Goal: Task Accomplishment & Management: Manage account settings

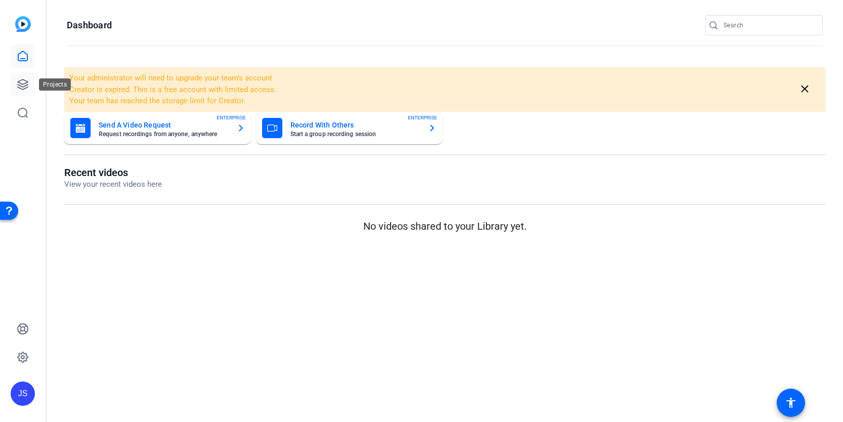
click at [22, 82] on icon at bounding box center [23, 84] width 12 height 12
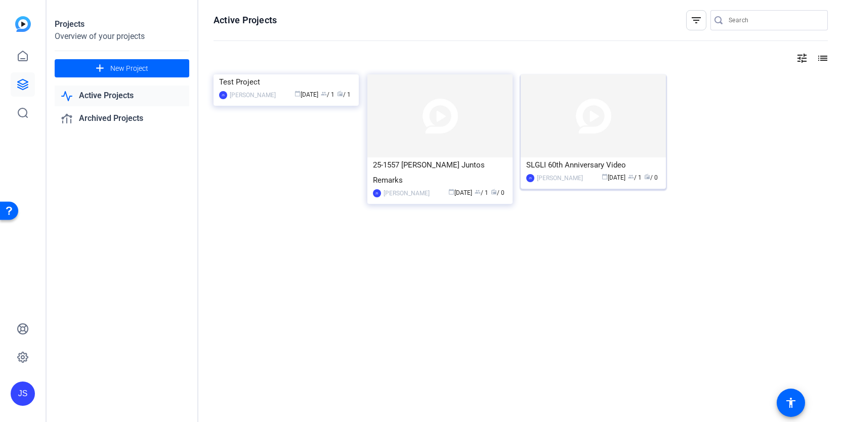
click at [547, 144] on img at bounding box center [593, 115] width 145 height 83
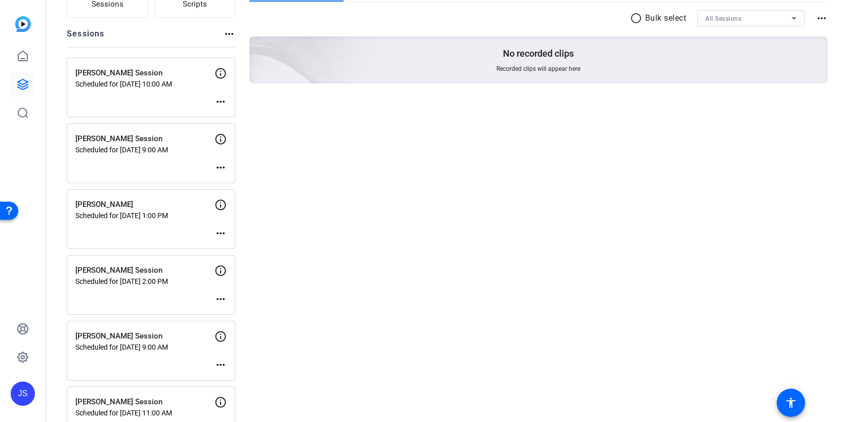
scroll to position [133, 0]
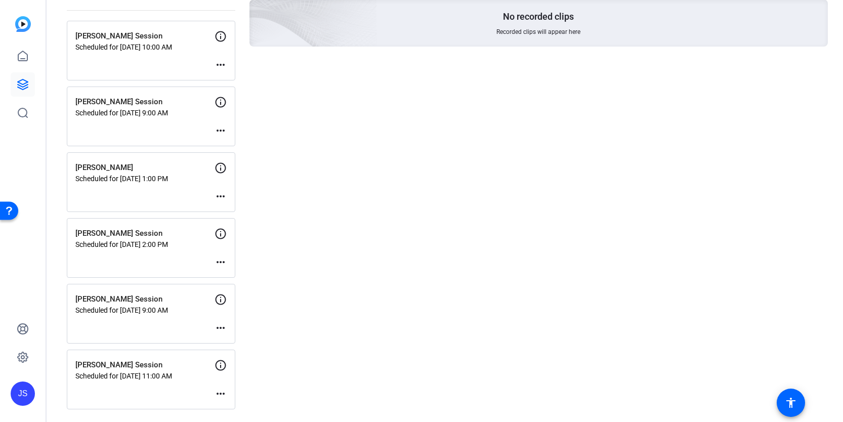
click at [193, 323] on div "Wendy Eberle Session Scheduled for Sep 10, 2025 @ 9:00 AM more_horiz" at bounding box center [151, 314] width 169 height 60
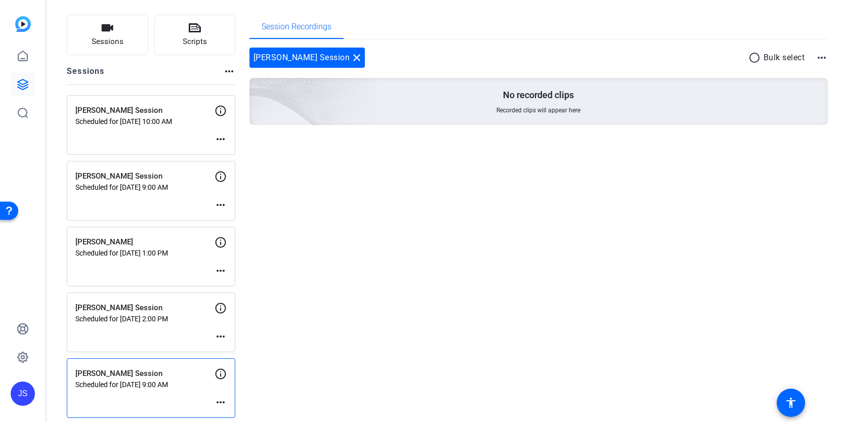
scroll to position [57, 0]
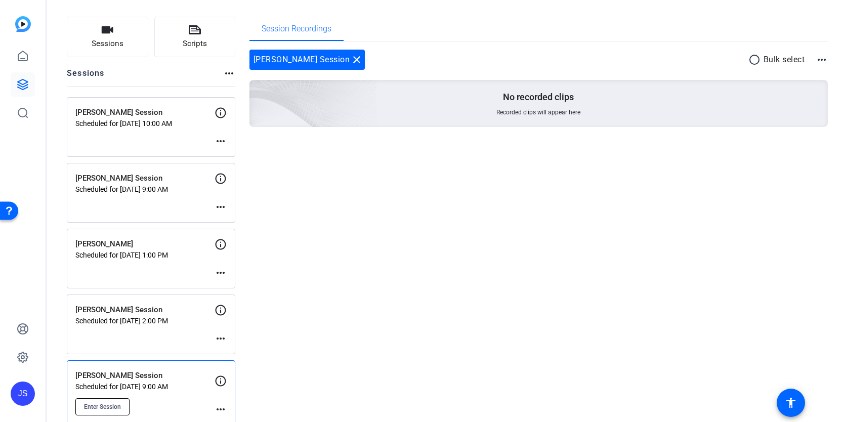
click at [112, 404] on span "Enter Session" at bounding box center [102, 407] width 37 height 8
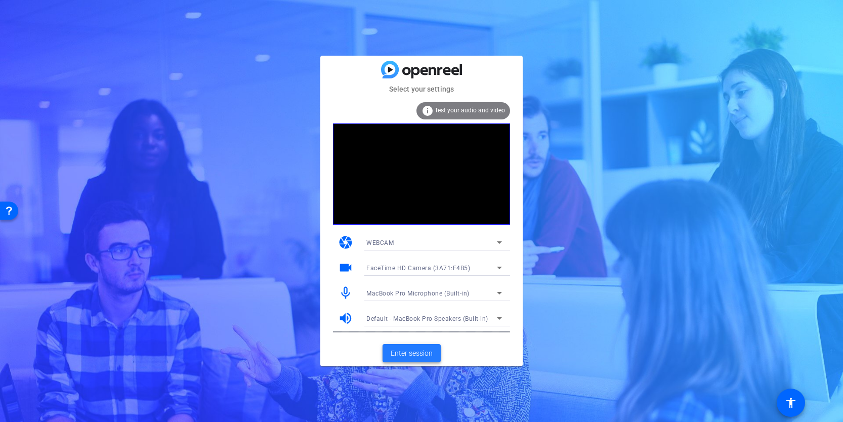
click at [402, 353] on span "Enter session" at bounding box center [412, 353] width 42 height 11
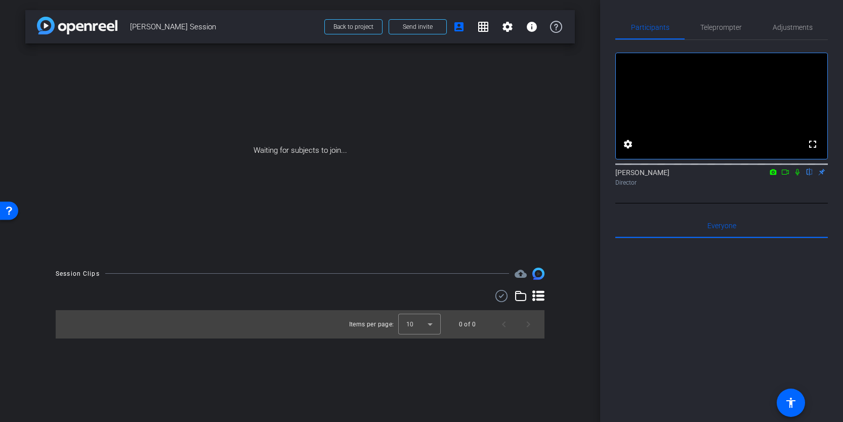
click at [786, 176] on icon at bounding box center [786, 172] width 8 height 7
click at [416, 25] on span "Send invite" at bounding box center [418, 27] width 30 height 8
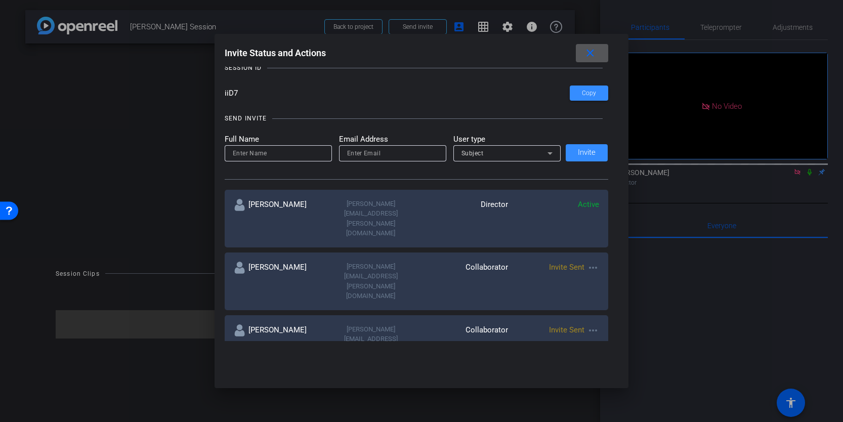
scroll to position [66, 0]
click at [592, 53] on mat-icon "close" at bounding box center [590, 53] width 13 height 13
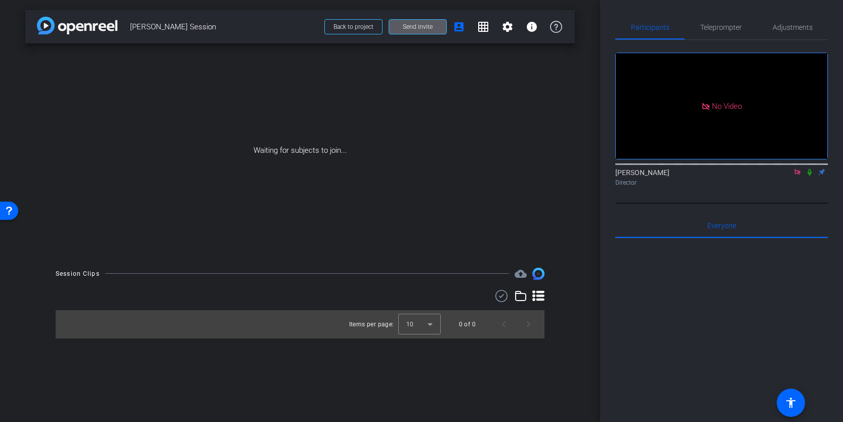
click at [811, 176] on icon at bounding box center [810, 172] width 4 height 7
click at [533, 28] on mat-icon "info" at bounding box center [532, 27] width 12 height 12
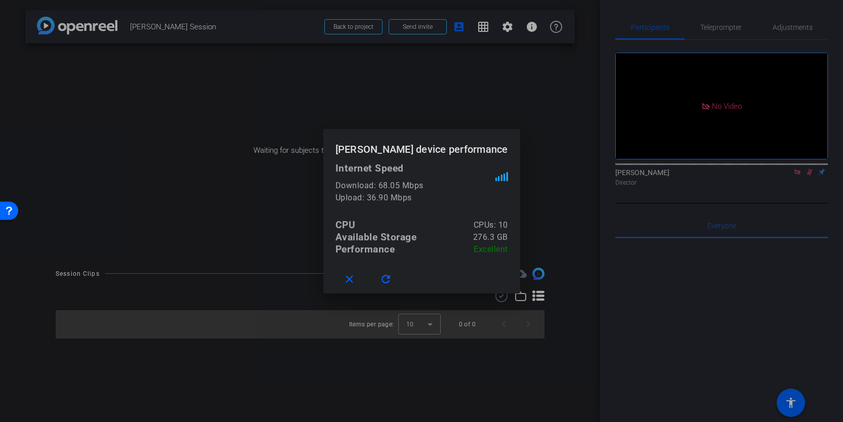
click at [540, 119] on div at bounding box center [421, 211] width 843 height 422
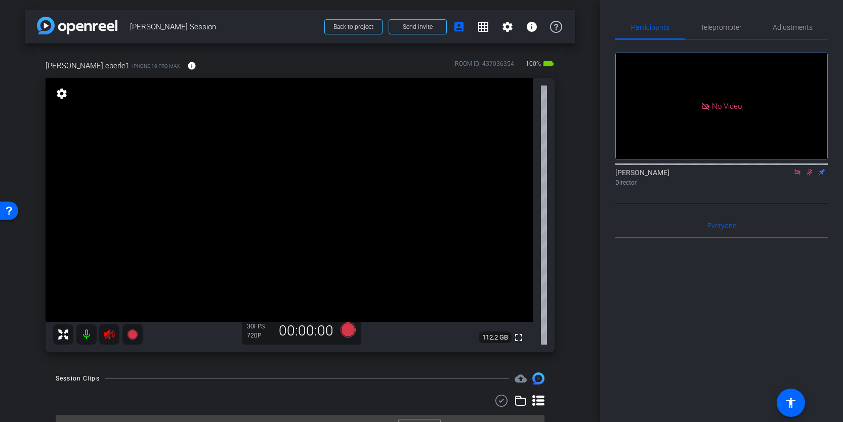
click at [797, 175] on icon at bounding box center [798, 172] width 6 height 6
click at [797, 176] on icon at bounding box center [798, 172] width 8 height 7
click at [111, 334] on icon at bounding box center [109, 335] width 12 height 12
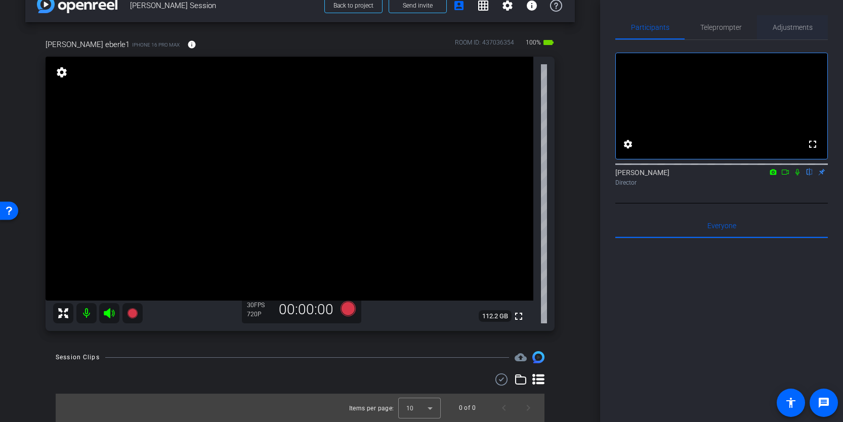
click at [787, 29] on span "Adjustments" at bounding box center [793, 27] width 40 height 7
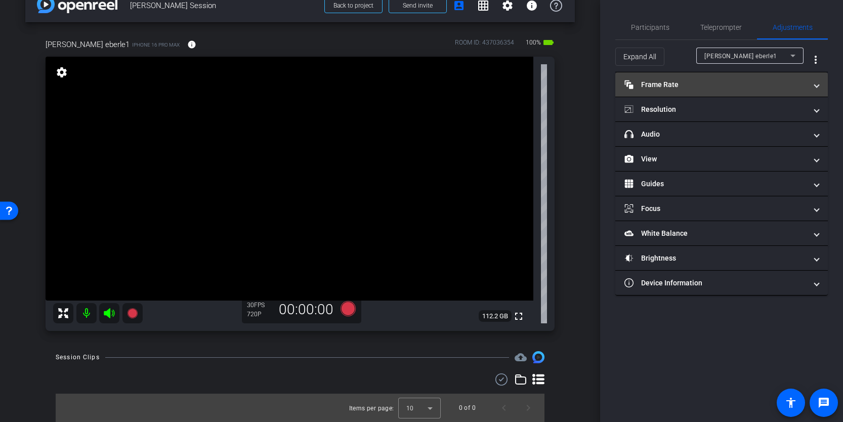
click at [684, 88] on mat-panel-title "Frame Rate Frame Rate" at bounding box center [716, 84] width 182 height 11
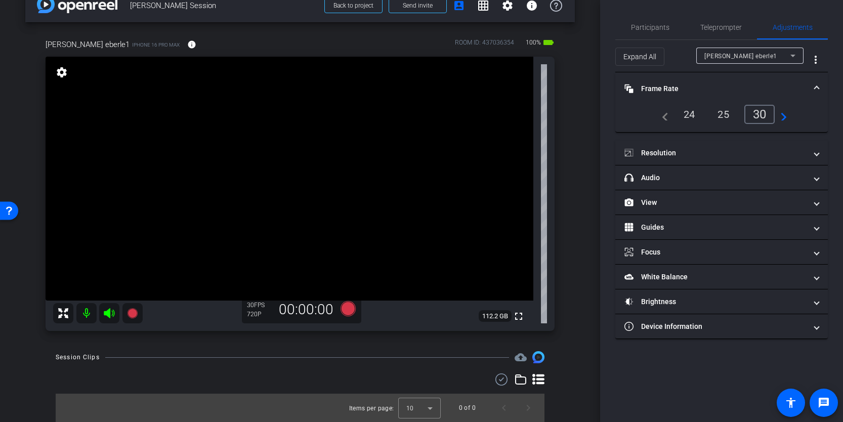
click at [673, 89] on mat-panel-title "Frame Rate Frame Rate" at bounding box center [716, 89] width 182 height 11
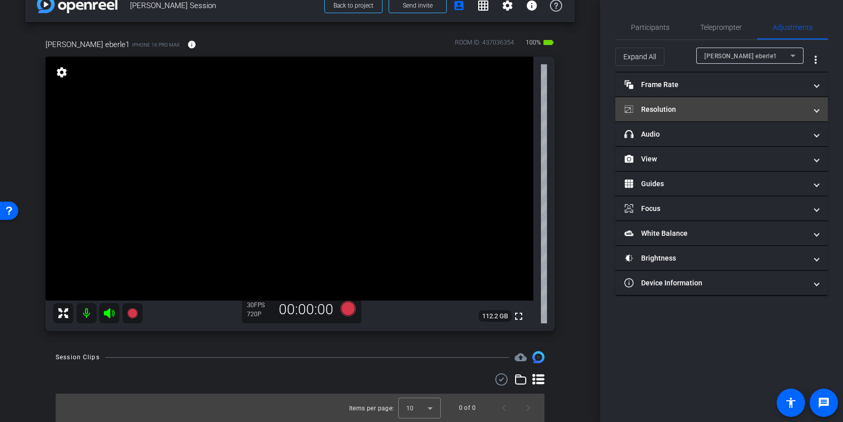
click at [678, 109] on mat-panel-title "Resolution" at bounding box center [716, 109] width 182 height 11
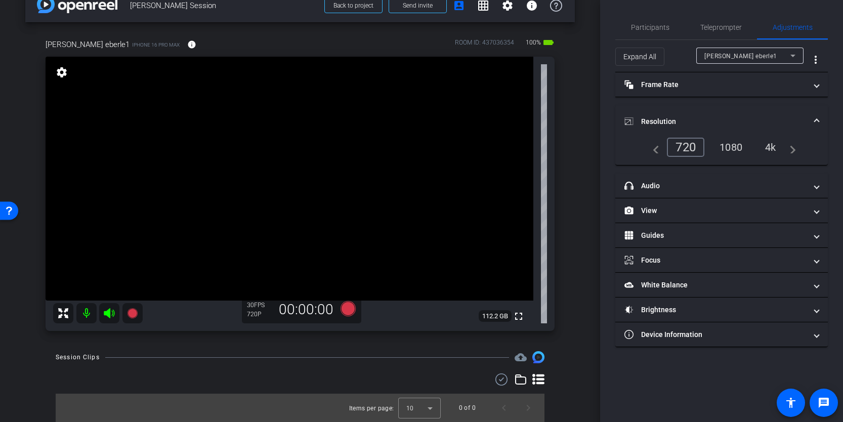
click at [737, 146] on div "1080" at bounding box center [731, 147] width 38 height 17
click at [672, 117] on mat-panel-title "Resolution" at bounding box center [716, 121] width 182 height 11
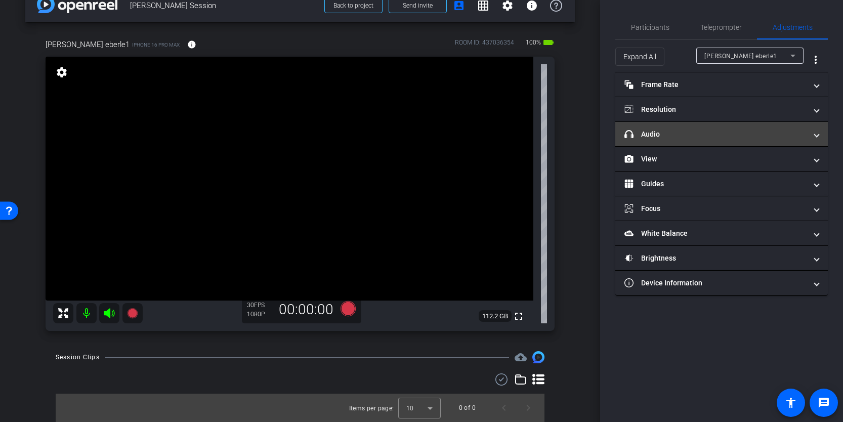
click at [682, 139] on mat-expansion-panel-header "headphone icon Audio" at bounding box center [722, 134] width 213 height 24
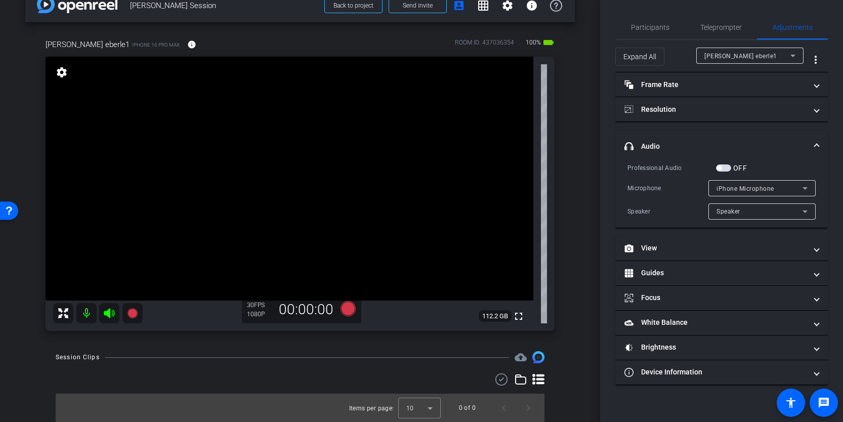
click at [680, 142] on mat-panel-title "headphone icon Audio" at bounding box center [716, 146] width 182 height 11
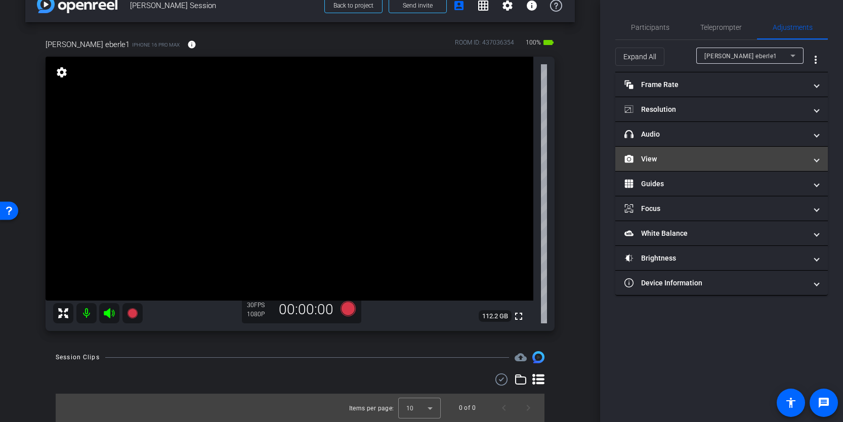
click at [681, 160] on mat-panel-title "View" at bounding box center [716, 159] width 182 height 11
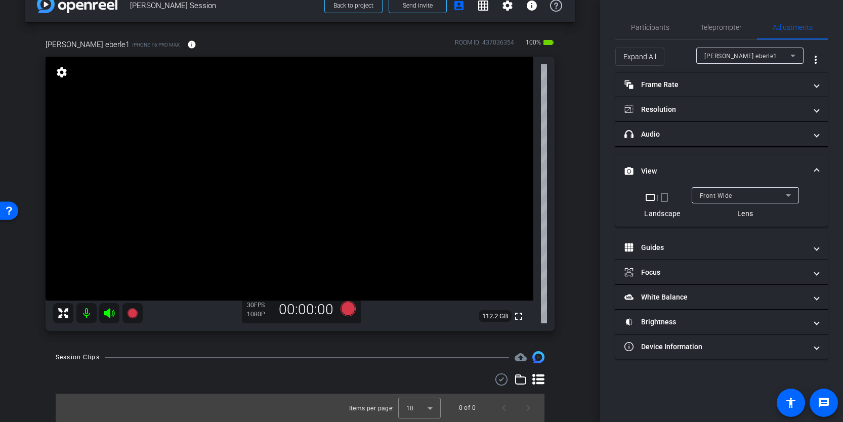
click at [681, 160] on mat-expansion-panel-header "View" at bounding box center [722, 171] width 213 height 32
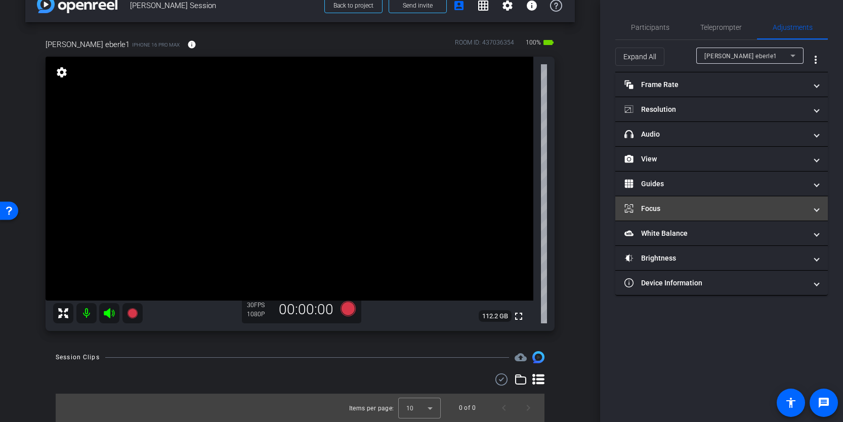
click at [673, 205] on mat-panel-title "Focus" at bounding box center [716, 209] width 182 height 11
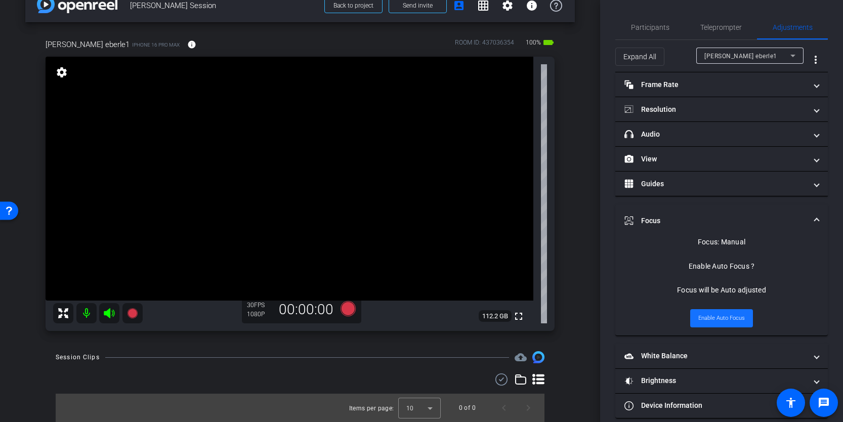
click at [719, 317] on span "Enable Auto Focus" at bounding box center [722, 318] width 47 height 15
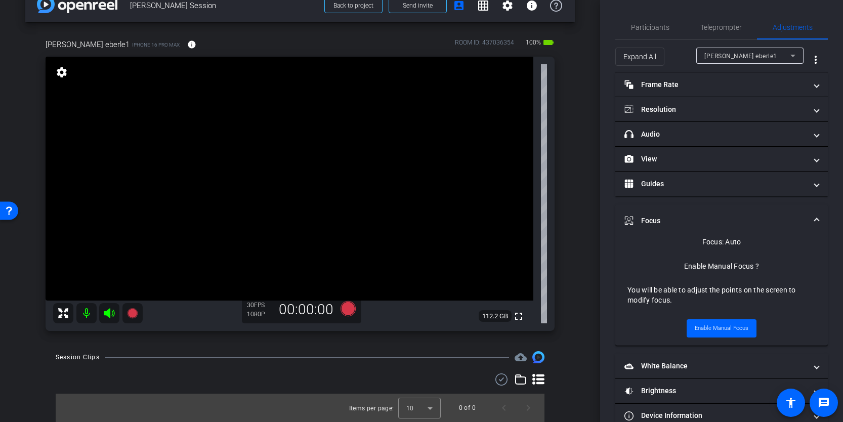
click at [258, 193] on video at bounding box center [290, 179] width 488 height 244
click at [658, 216] on mat-panel-title "Focus" at bounding box center [716, 221] width 182 height 11
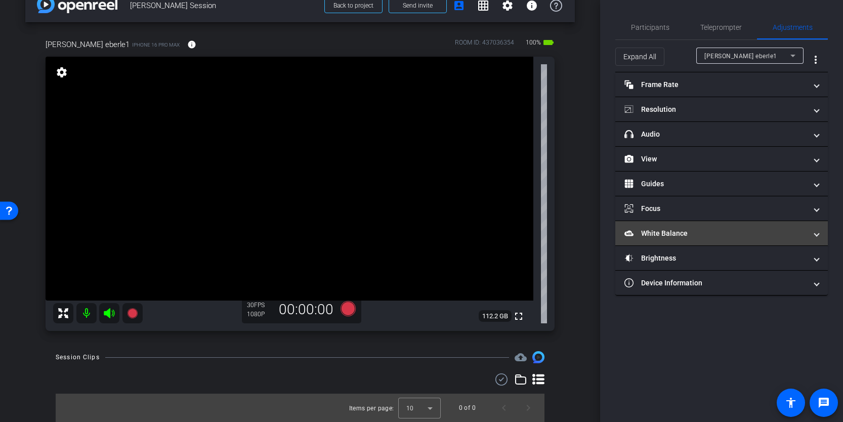
click at [662, 229] on mat-panel-title "White Balance White Balance" at bounding box center [716, 233] width 182 height 11
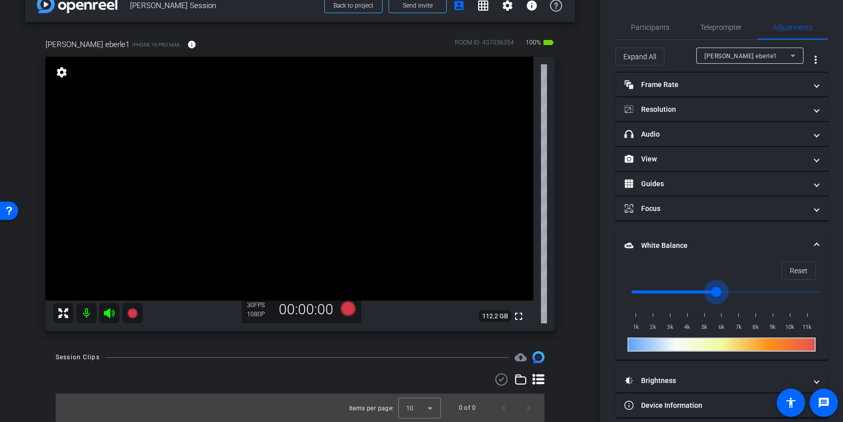
click at [712, 291] on input "range" at bounding box center [726, 292] width 210 height 22
click at [750, 291] on input "range" at bounding box center [726, 292] width 210 height 22
click at [643, 290] on input "range" at bounding box center [726, 292] width 210 height 22
click at [796, 264] on span "Reset" at bounding box center [799, 270] width 18 height 19
type input "1000"
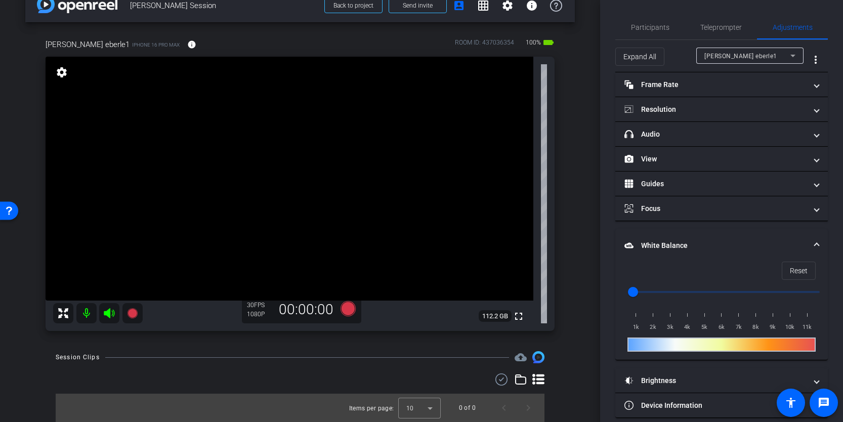
click at [669, 242] on mat-panel-title "White Balance White Balance" at bounding box center [716, 245] width 182 height 11
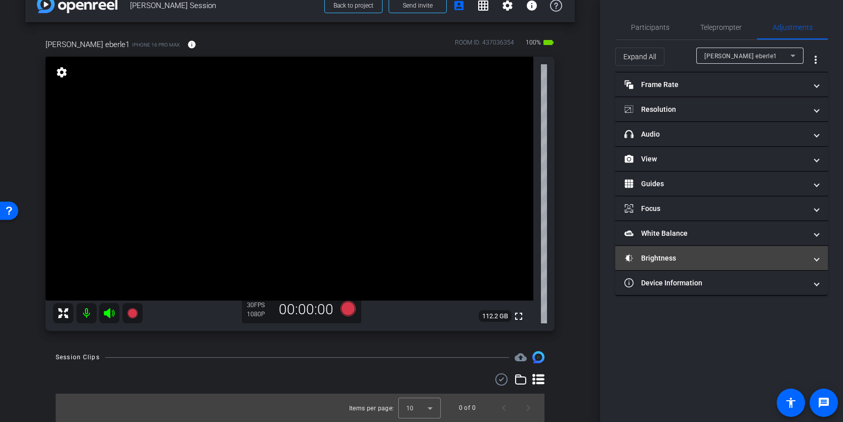
click at [675, 258] on mat-panel-title "Brightness" at bounding box center [716, 258] width 182 height 11
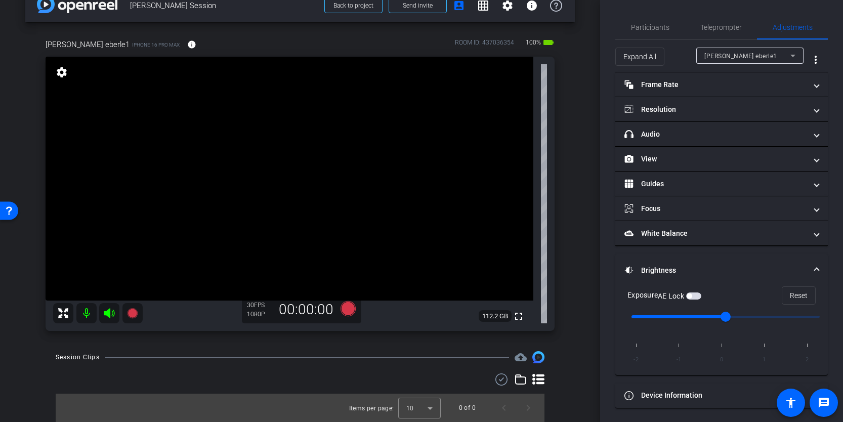
click at [670, 266] on mat-panel-title "Brightness" at bounding box center [716, 270] width 182 height 11
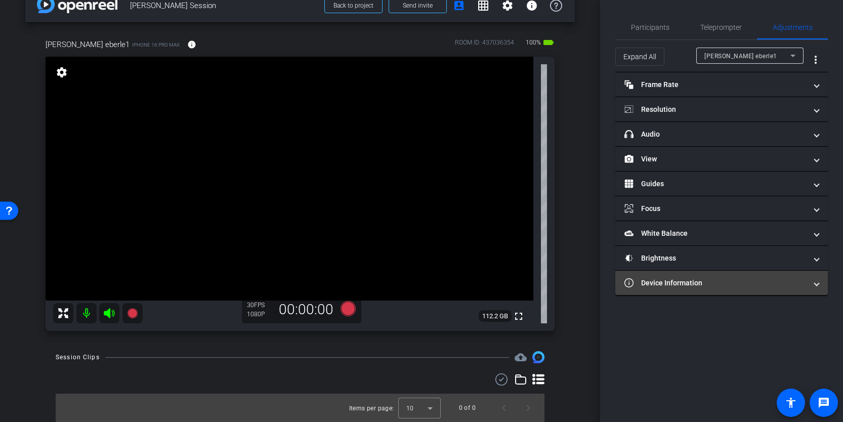
click at [670, 284] on mat-panel-title "Device Information" at bounding box center [716, 283] width 182 height 11
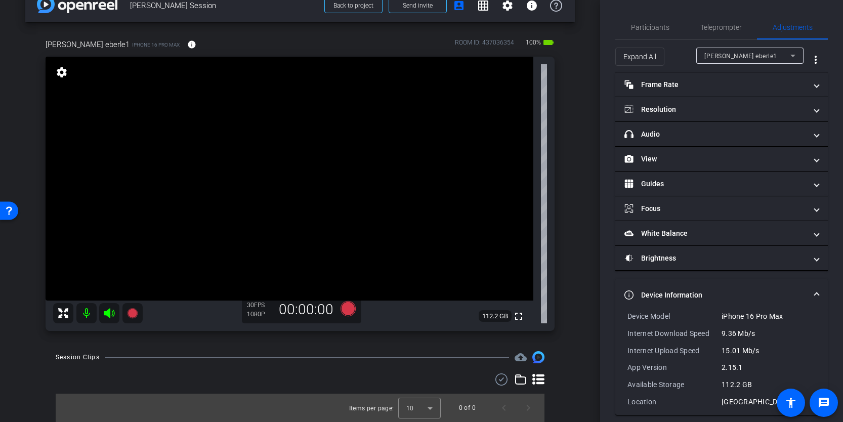
scroll to position [9, 0]
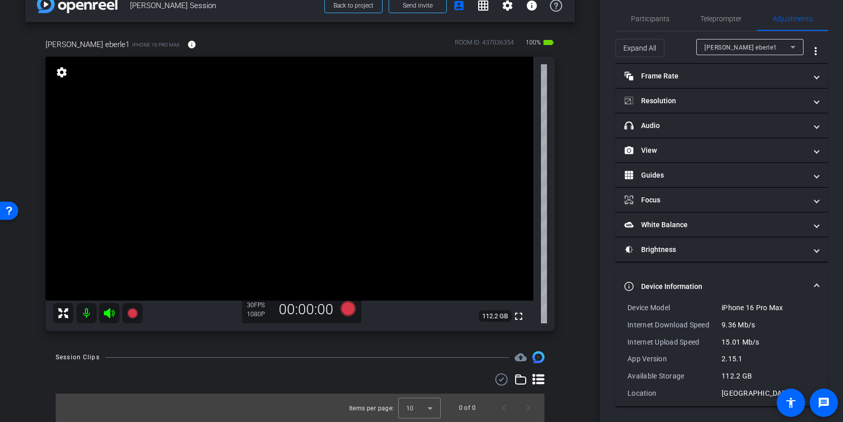
click at [680, 284] on mat-panel-title "Device Information" at bounding box center [716, 286] width 182 height 11
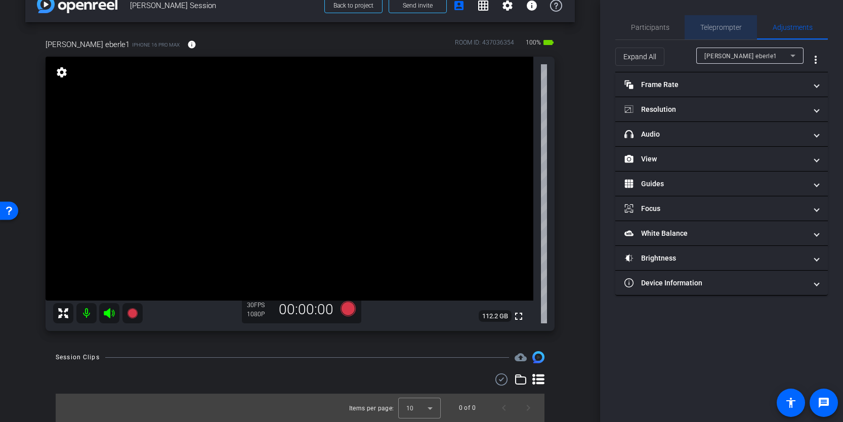
click at [704, 29] on span "Teleprompter" at bounding box center [722, 27] width 42 height 7
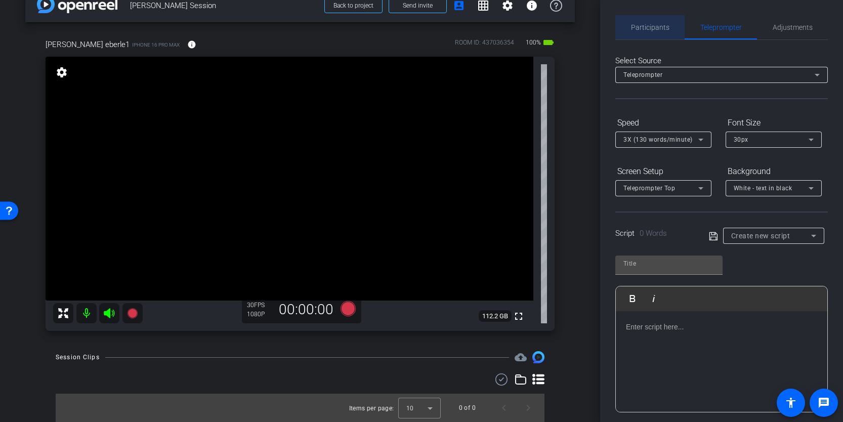
click at [659, 28] on span "Participants" at bounding box center [650, 27] width 38 height 7
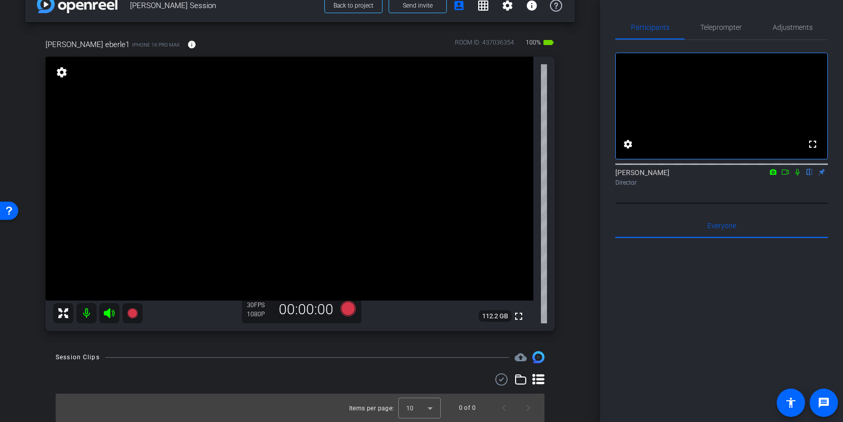
click at [111, 310] on icon at bounding box center [109, 313] width 11 height 10
click at [89, 309] on mat-icon at bounding box center [86, 313] width 20 height 20
click at [109, 309] on icon at bounding box center [109, 313] width 11 height 10
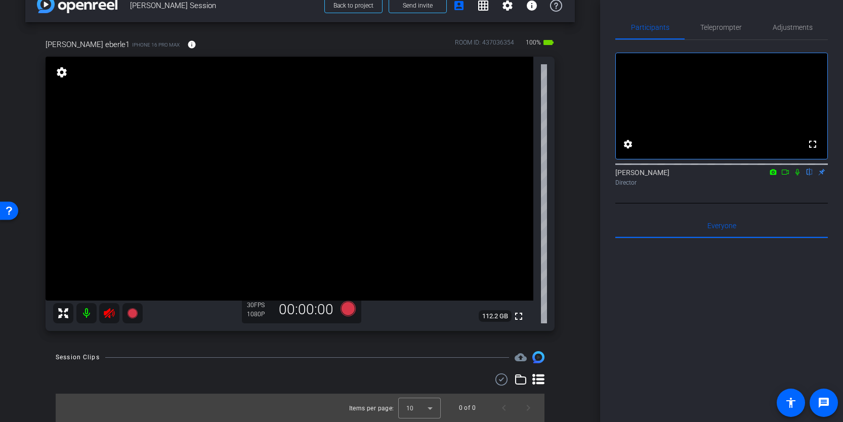
click at [109, 309] on icon at bounding box center [109, 313] width 11 height 10
click at [85, 311] on mat-icon at bounding box center [86, 313] width 20 height 20
click at [107, 311] on icon at bounding box center [109, 313] width 11 height 10
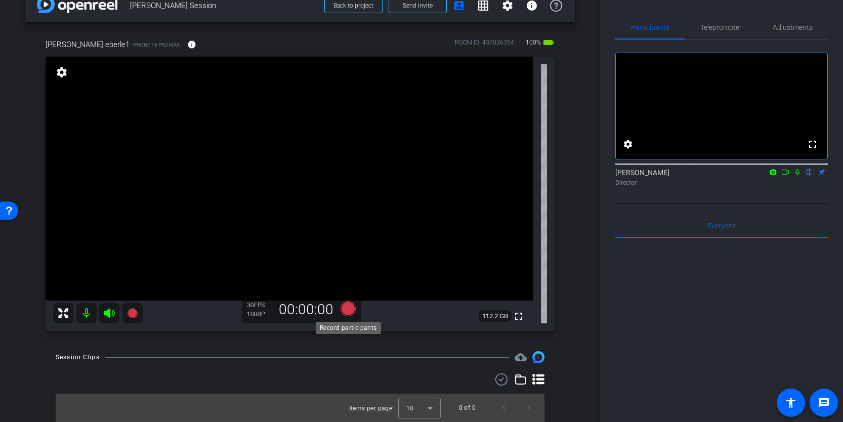
click at [350, 308] on icon at bounding box center [348, 308] width 15 height 15
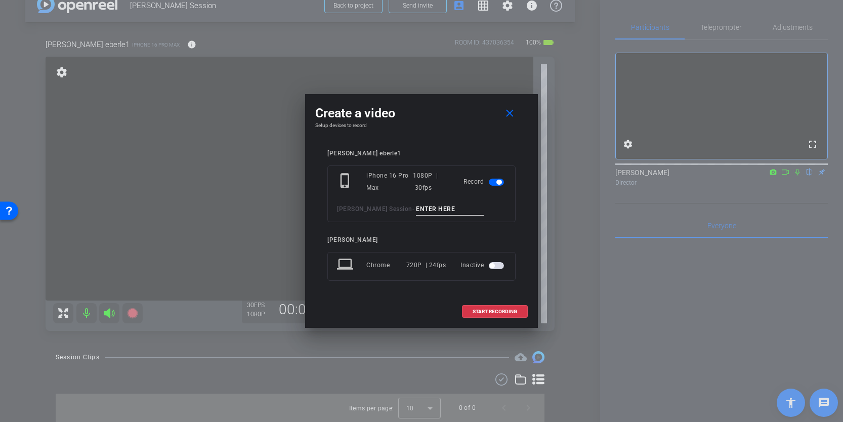
click at [440, 205] on input at bounding box center [450, 209] width 68 height 13
type input "Test Clip"
click at [515, 309] on span "START RECORDING" at bounding box center [495, 311] width 45 height 5
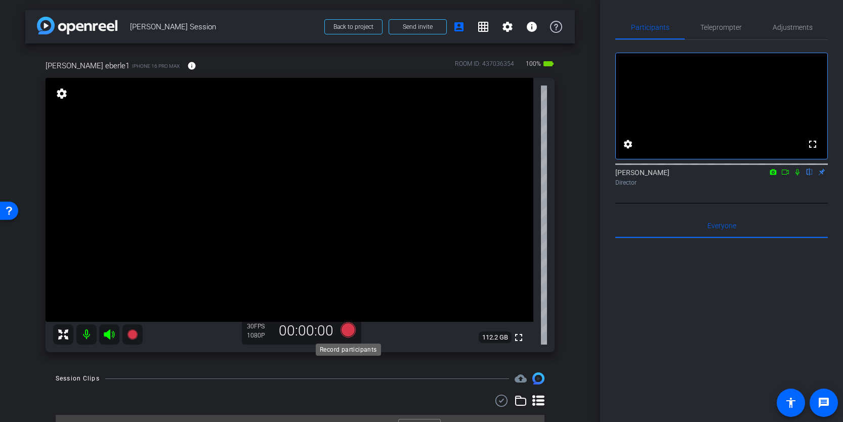
click at [347, 330] on icon at bounding box center [348, 329] width 15 height 15
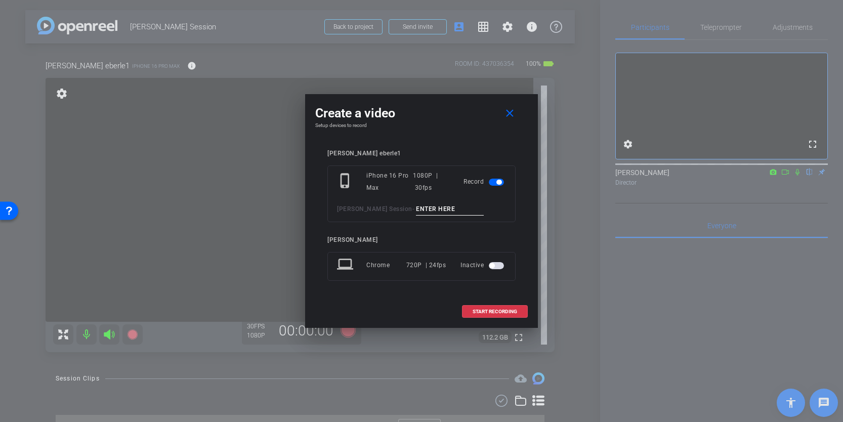
click at [452, 206] on input at bounding box center [450, 209] width 68 height 13
type input "Test Clip"
click at [488, 309] on span "START RECORDING" at bounding box center [495, 311] width 45 height 5
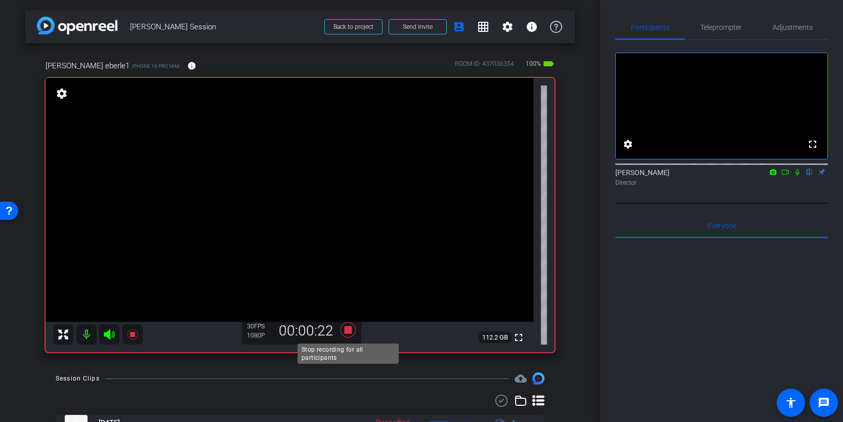
click at [349, 333] on icon at bounding box center [348, 329] width 15 height 15
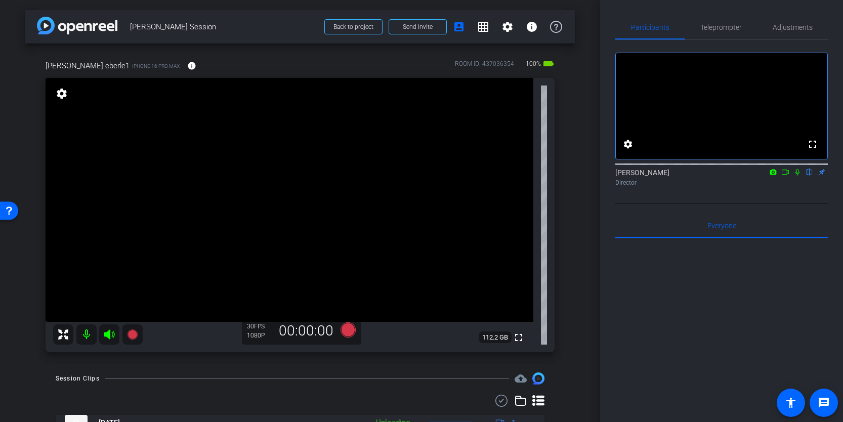
scroll to position [45, 0]
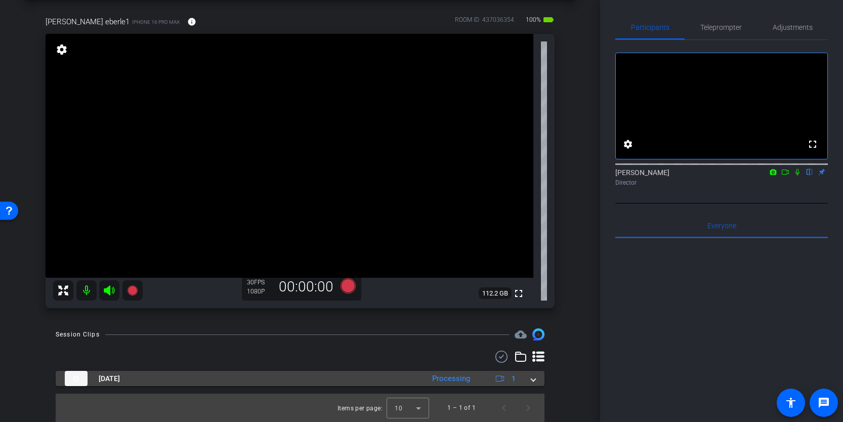
click at [534, 381] on span at bounding box center [534, 379] width 4 height 11
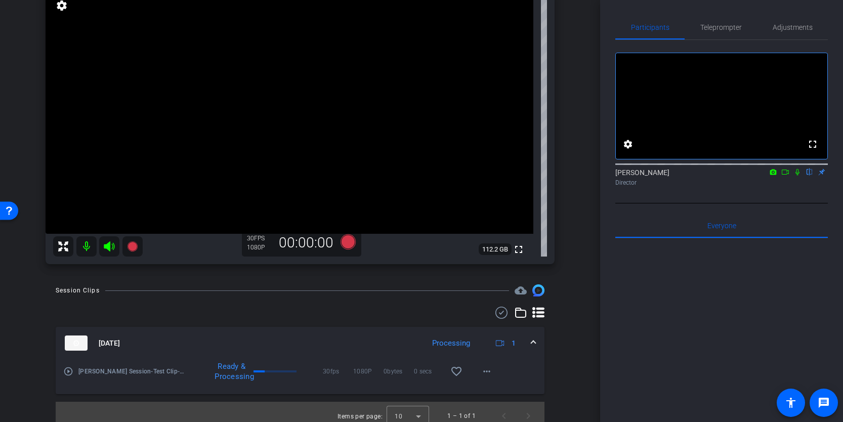
scroll to position [90, 0]
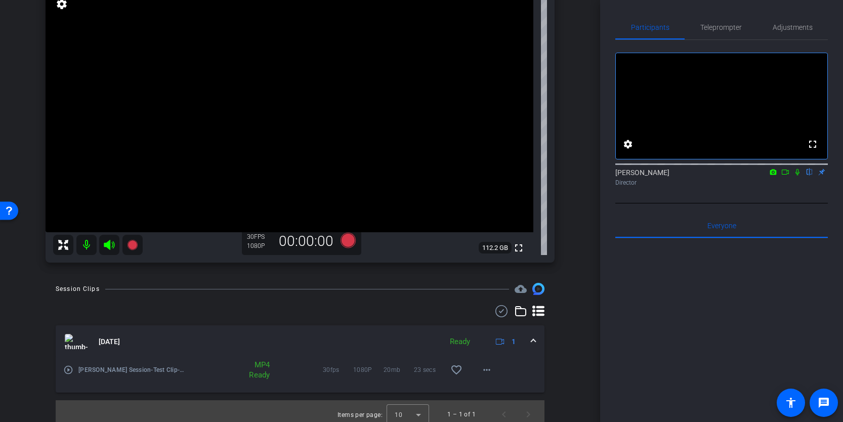
click at [120, 338] on span "Sep 10, 2025" at bounding box center [109, 342] width 21 height 11
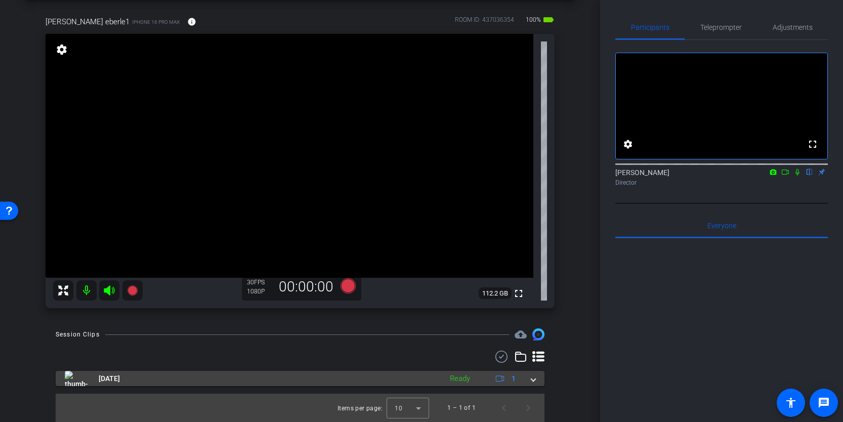
scroll to position [45, 0]
click at [120, 375] on span "Sep 10, 2025" at bounding box center [109, 379] width 21 height 11
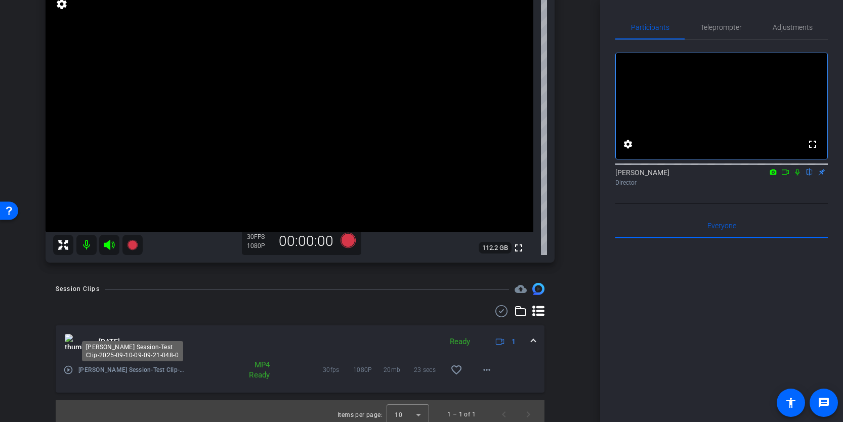
click at [106, 370] on span "Wendy Eberle Session-Test Clip-2025-09-10-09-09-21-048-0" at bounding box center [132, 370] width 108 height 10
click at [66, 370] on mat-icon "play_circle_outline" at bounding box center [68, 370] width 10 height 10
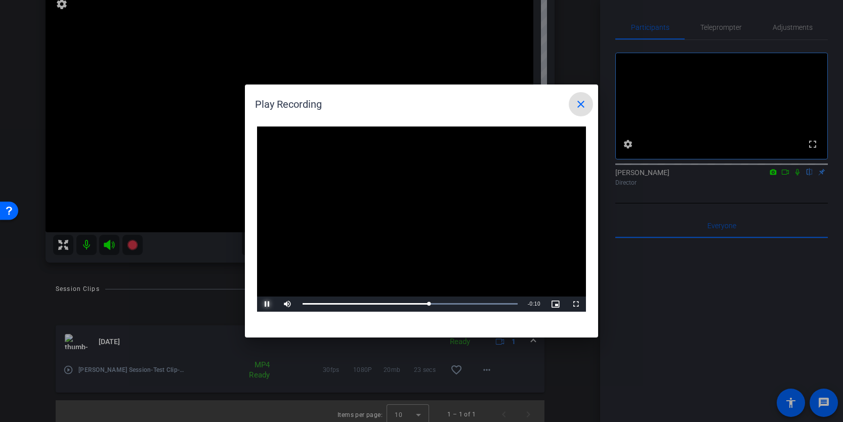
click at [268, 304] on span "Video Player" at bounding box center [267, 304] width 20 height 0
click at [582, 100] on mat-icon "close" at bounding box center [581, 104] width 12 height 12
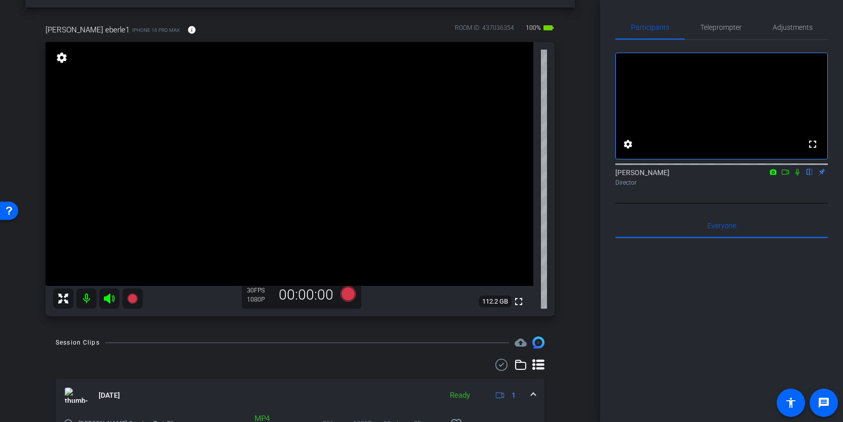
scroll to position [41, 0]
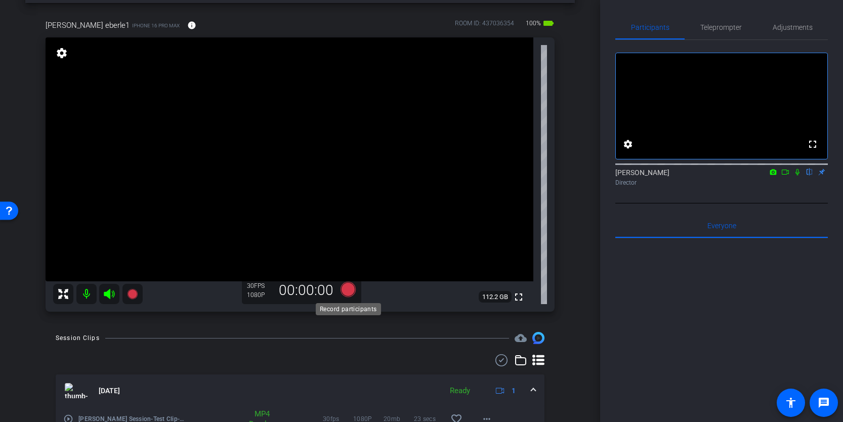
click at [351, 290] on icon at bounding box center [348, 289] width 15 height 15
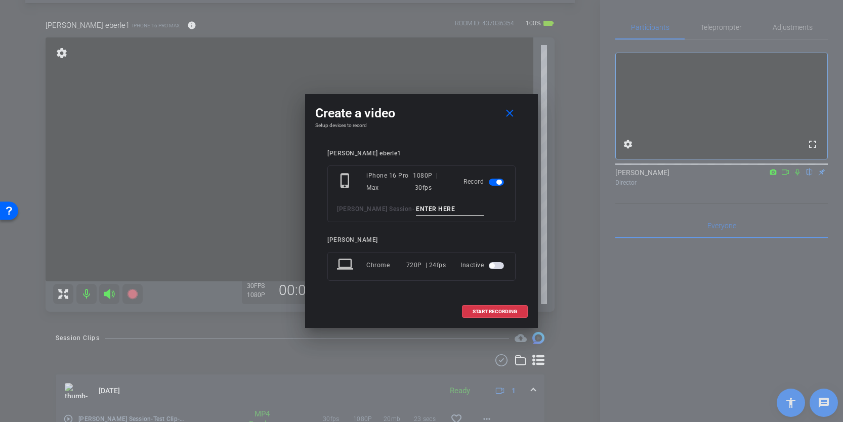
click at [445, 215] on input at bounding box center [450, 209] width 68 height 13
type input "Clip 1"
click at [506, 311] on span "START RECORDING" at bounding box center [495, 311] width 45 height 5
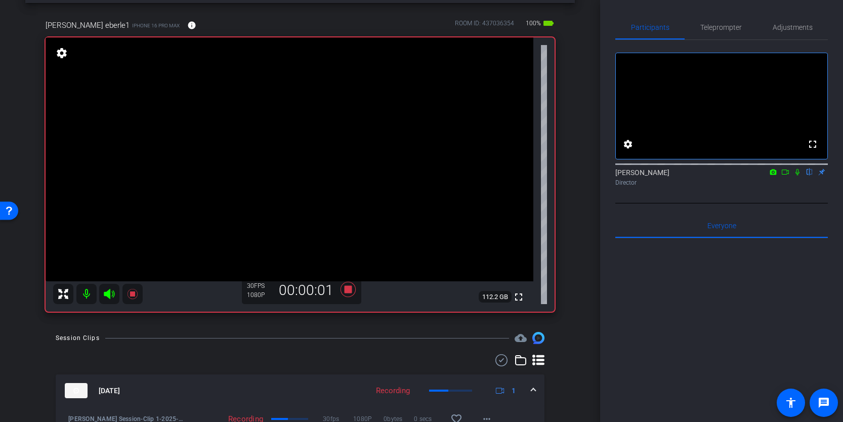
click at [798, 176] on icon at bounding box center [798, 172] width 4 height 7
click at [798, 176] on icon at bounding box center [798, 172] width 8 height 7
click at [716, 28] on span "Teleprompter" at bounding box center [722, 27] width 42 height 7
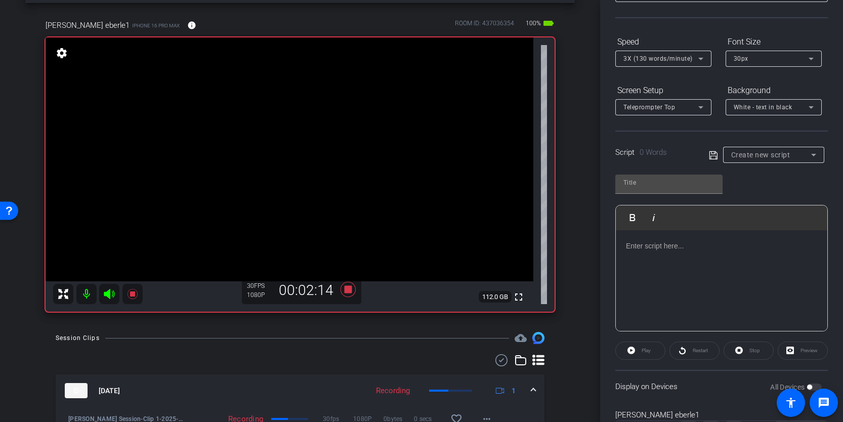
scroll to position [74, 0]
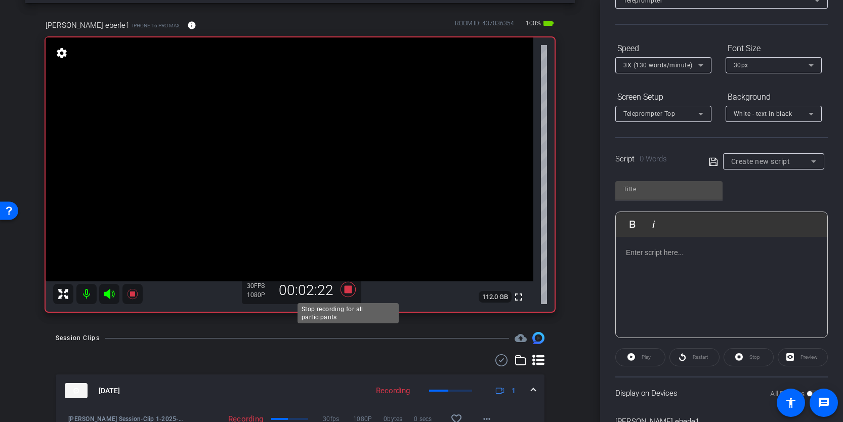
click at [351, 289] on icon at bounding box center [348, 289] width 15 height 15
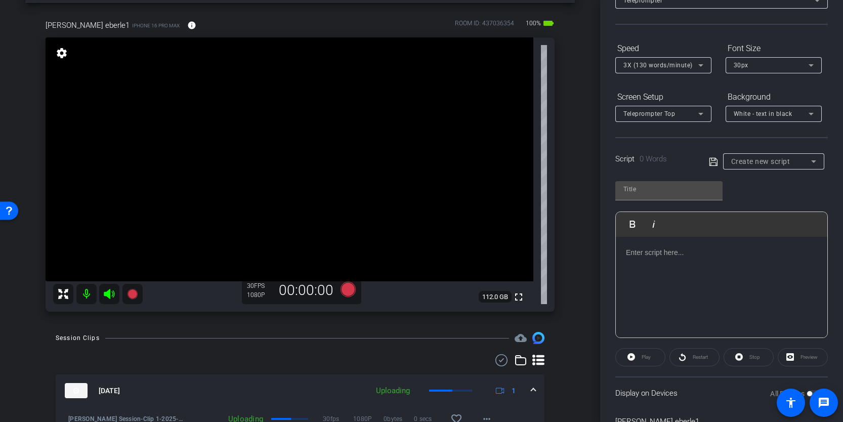
scroll to position [0, 0]
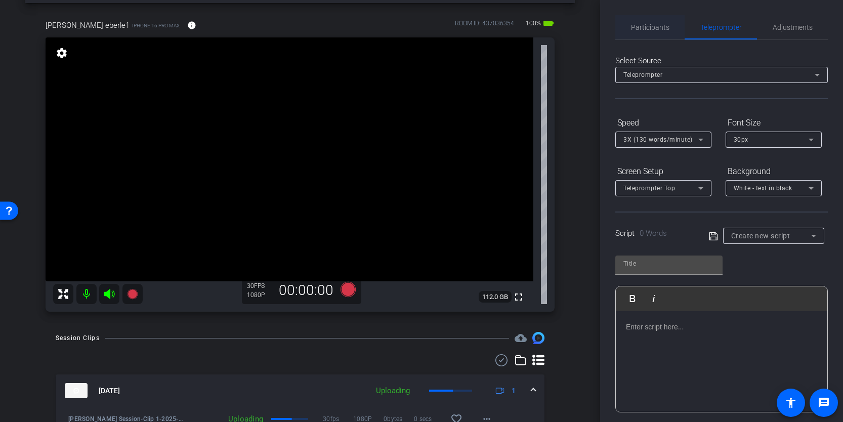
click at [650, 31] on span "Participants" at bounding box center [650, 27] width 38 height 24
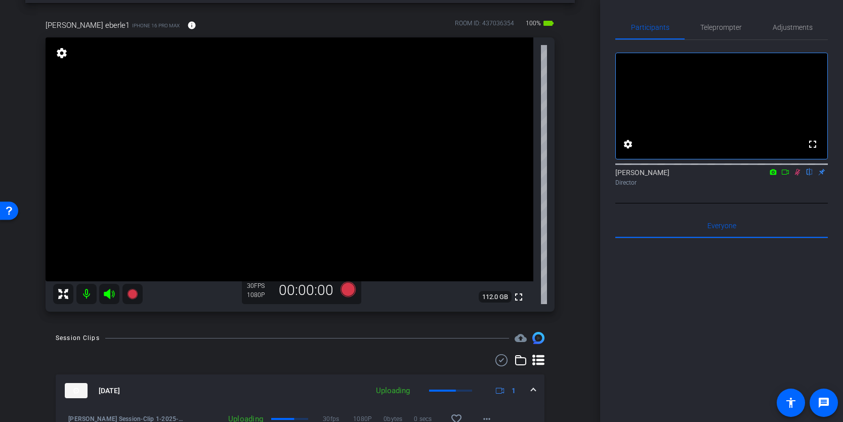
click at [797, 176] on icon at bounding box center [798, 172] width 8 height 7
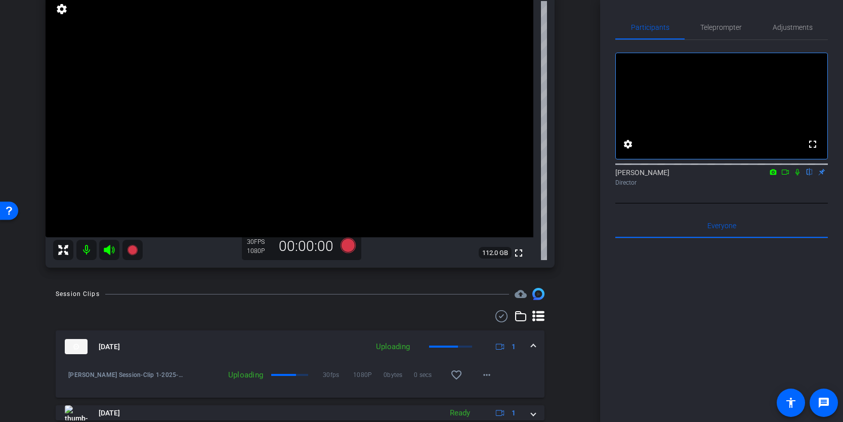
scroll to position [45, 0]
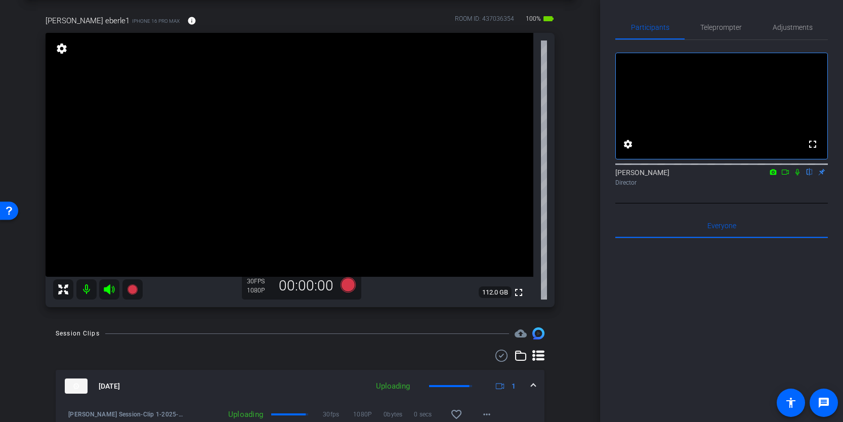
click at [786, 176] on icon at bounding box center [786, 172] width 8 height 7
click at [724, 33] on span "Teleprompter" at bounding box center [722, 27] width 42 height 24
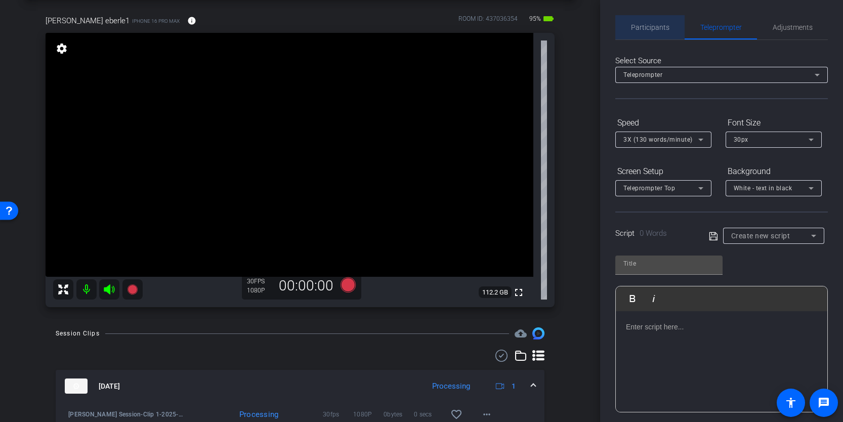
click at [653, 24] on span "Participants" at bounding box center [650, 27] width 38 height 7
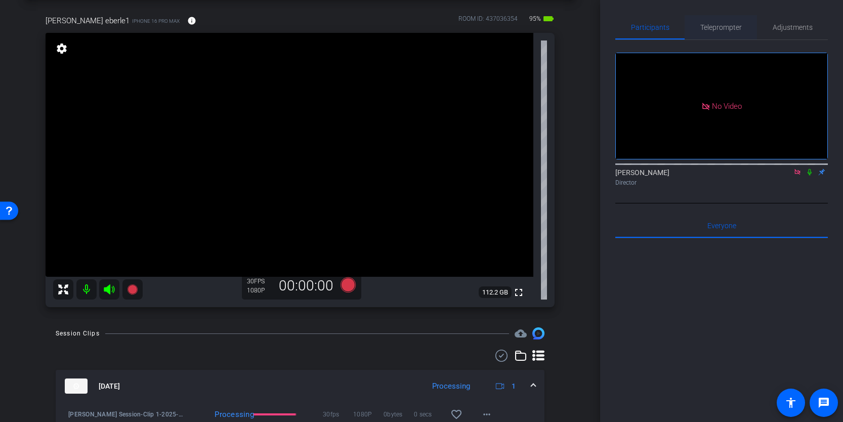
click at [710, 24] on span "Teleprompter" at bounding box center [722, 27] width 42 height 7
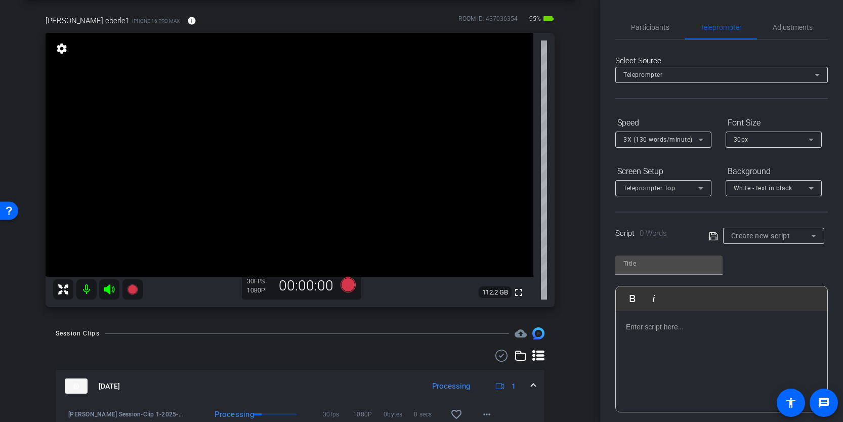
click at [665, 331] on p at bounding box center [721, 326] width 191 height 11
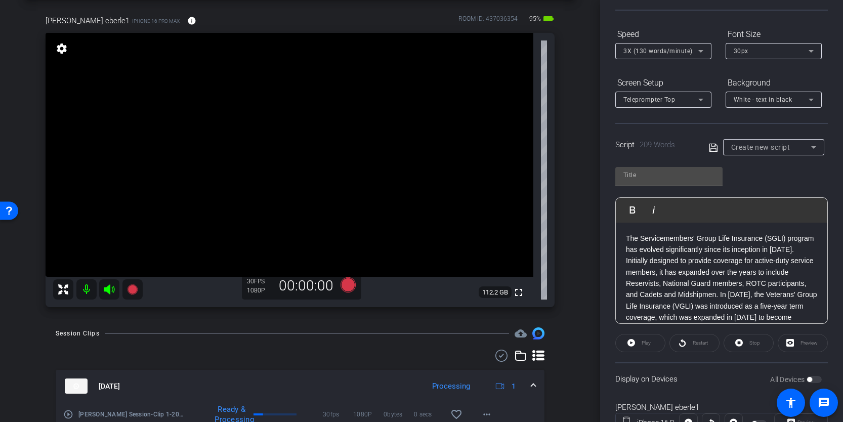
scroll to position [131, 0]
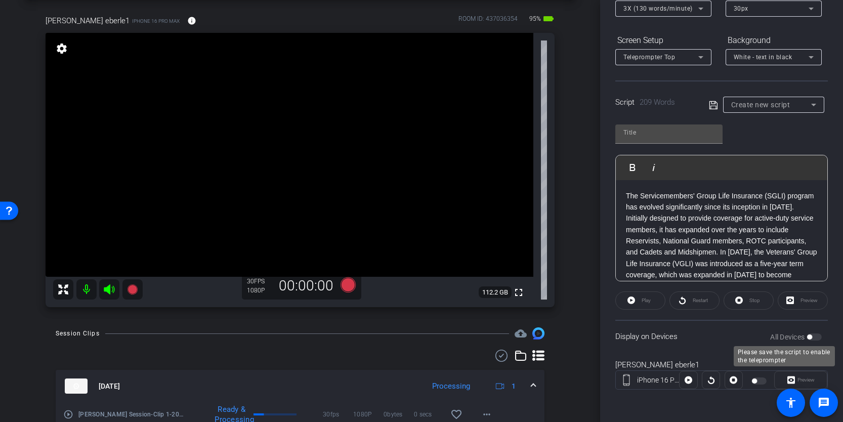
click at [818, 336] on div "All Devices" at bounding box center [797, 337] width 52 height 10
click at [813, 336] on div "All Devices" at bounding box center [797, 337] width 52 height 10
click at [759, 379] on div at bounding box center [760, 381] width 17 height 7
click at [759, 381] on div at bounding box center [760, 381] width 17 height 7
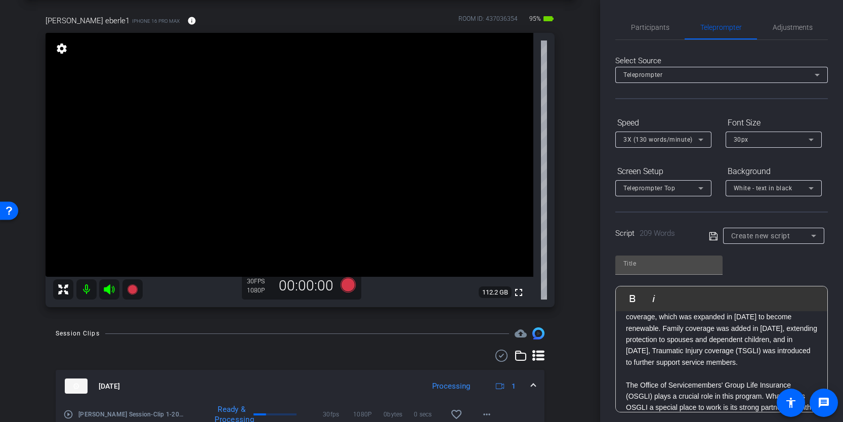
scroll to position [97, 0]
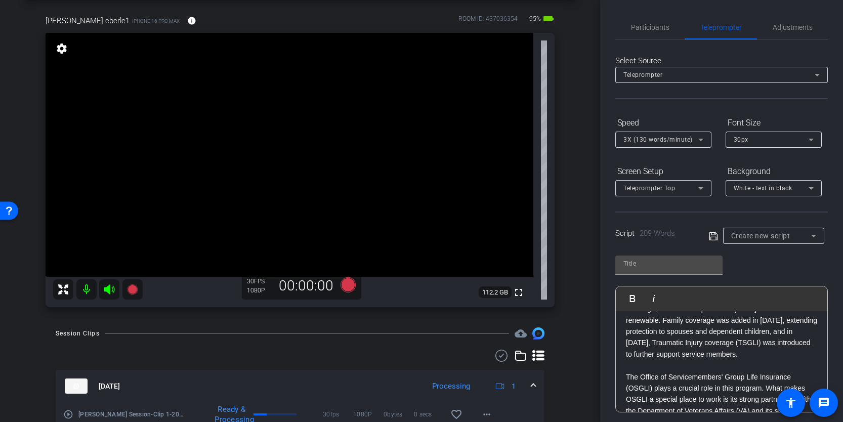
click at [812, 74] on icon at bounding box center [818, 75] width 12 height 12
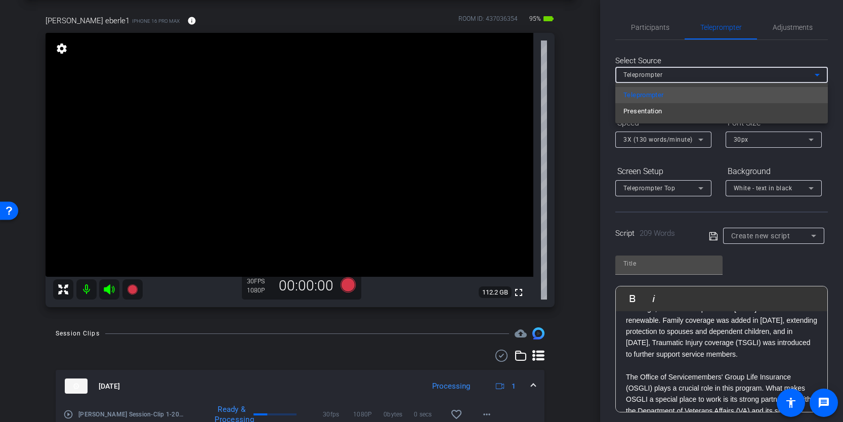
click at [811, 73] on div at bounding box center [421, 211] width 843 height 422
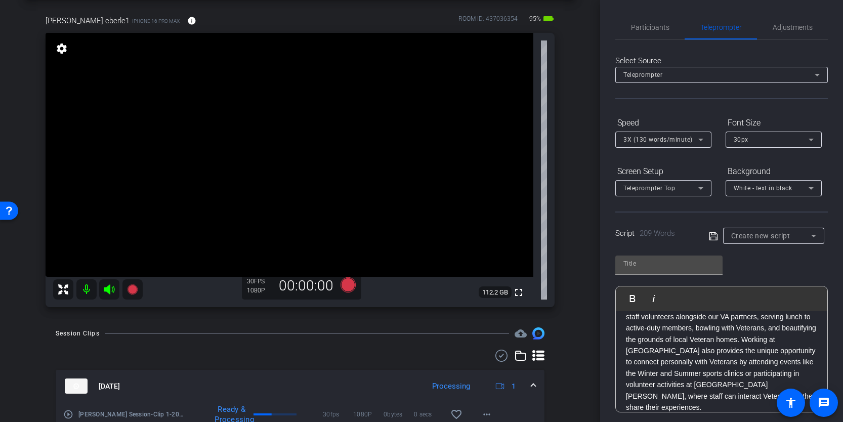
scroll to position [131, 0]
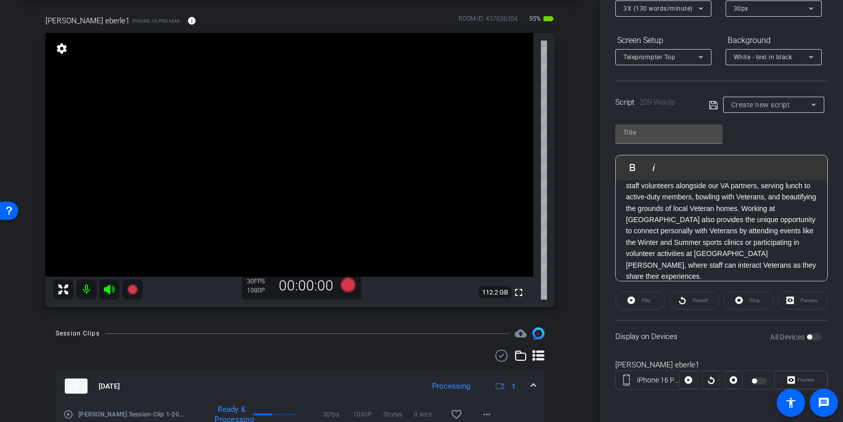
click at [808, 300] on div "Preview" at bounding box center [803, 301] width 50 height 18
click at [792, 300] on div "Preview" at bounding box center [803, 301] width 50 height 18
click at [642, 299] on div "Play" at bounding box center [641, 301] width 50 height 18
click at [629, 298] on div "Play" at bounding box center [641, 301] width 50 height 18
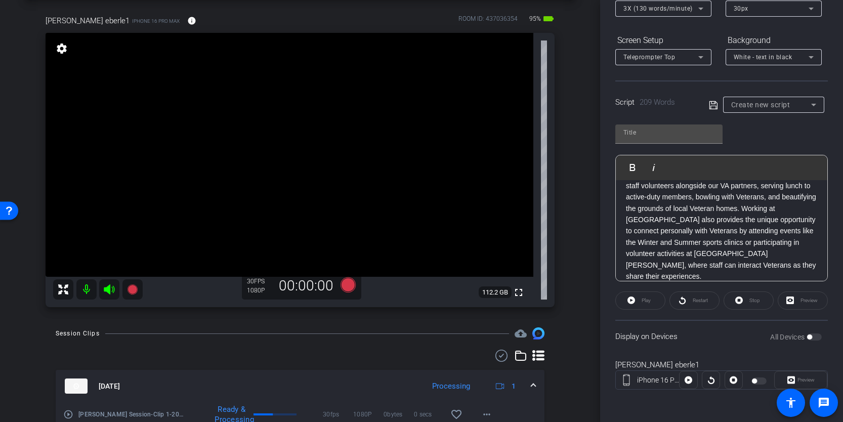
click at [664, 248] on p "The Office of Servicemembers' Group Life Insurance (OSGLI) plays a crucial role…" at bounding box center [721, 197] width 191 height 170
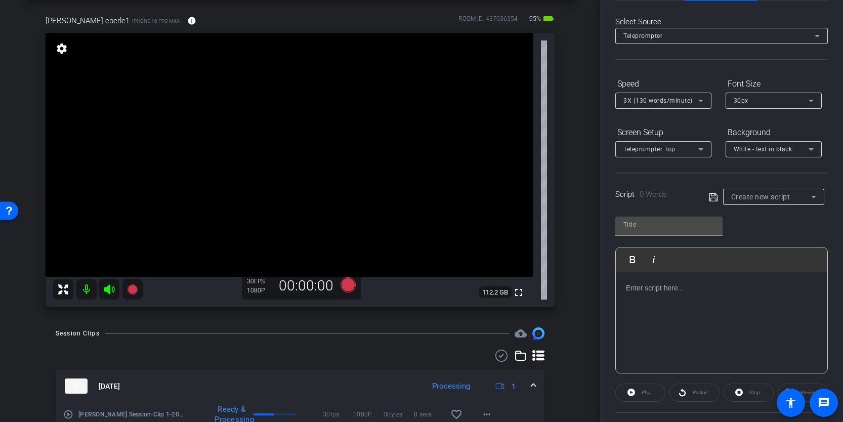
scroll to position [0, 0]
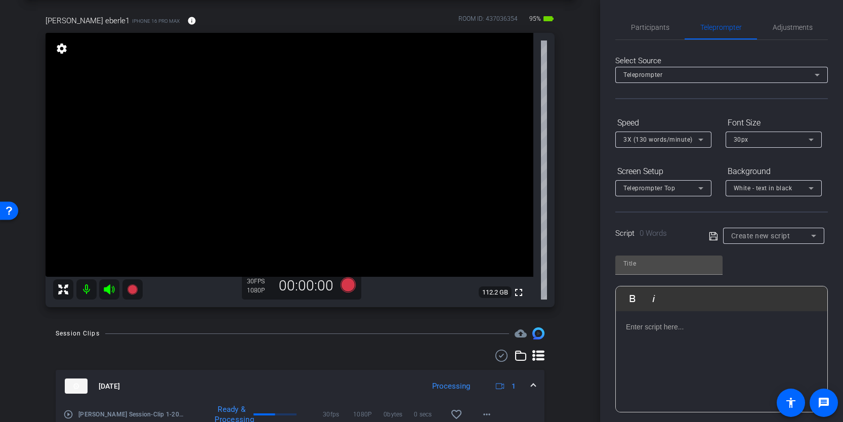
click at [799, 233] on div "Create new script" at bounding box center [772, 236] width 80 height 12
click at [795, 254] on mat-option "Create new script" at bounding box center [773, 256] width 101 height 16
click at [702, 267] on input "text" at bounding box center [669, 264] width 91 height 12
type input "Wendy"
click at [677, 338] on div at bounding box center [722, 361] width 212 height 101
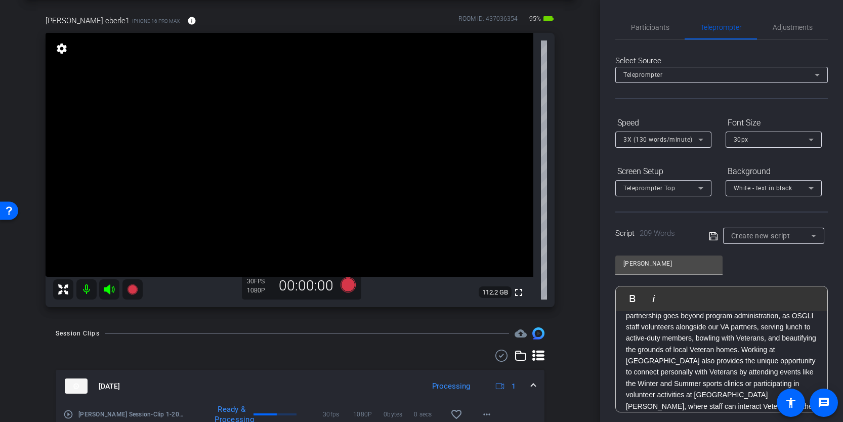
scroll to position [225, 0]
click at [792, 256] on div "Wendy Play Play from this location Play Selected Play and display the selected …" at bounding box center [722, 330] width 213 height 165
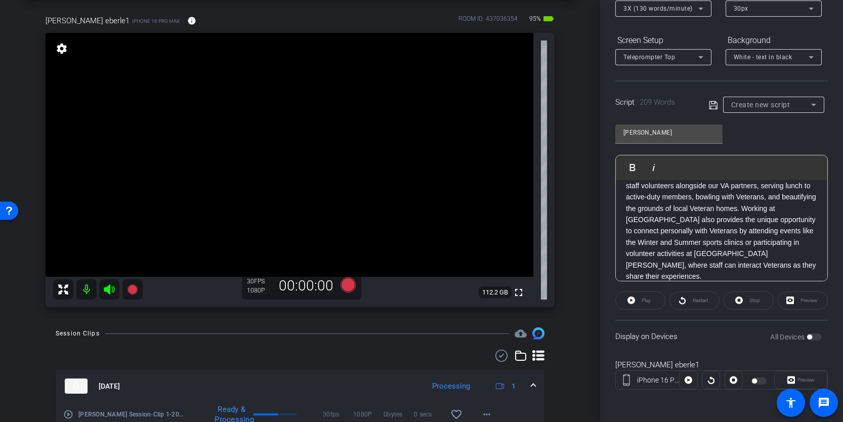
scroll to position [125, 0]
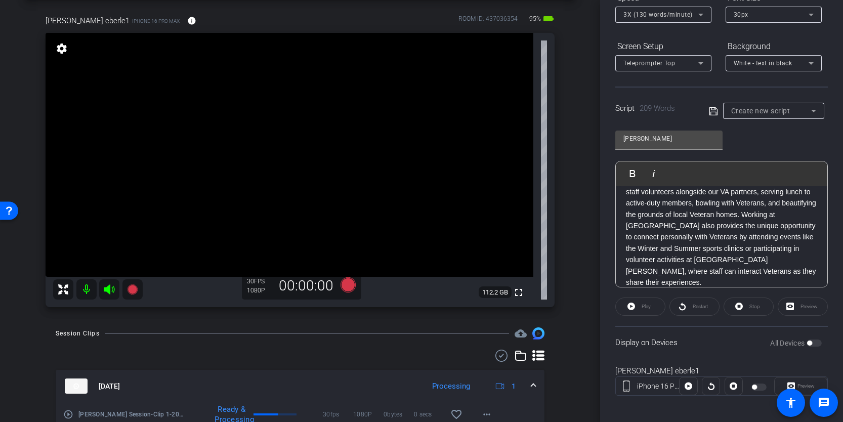
click at [643, 307] on div "Play" at bounding box center [641, 307] width 50 height 18
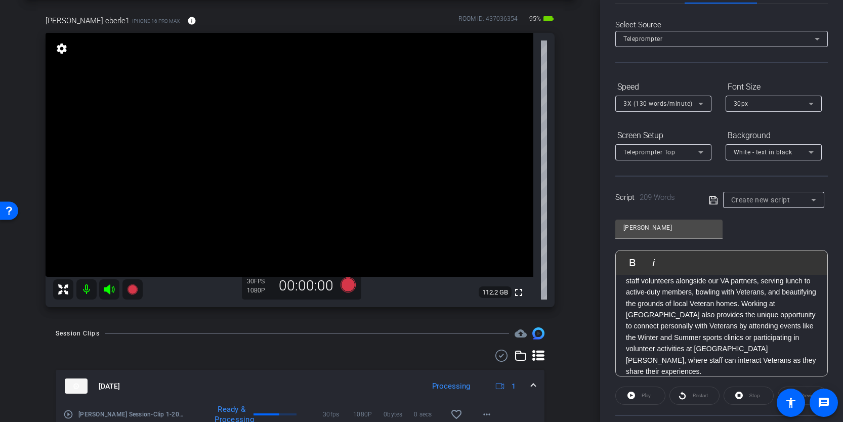
scroll to position [53, 0]
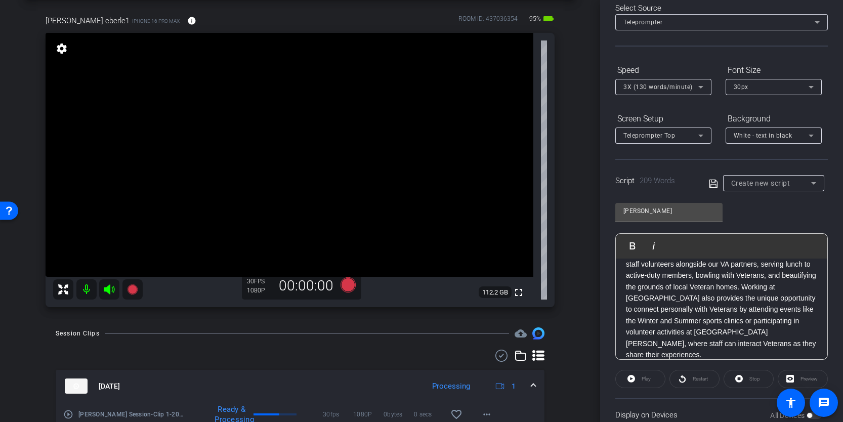
click at [714, 181] on icon at bounding box center [713, 184] width 9 height 12
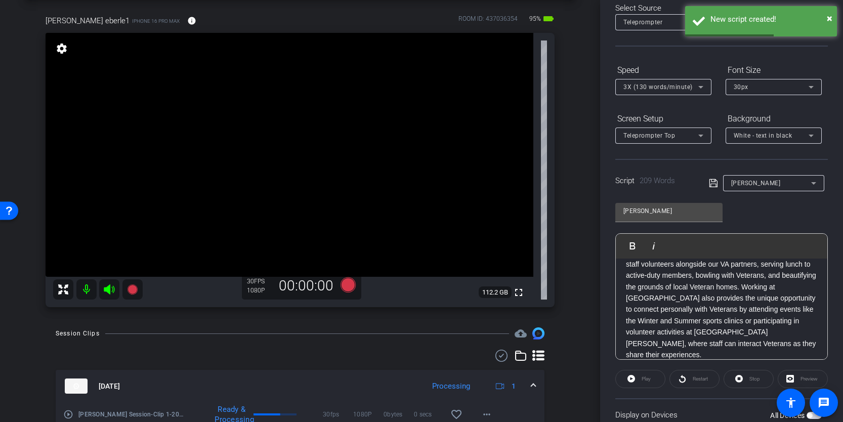
scroll to position [131, 0]
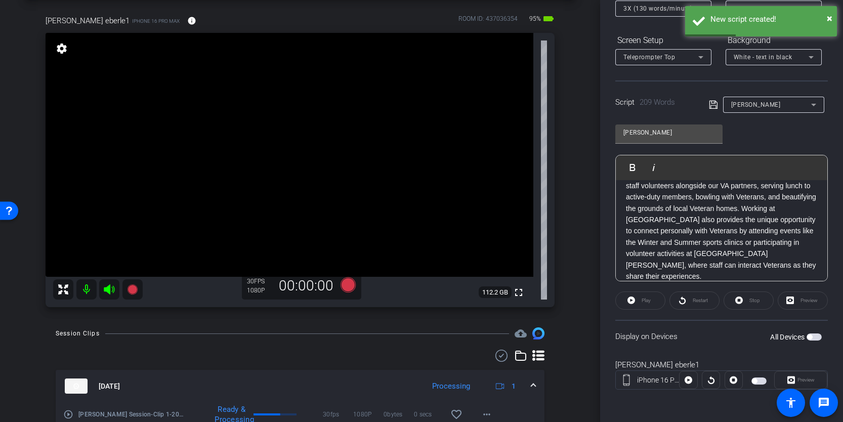
click at [816, 333] on div "All Devices" at bounding box center [797, 337] width 52 height 10
click at [815, 337] on span "button" at bounding box center [814, 337] width 15 height 7
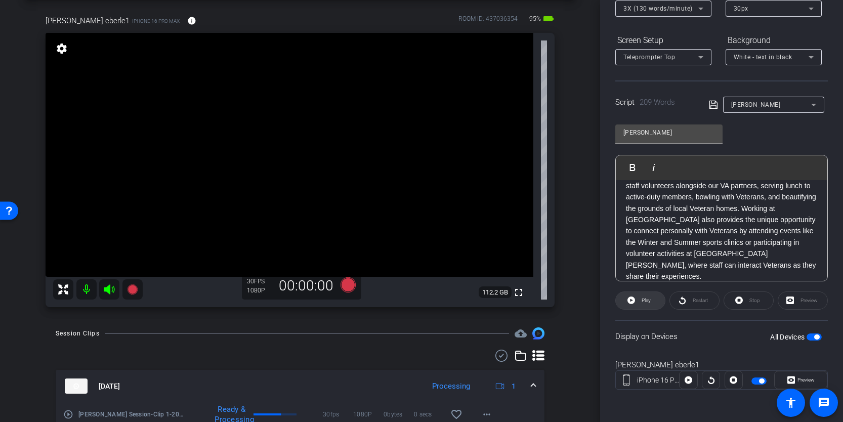
click at [632, 302] on icon at bounding box center [632, 301] width 8 height 8
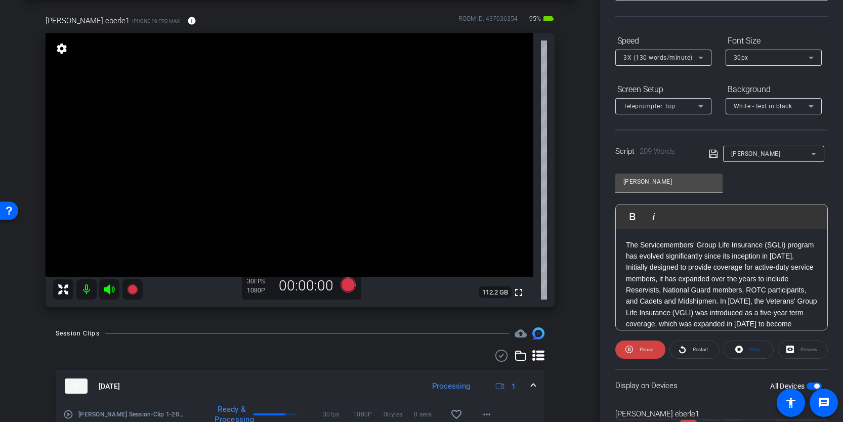
scroll to position [73, 0]
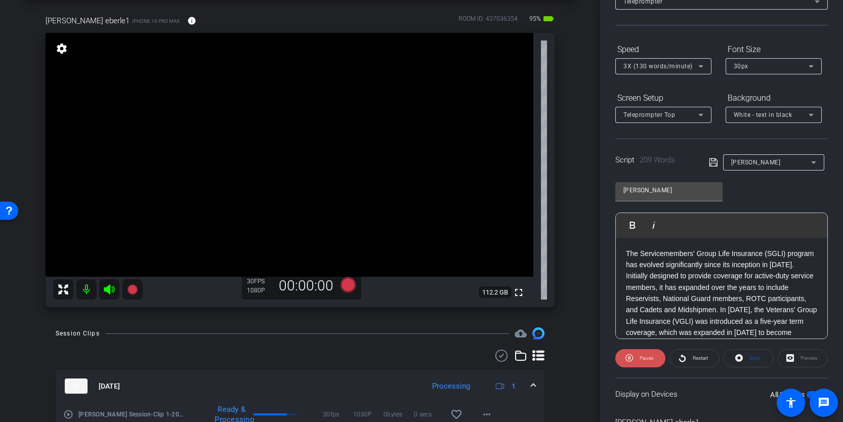
click at [639, 354] on span "Pause" at bounding box center [645, 358] width 16 height 14
click at [705, 66] on icon at bounding box center [701, 66] width 12 height 12
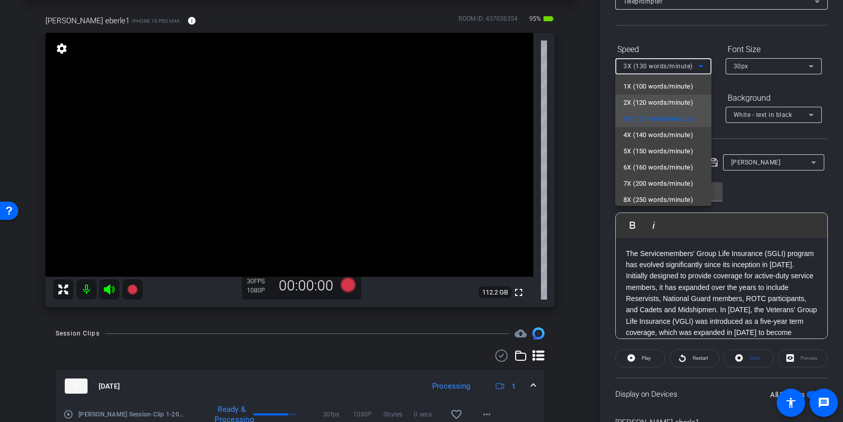
click at [681, 99] on span "2X (120 words/minute)" at bounding box center [659, 103] width 70 height 12
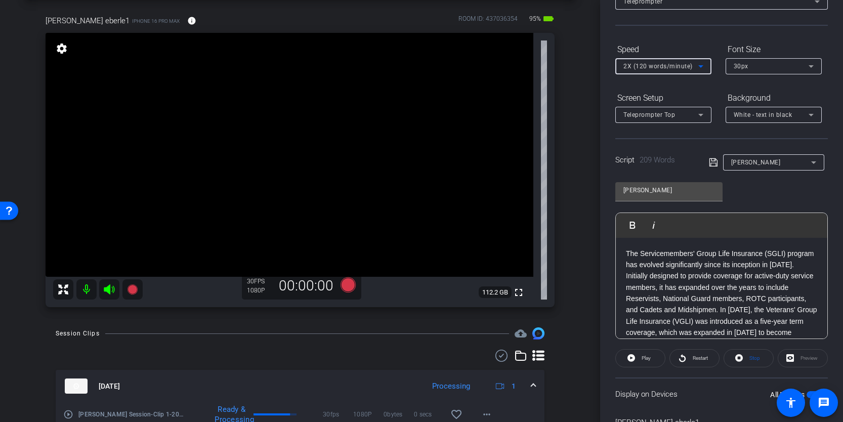
click at [811, 113] on icon at bounding box center [811, 115] width 12 height 12
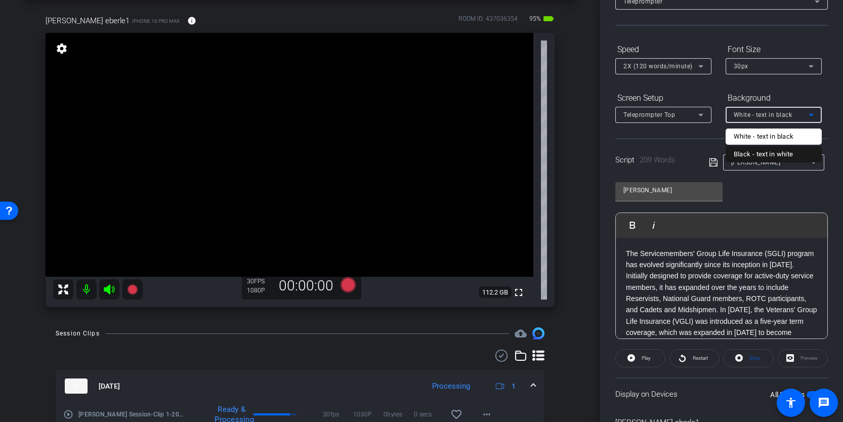
click at [792, 151] on div "Black - text in white" at bounding box center [764, 154] width 60 height 12
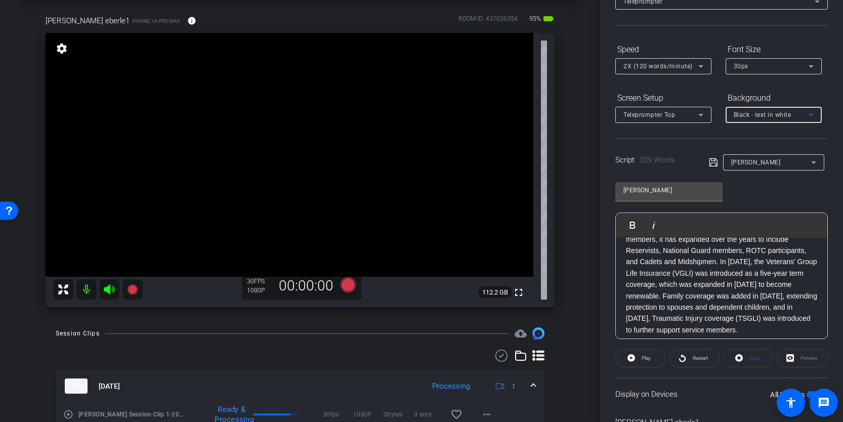
scroll to position [54, 0]
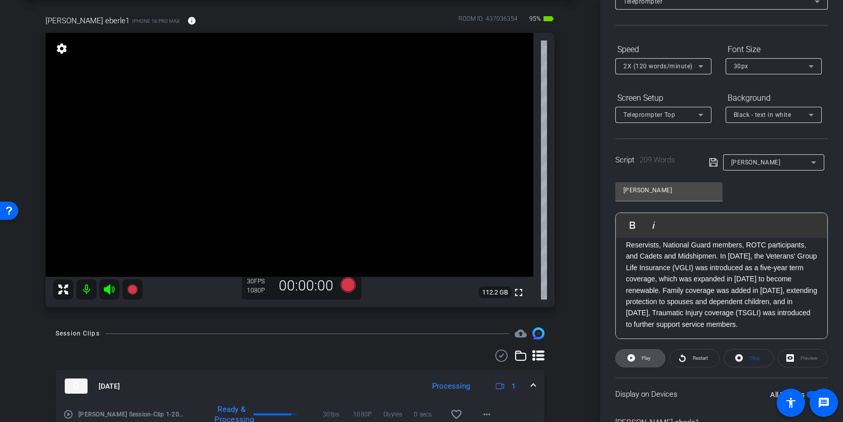
click at [638, 358] on span at bounding box center [640, 358] width 49 height 24
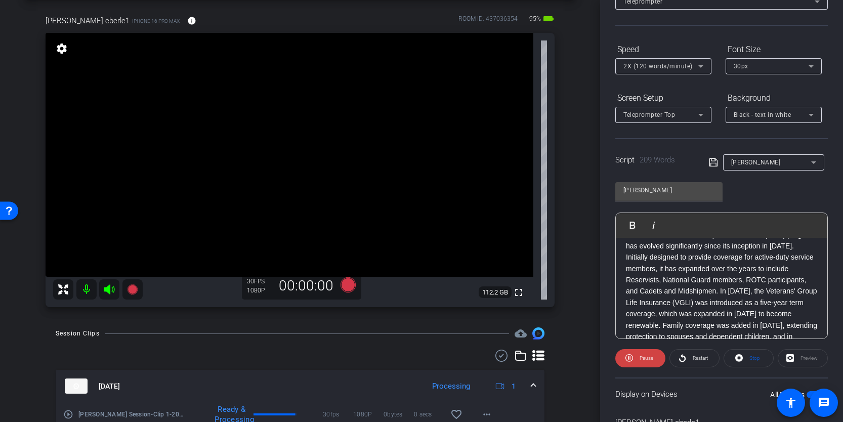
scroll to position [7, 0]
click at [649, 355] on span "Pause" at bounding box center [647, 358] width 14 height 6
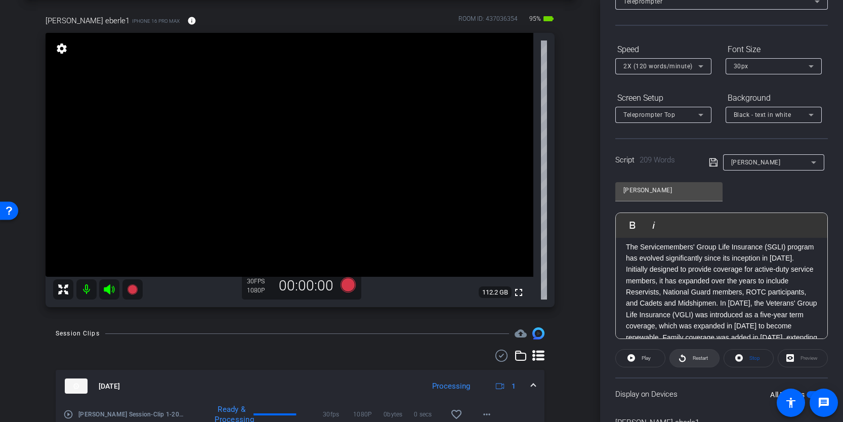
click at [694, 360] on span "Restart" at bounding box center [700, 358] width 15 height 6
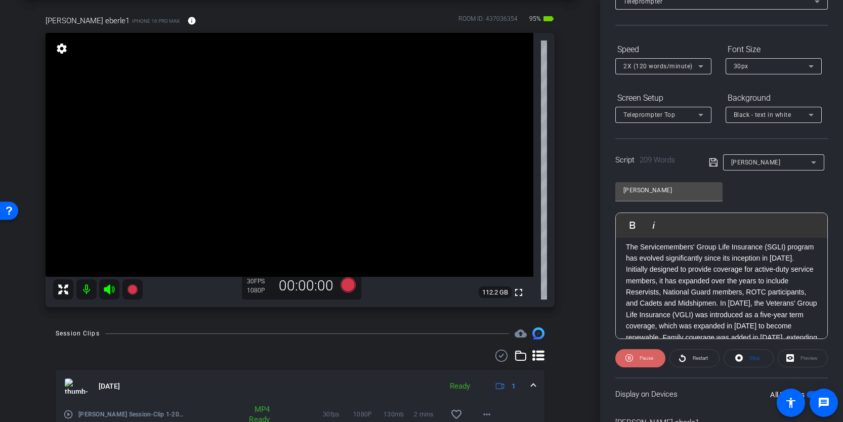
click at [653, 359] on span "Pause" at bounding box center [647, 358] width 14 height 6
click at [743, 355] on span at bounding box center [748, 358] width 49 height 24
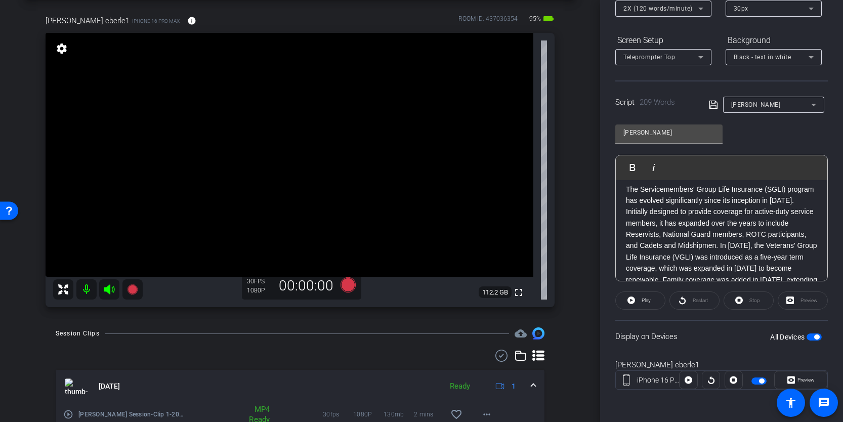
scroll to position [0, 0]
click at [648, 192] on p "The Servicemembers' Group Life Insurance (SGLI) program has evolved significant…" at bounding box center [721, 258] width 191 height 136
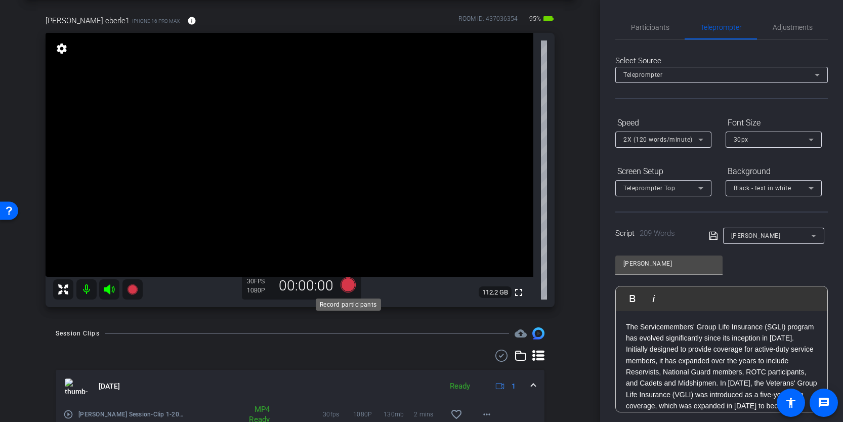
click at [347, 286] on icon at bounding box center [348, 284] width 15 height 15
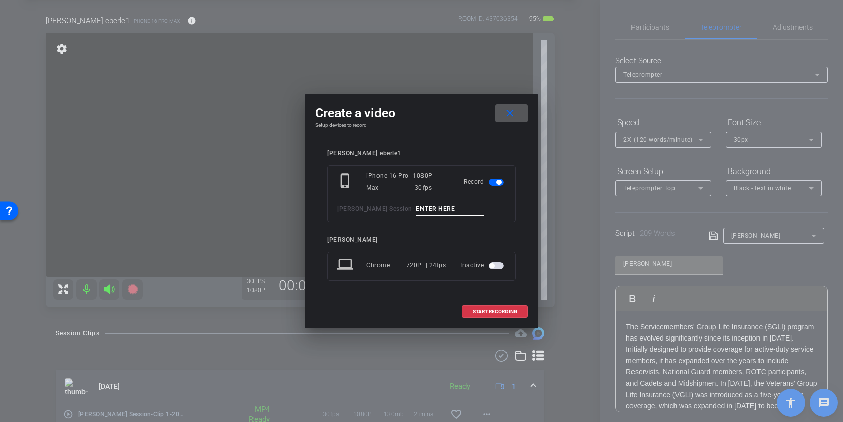
click at [447, 206] on input at bounding box center [450, 209] width 68 height 13
type input "Clip 2"
click at [507, 314] on span at bounding box center [495, 312] width 65 height 24
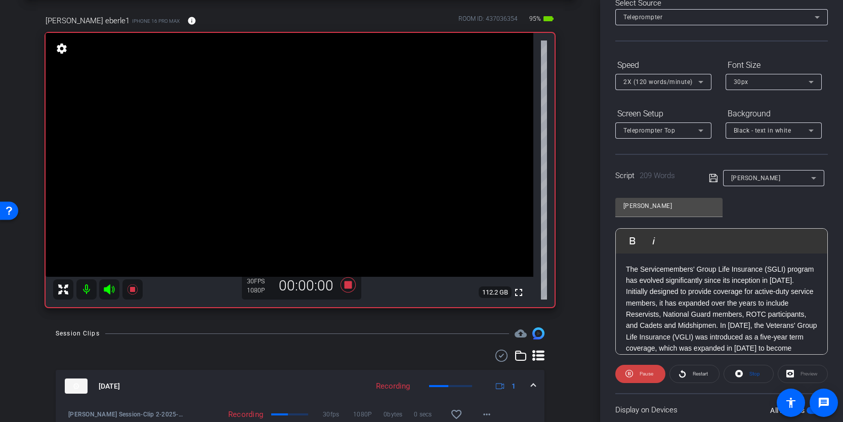
scroll to position [97, 0]
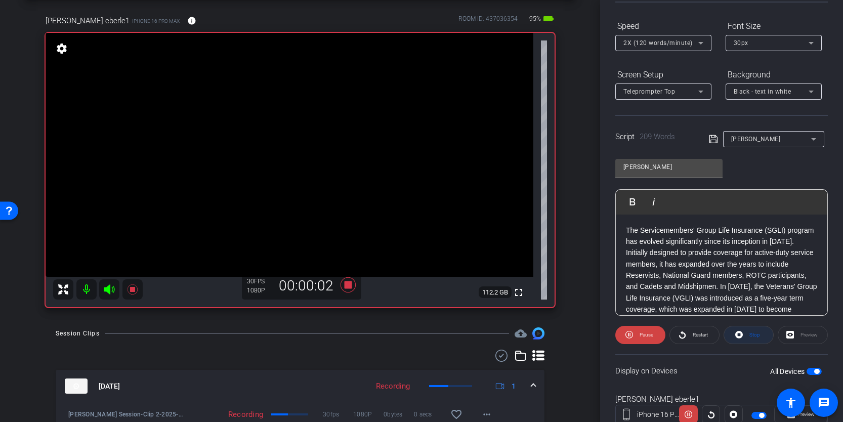
click at [759, 335] on span "Stop" at bounding box center [755, 335] width 11 height 6
click at [642, 332] on span "Play" at bounding box center [646, 335] width 9 height 6
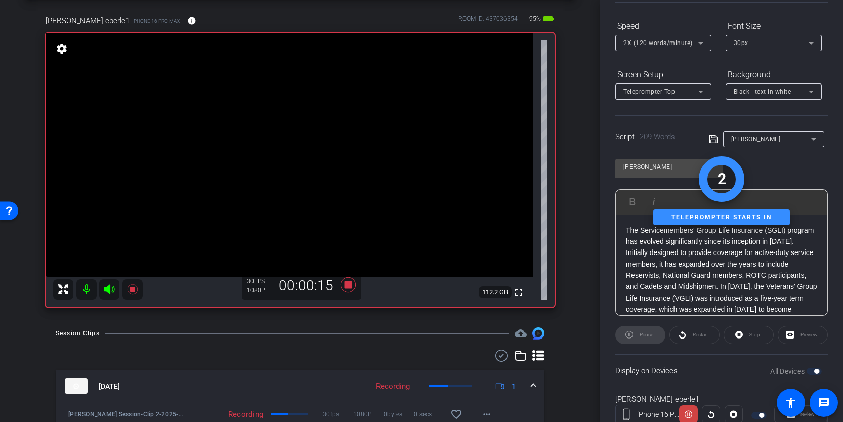
click at [110, 285] on icon at bounding box center [109, 290] width 12 height 12
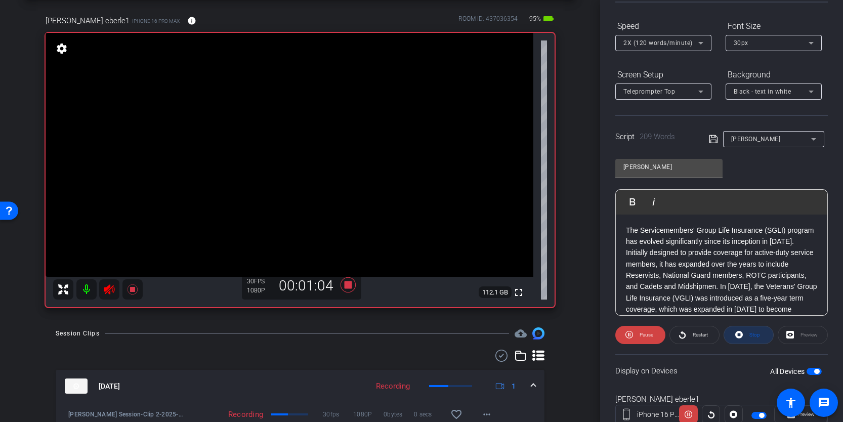
click at [746, 334] on span at bounding box center [748, 335] width 49 height 24
click at [105, 286] on icon at bounding box center [109, 290] width 12 height 12
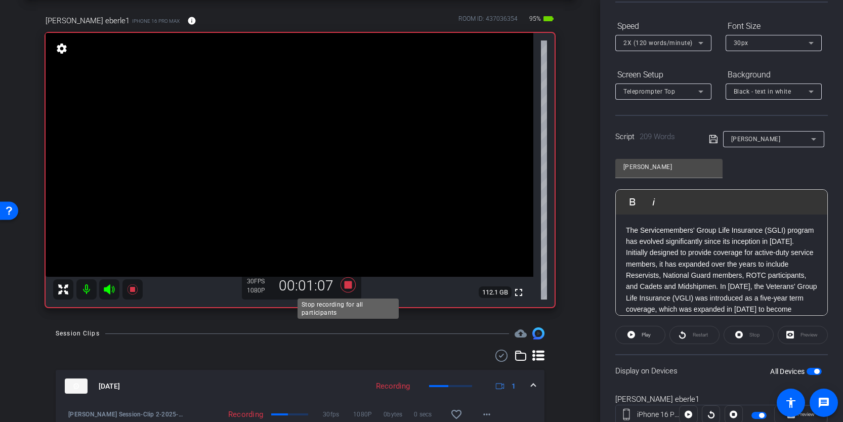
click at [347, 287] on icon at bounding box center [348, 284] width 15 height 15
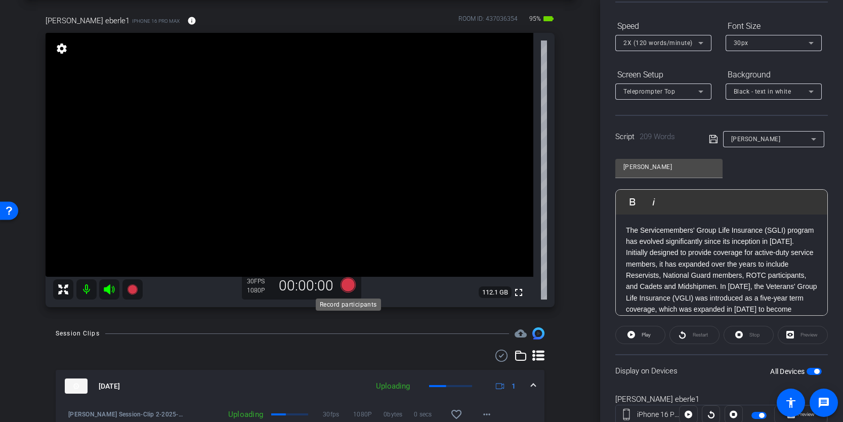
click at [349, 284] on icon at bounding box center [348, 284] width 15 height 15
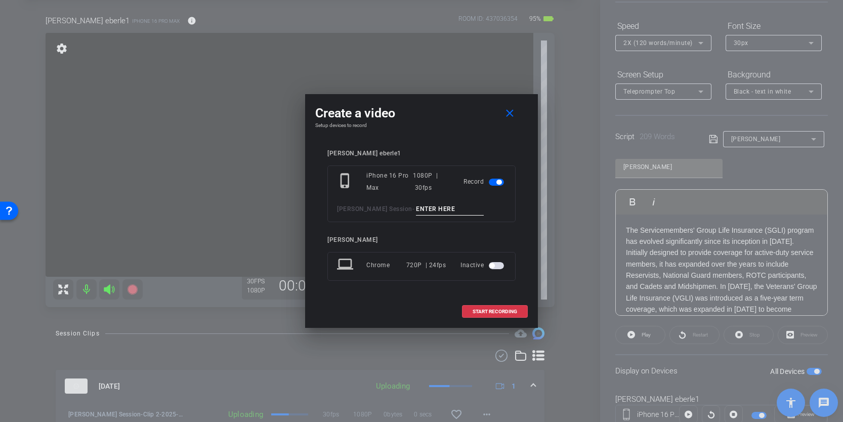
click at [429, 213] on input at bounding box center [450, 209] width 68 height 13
type input "Clip 3"
click at [496, 312] on span "START RECORDING" at bounding box center [495, 311] width 45 height 5
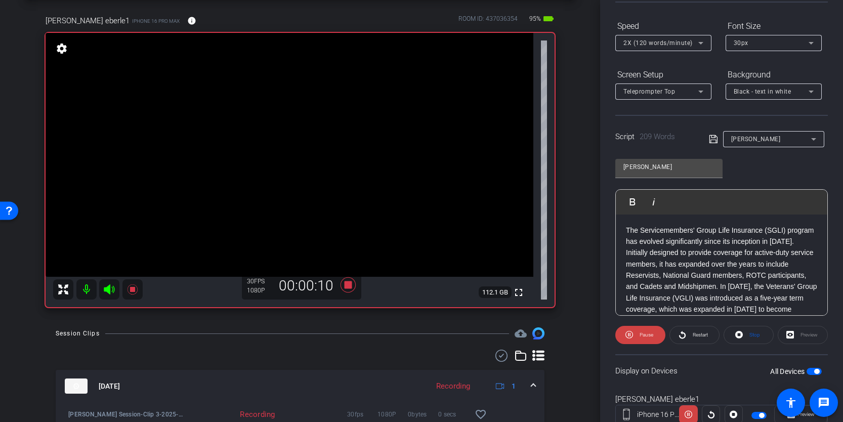
click at [109, 291] on icon at bounding box center [109, 290] width 11 height 10
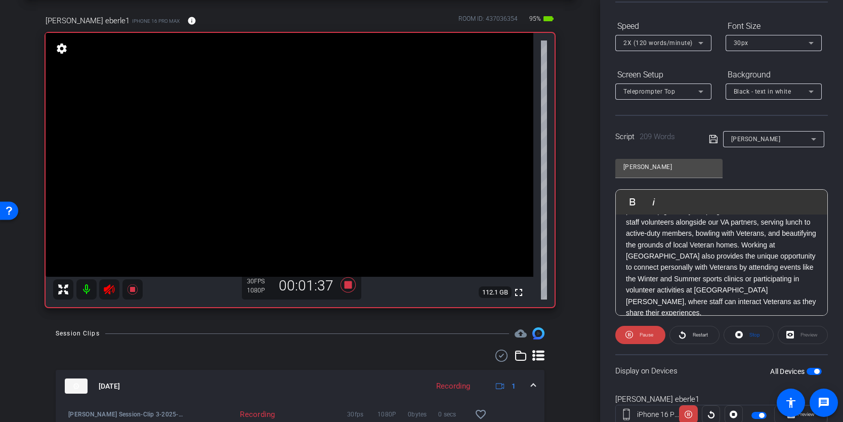
scroll to position [225, 0]
click at [109, 294] on icon at bounding box center [109, 290] width 11 height 10
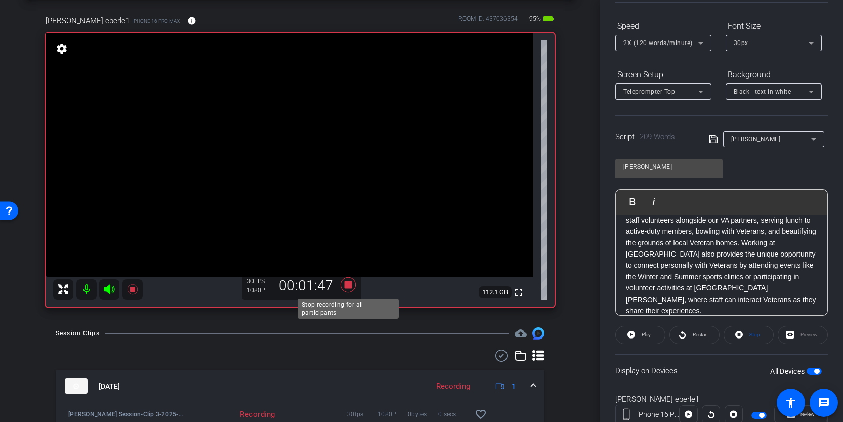
click at [350, 282] on icon at bounding box center [348, 284] width 15 height 15
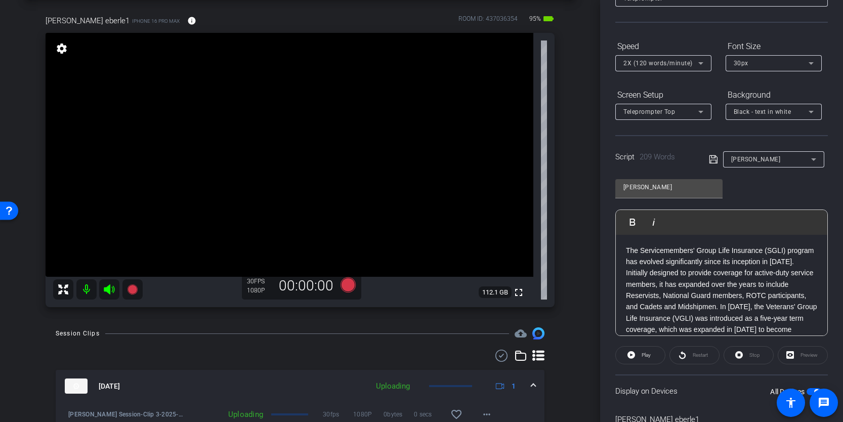
scroll to position [66, 0]
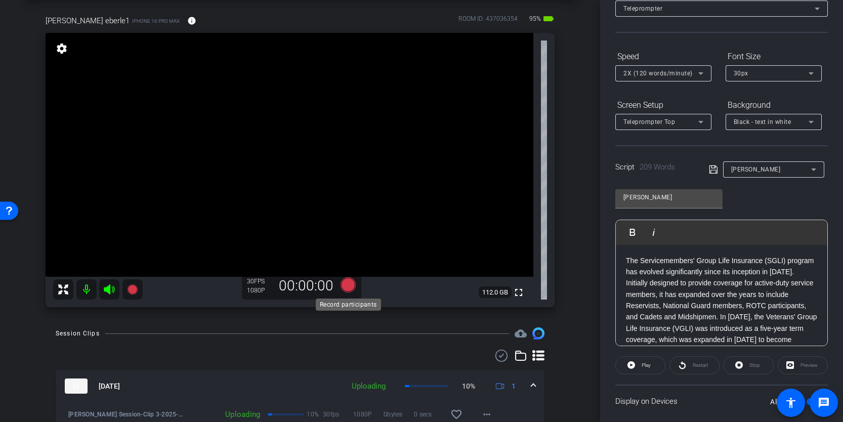
click at [348, 288] on icon at bounding box center [348, 284] width 15 height 15
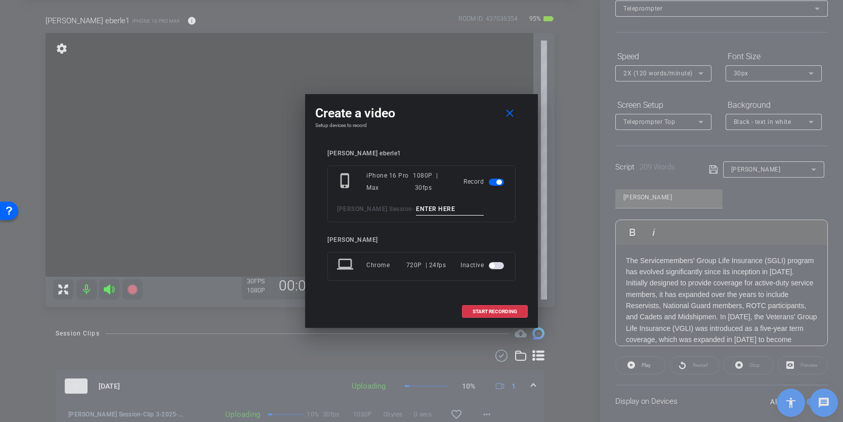
click at [436, 207] on input at bounding box center [450, 209] width 68 height 13
type input "Clip 4"
click at [492, 310] on span "START RECORDING" at bounding box center [495, 311] width 45 height 5
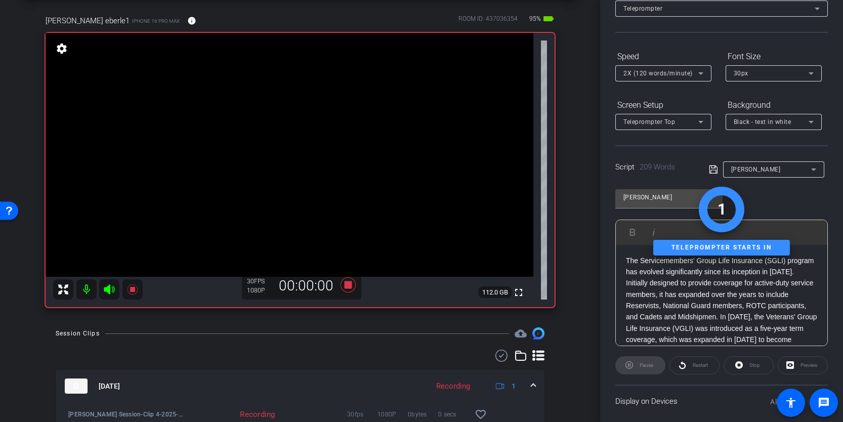
click at [747, 365] on div "Stop" at bounding box center [749, 365] width 50 height 18
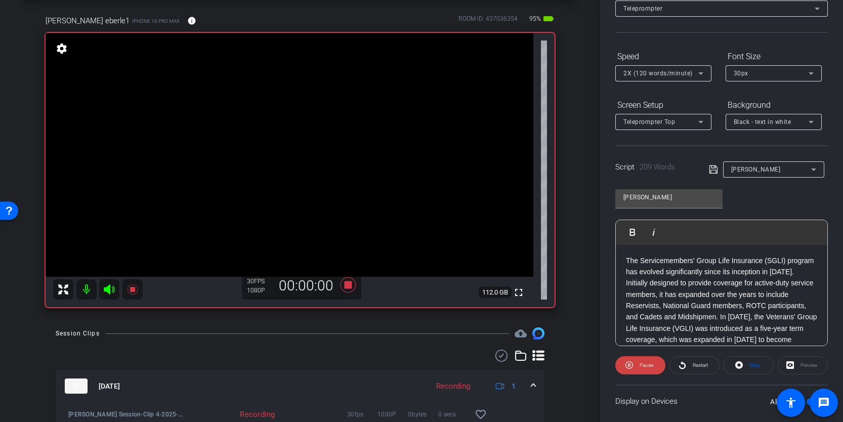
click at [747, 365] on span "Stop" at bounding box center [753, 365] width 13 height 14
click at [636, 366] on span at bounding box center [640, 365] width 49 height 24
click at [108, 293] on icon at bounding box center [109, 290] width 11 height 10
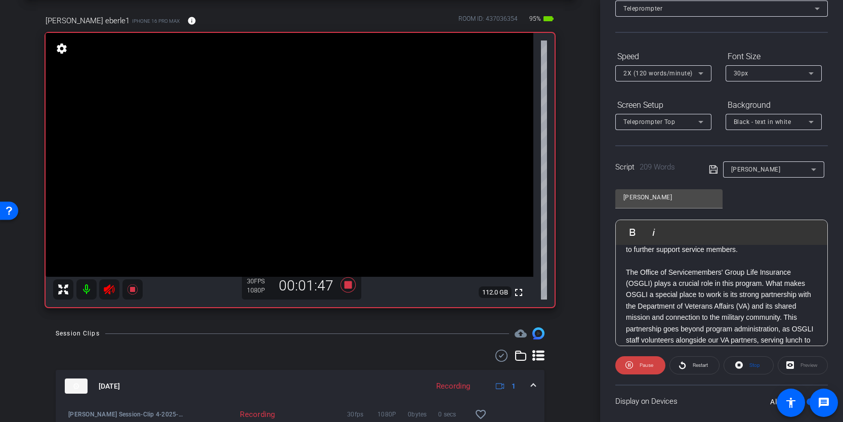
scroll to position [134, 0]
click at [110, 291] on icon at bounding box center [109, 290] width 12 height 12
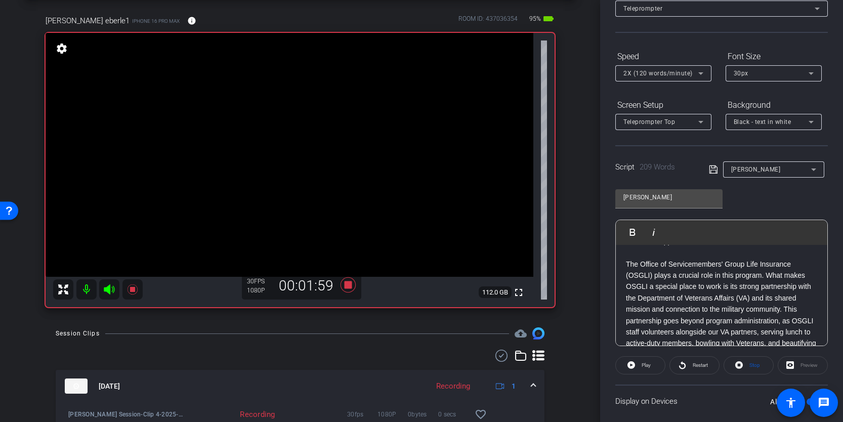
click at [627, 262] on p "The Office of Servicemembers' Group Life Insurance (OSGLI) plays a crucial role…" at bounding box center [721, 344] width 191 height 170
click at [649, 364] on span "Play" at bounding box center [646, 365] width 9 height 6
click at [628, 264] on p "The Office of Servicemembers' Group Life Insurance (OSGLI) plays a crucial role…" at bounding box center [721, 344] width 191 height 170
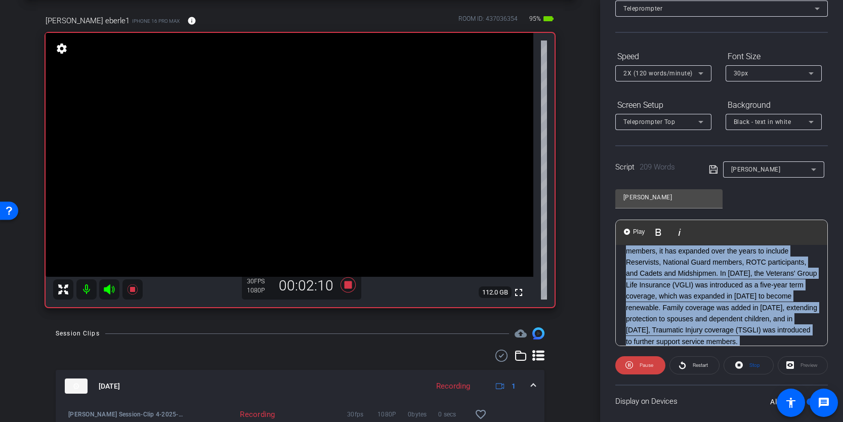
scroll to position [0, 0]
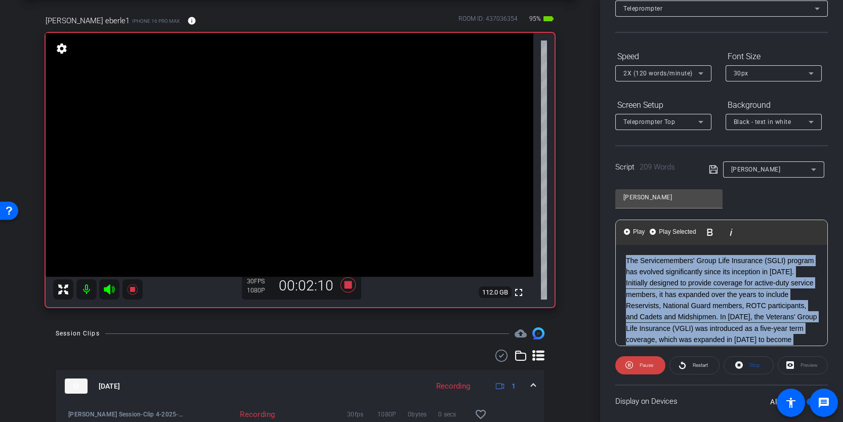
drag, startPoint x: 716, startPoint y: 290, endPoint x: 600, endPoint y: 224, distance: 133.3
click at [600, 224] on div "Participants Teleprompter Adjustments John Stanitz Director Everyone 0 Mark all…" at bounding box center [721, 211] width 243 height 422
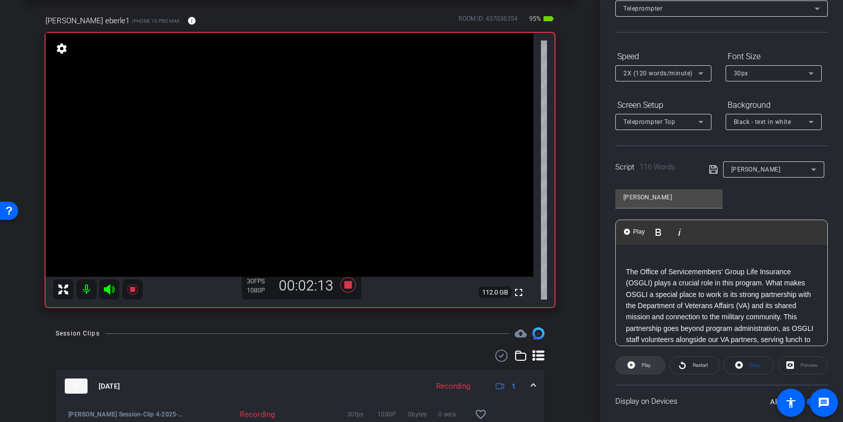
click at [652, 366] on span at bounding box center [640, 365] width 49 height 24
click at [632, 263] on p at bounding box center [721, 260] width 191 height 11
click at [642, 366] on span "Pause" at bounding box center [647, 365] width 14 height 6
click at [642, 366] on span "Play" at bounding box center [646, 365] width 9 height 6
click at [642, 366] on span "Pause" at bounding box center [647, 365] width 14 height 6
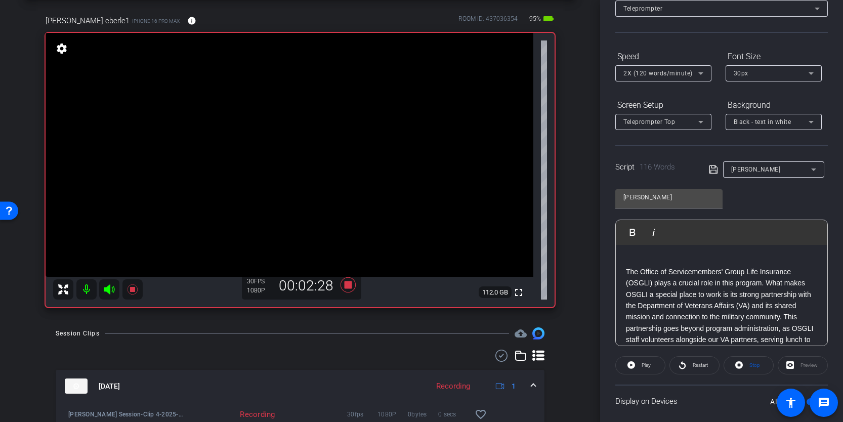
click at [626, 273] on p "The Office of Servicemembers' Group Life Insurance (OSGLI) plays a crucial role…" at bounding box center [721, 351] width 191 height 170
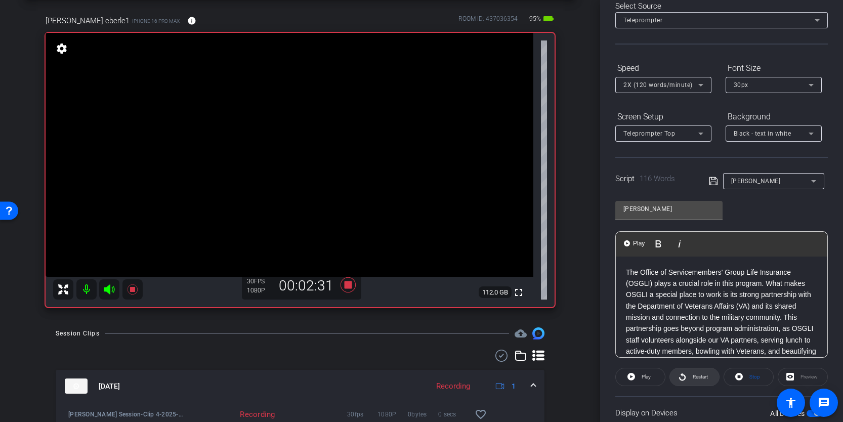
click at [695, 375] on span "Restart" at bounding box center [700, 377] width 15 height 6
click at [112, 292] on icon at bounding box center [109, 290] width 12 height 12
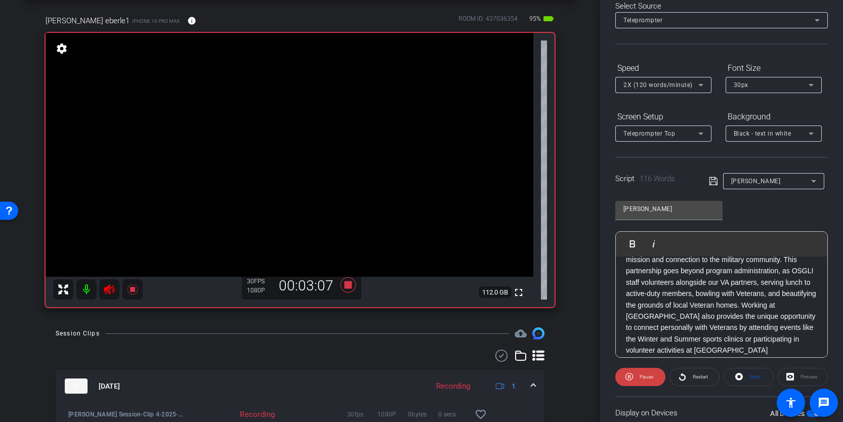
scroll to position [77, 0]
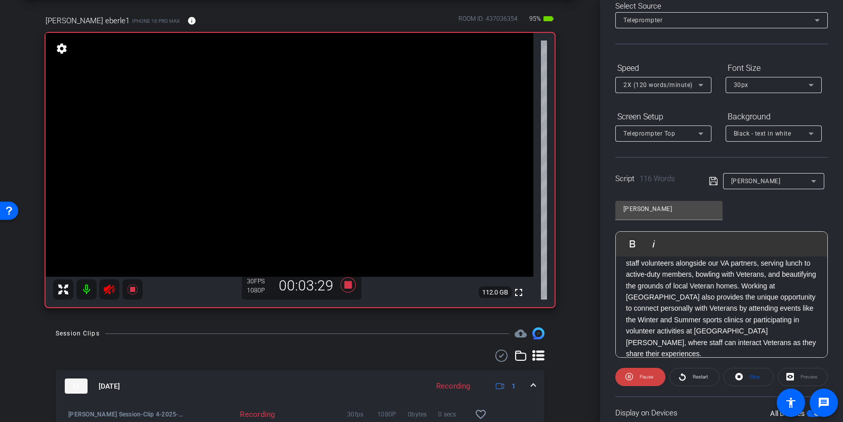
click at [111, 294] on icon at bounding box center [109, 290] width 12 height 12
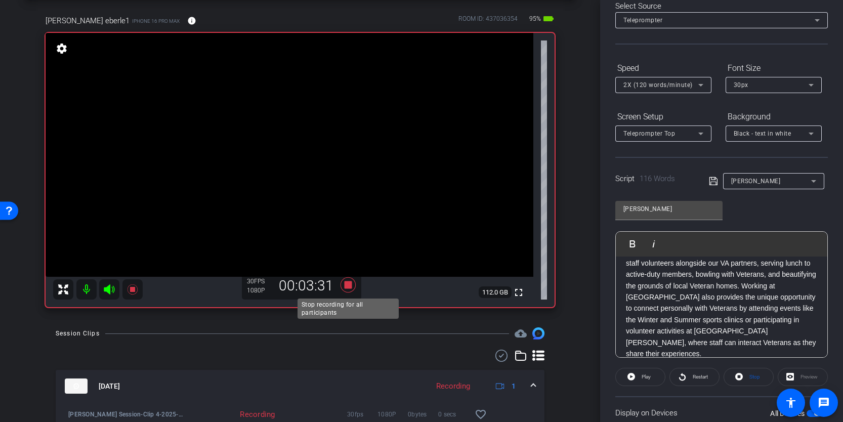
click at [344, 285] on icon at bounding box center [348, 285] width 24 height 18
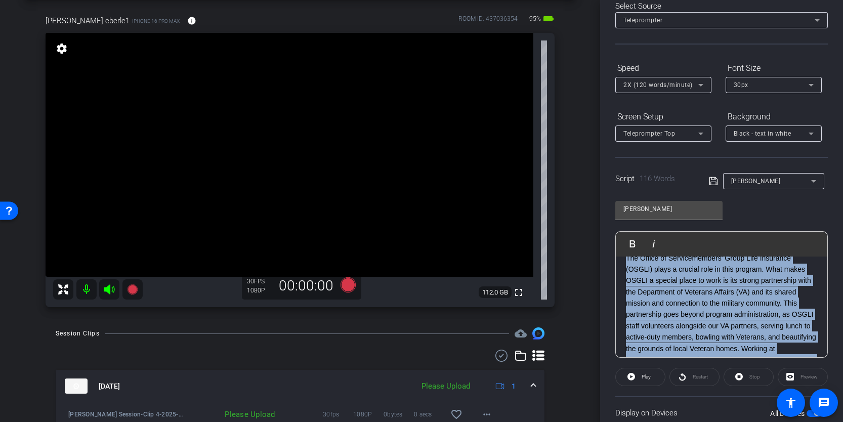
scroll to position [0, 0]
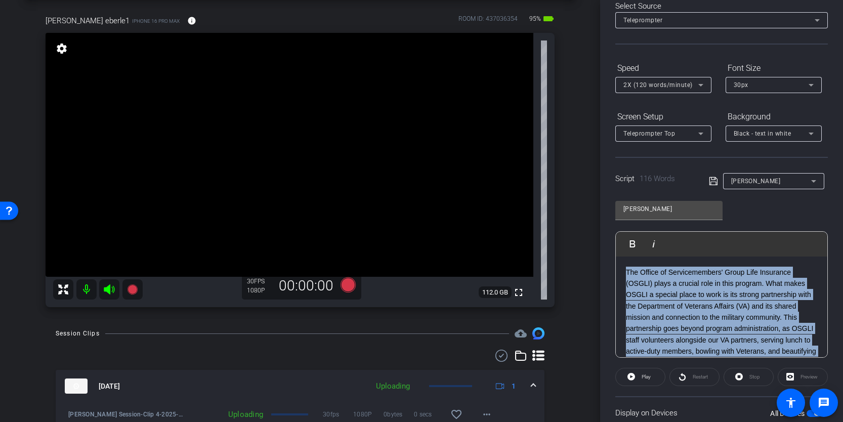
drag, startPoint x: 759, startPoint y: 340, endPoint x: 622, endPoint y: 256, distance: 160.6
click at [622, 257] on div "The Office of Servicemembers' Group Life Insurance (OSGLI) plays a crucial role…" at bounding box center [722, 352] width 212 height 190
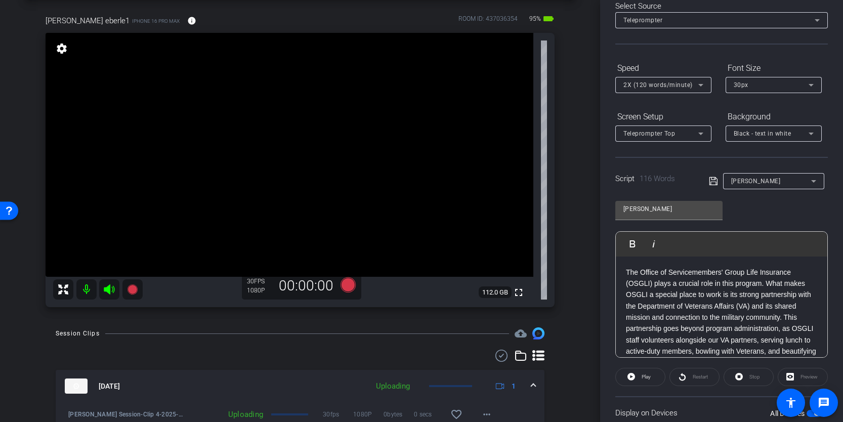
click at [639, 267] on p "The Office of Servicemembers' Group Life Insurance (OSGLI) plays a crucial role…" at bounding box center [721, 352] width 191 height 170
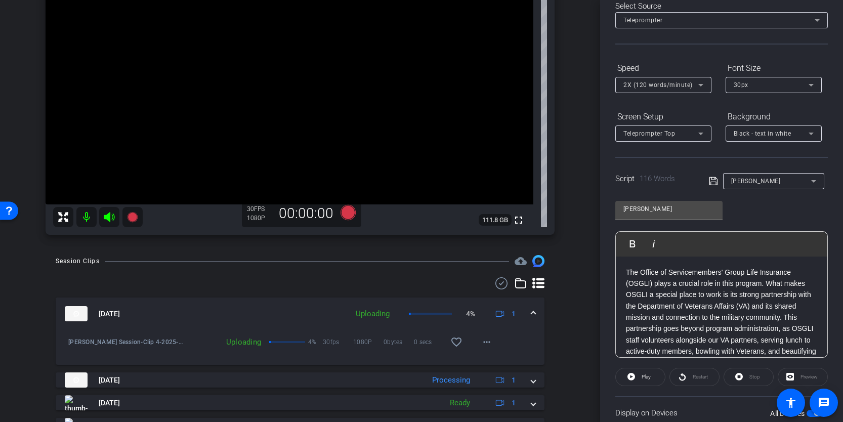
scroll to position [119, 0]
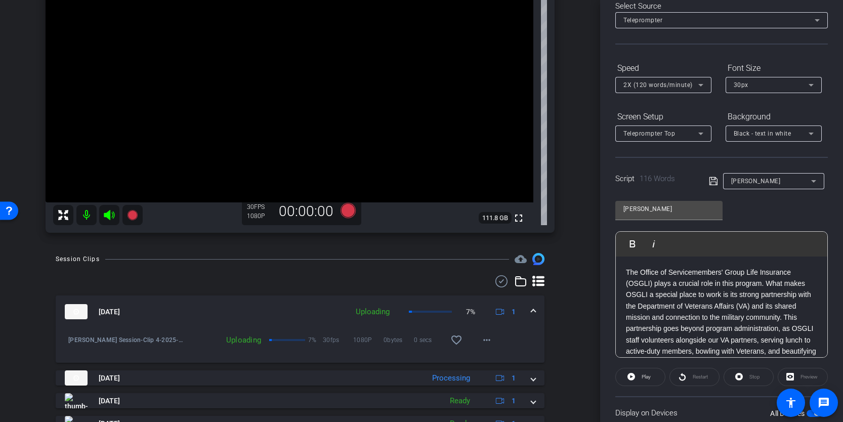
click at [689, 325] on p "The Office of Servicemembers' Group Life Insurance (OSGLI) plays a crucial role…" at bounding box center [721, 352] width 191 height 170
click at [627, 270] on p "The Office of Servicemembers' Group Life Insurance (OSGLI) plays a crucial role…" at bounding box center [721, 352] width 191 height 170
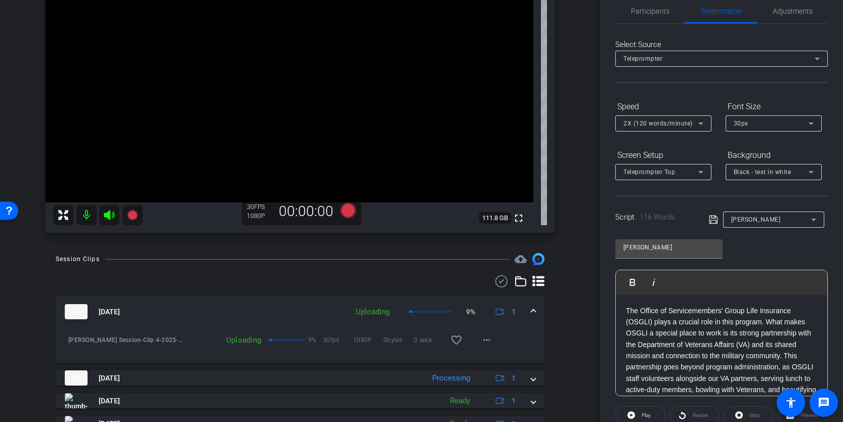
scroll to position [0, 0]
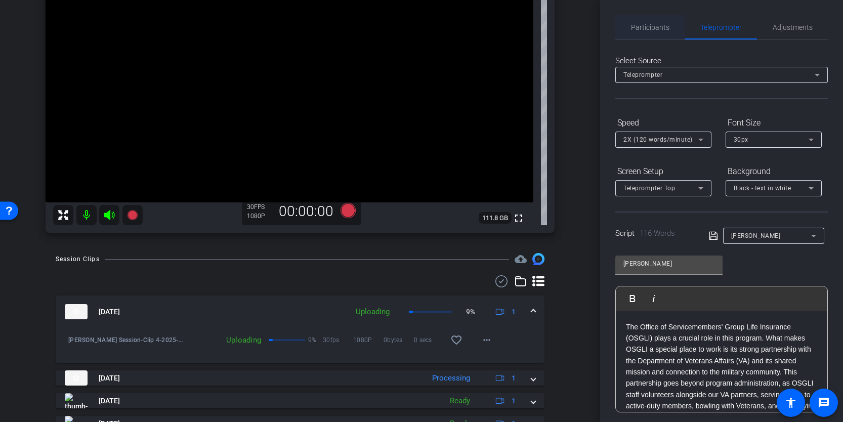
click at [661, 25] on span "Participants" at bounding box center [650, 27] width 38 height 7
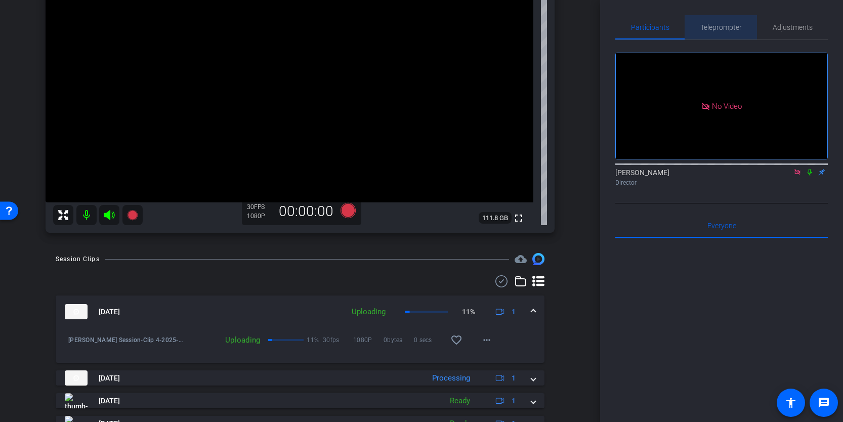
click at [715, 24] on span "Teleprompter" at bounding box center [722, 27] width 42 height 7
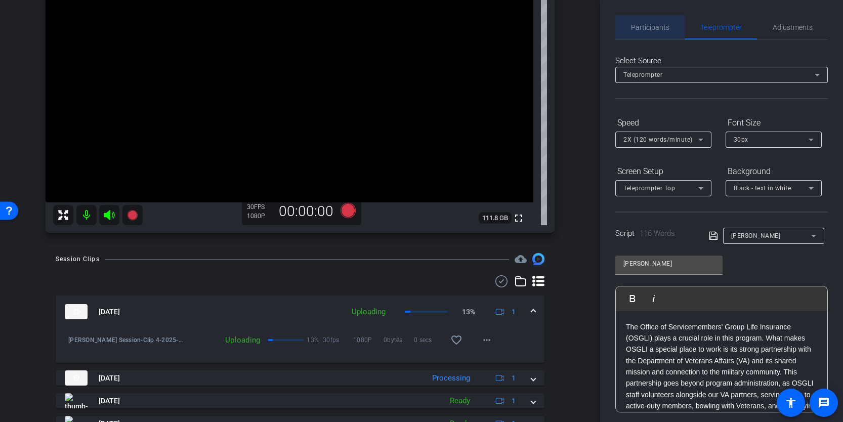
click at [658, 25] on span "Participants" at bounding box center [650, 27] width 38 height 7
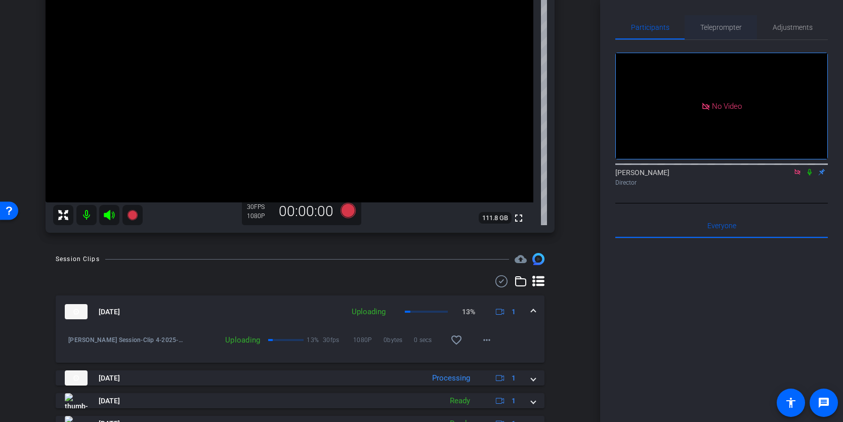
click at [708, 24] on span "Teleprompter" at bounding box center [722, 27] width 42 height 7
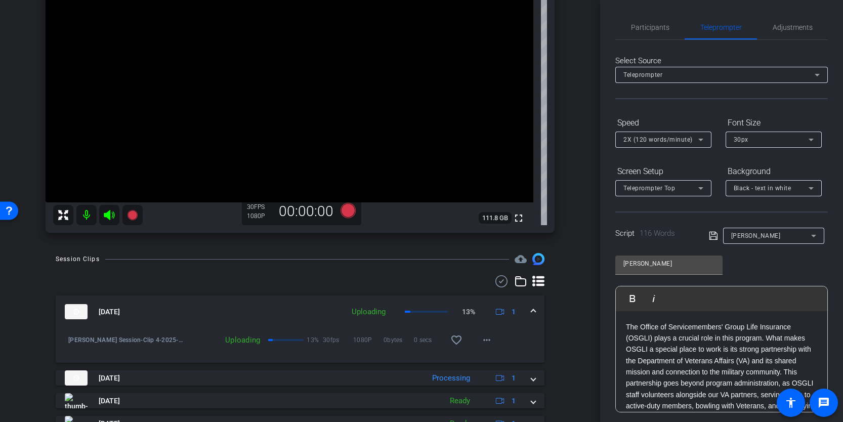
click at [634, 325] on p "The Office of Servicemembers' Group Life Insurance (OSGLI) plays a crucial role…" at bounding box center [721, 406] width 191 height 170
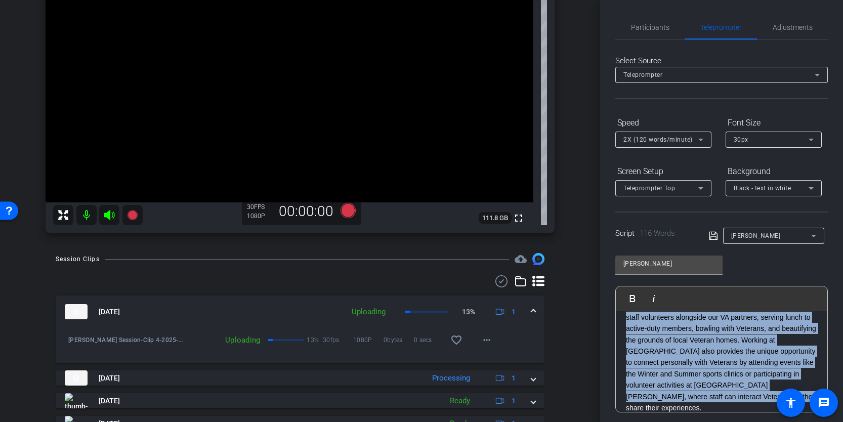
scroll to position [131, 0]
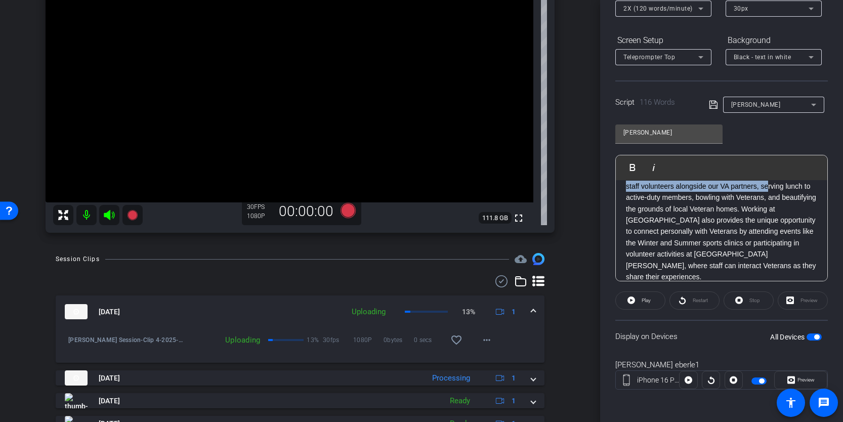
drag, startPoint x: 627, startPoint y: 326, endPoint x: 770, endPoint y: 289, distance: 147.1
click at [770, 289] on openreel-capture-teleprompter "Speed 2X (120 words/minute) Font Size 30px Screen Setup Teleprompter Top Backgr…" at bounding box center [722, 195] width 213 height 424
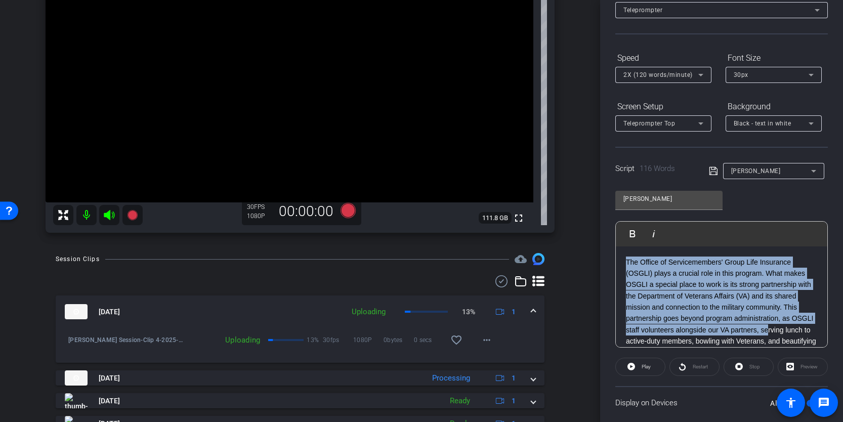
scroll to position [0, 0]
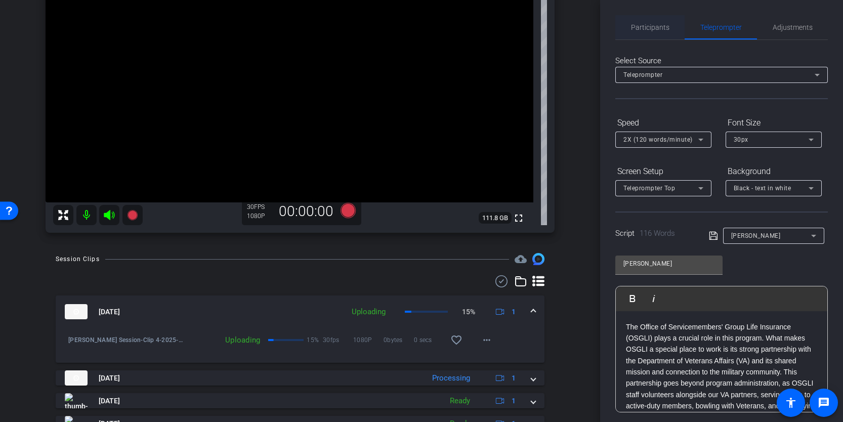
click at [651, 29] on span "Participants" at bounding box center [650, 27] width 38 height 7
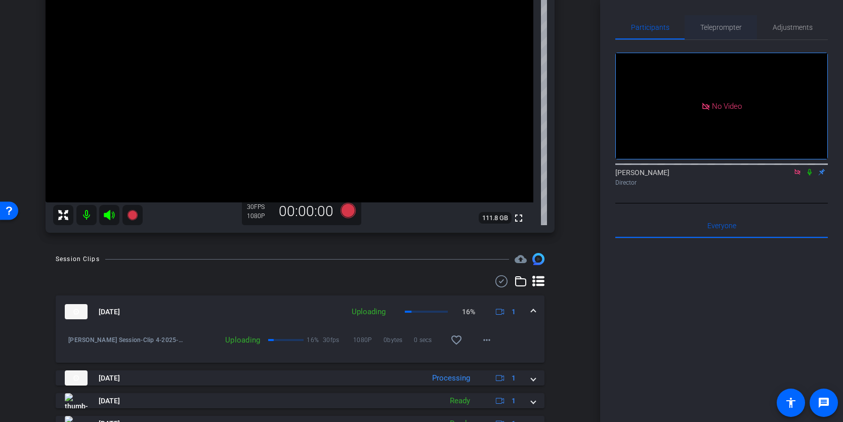
click at [708, 27] on span "Teleprompter" at bounding box center [722, 27] width 42 height 7
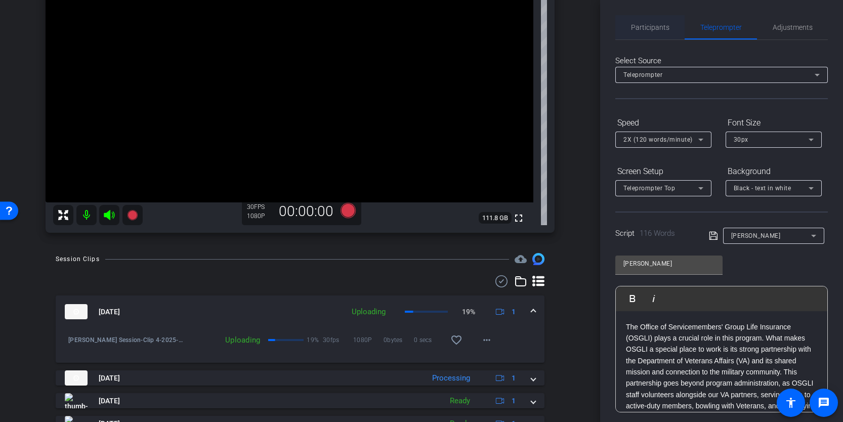
click at [650, 25] on span "Participants" at bounding box center [650, 27] width 38 height 7
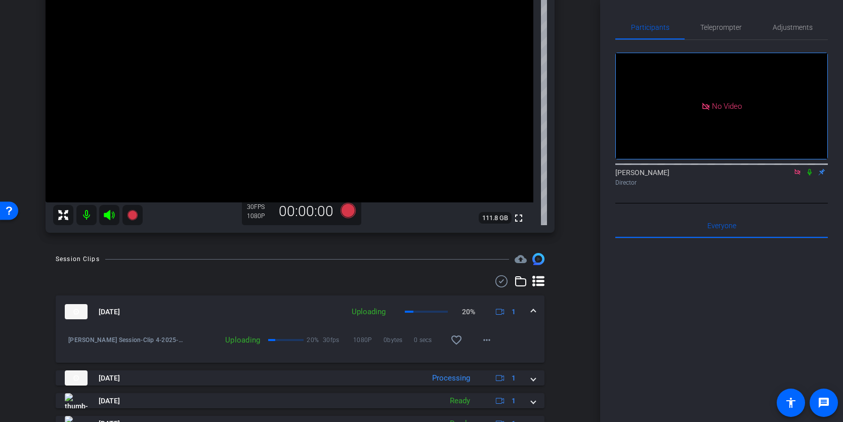
click at [795, 169] on icon at bounding box center [798, 172] width 6 height 6
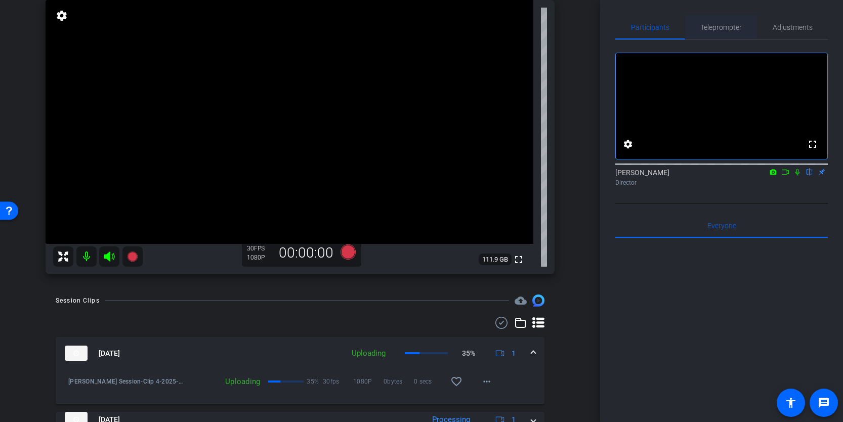
click at [724, 27] on span "Teleprompter" at bounding box center [722, 27] width 42 height 7
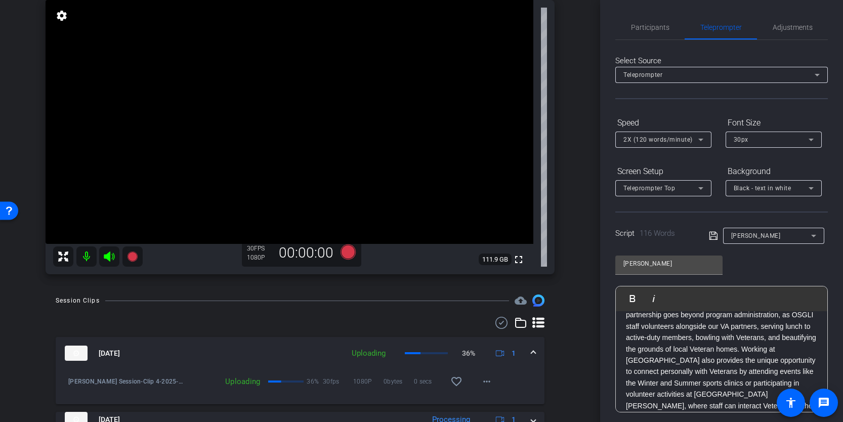
scroll to position [70, 0]
click at [663, 342] on p "The Office of Servicemembers' Group Life Insurance (OSGLI) plays a crucial role…" at bounding box center [721, 337] width 191 height 170
click at [648, 28] on span "Participants" at bounding box center [650, 27] width 38 height 7
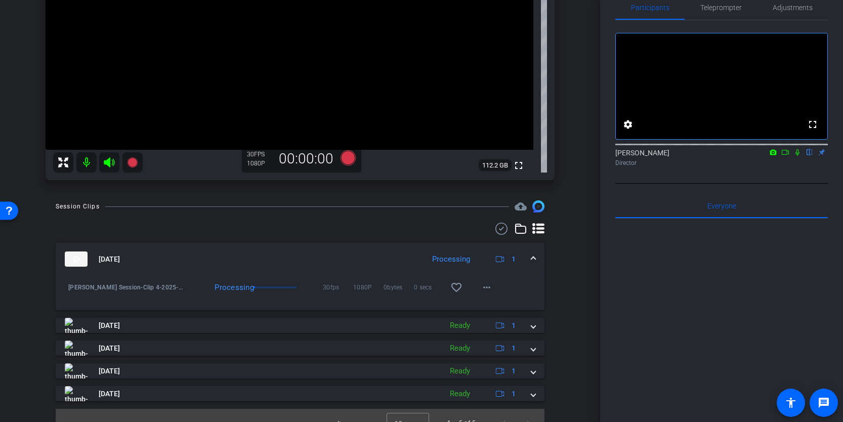
scroll to position [181, 0]
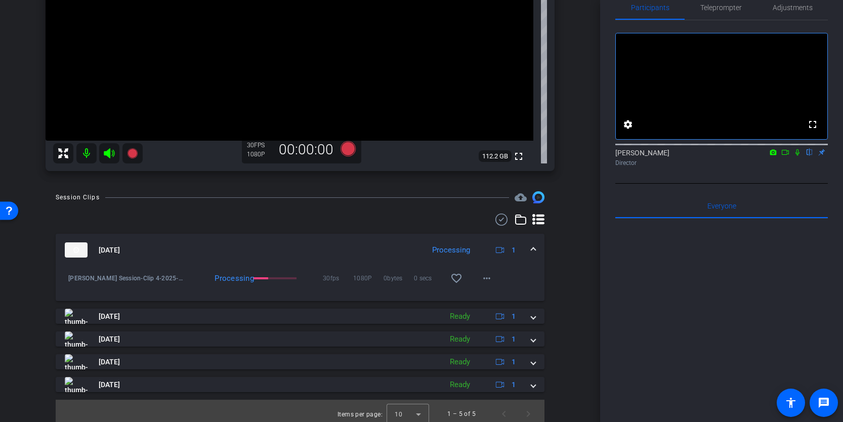
click at [534, 247] on span at bounding box center [534, 250] width 4 height 11
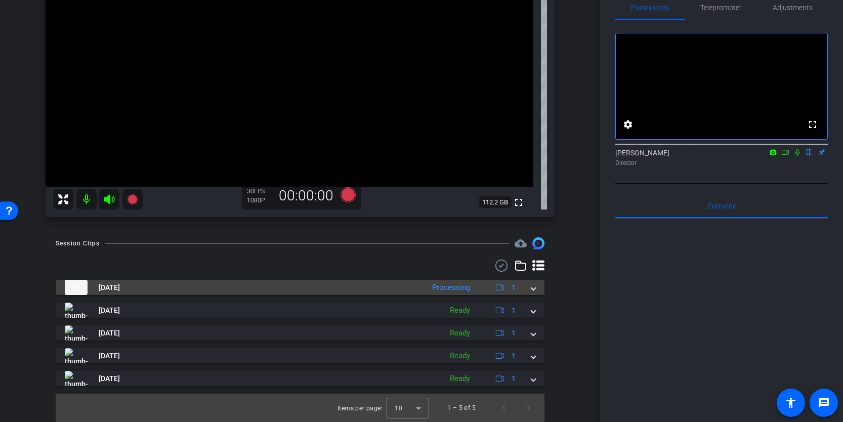
scroll to position [136, 0]
click at [534, 286] on span at bounding box center [534, 287] width 4 height 11
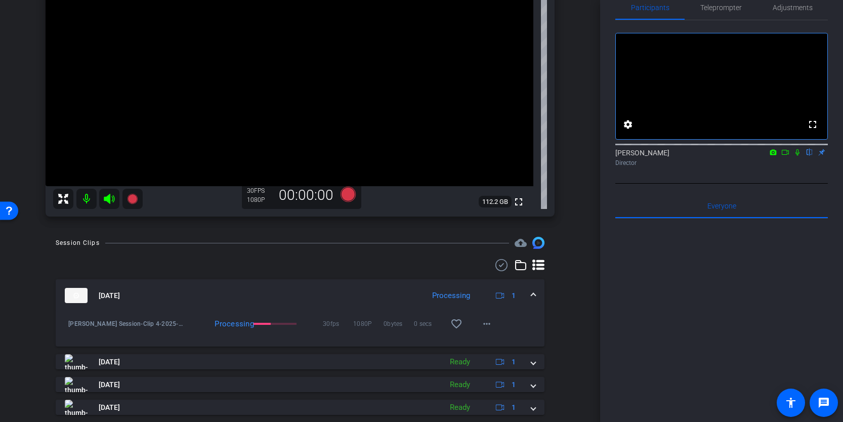
scroll to position [181, 0]
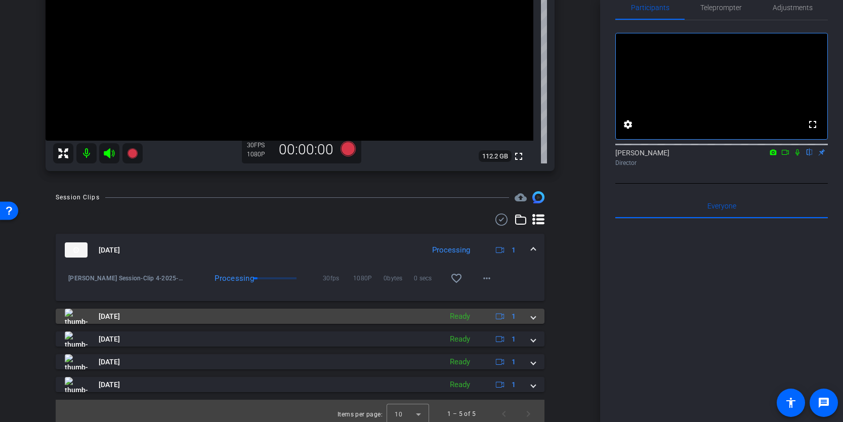
click at [533, 321] on span at bounding box center [534, 316] width 4 height 11
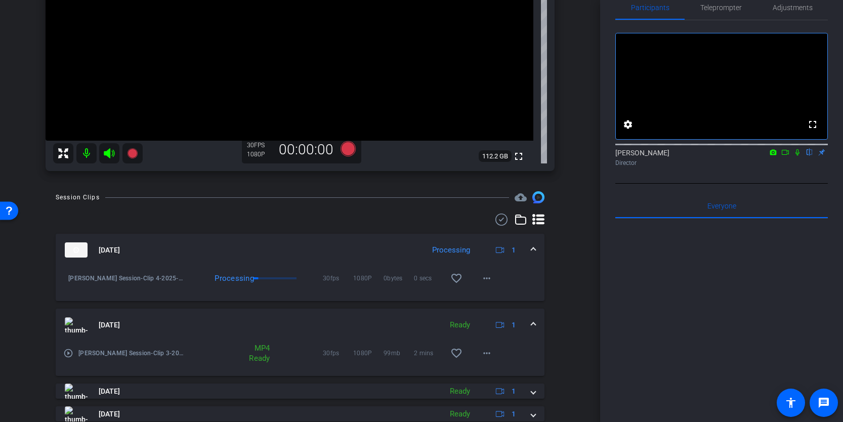
click at [533, 321] on span at bounding box center [534, 325] width 4 height 11
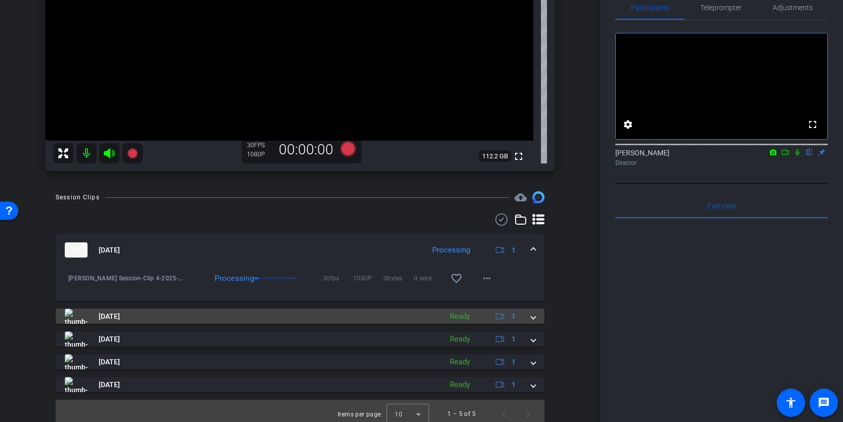
click at [534, 316] on span at bounding box center [534, 316] width 4 height 11
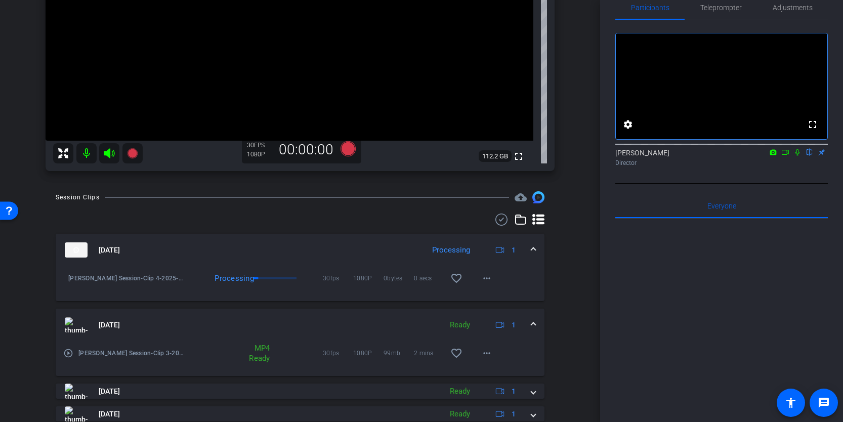
click at [534, 321] on span at bounding box center [534, 325] width 4 height 11
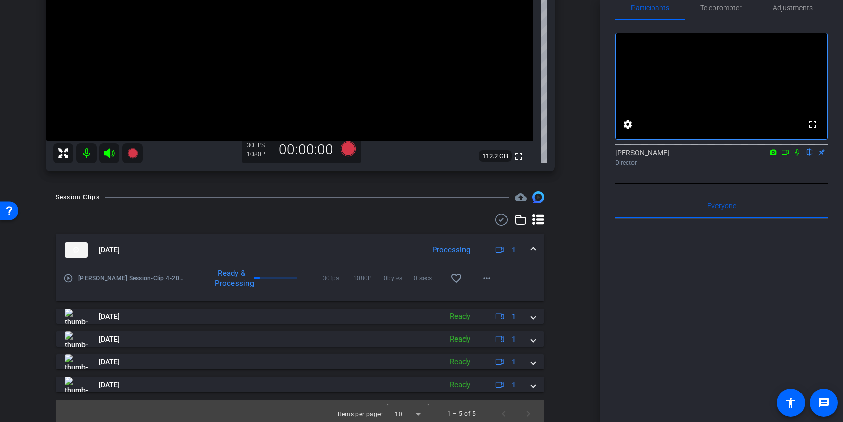
click at [533, 247] on span at bounding box center [534, 250] width 4 height 11
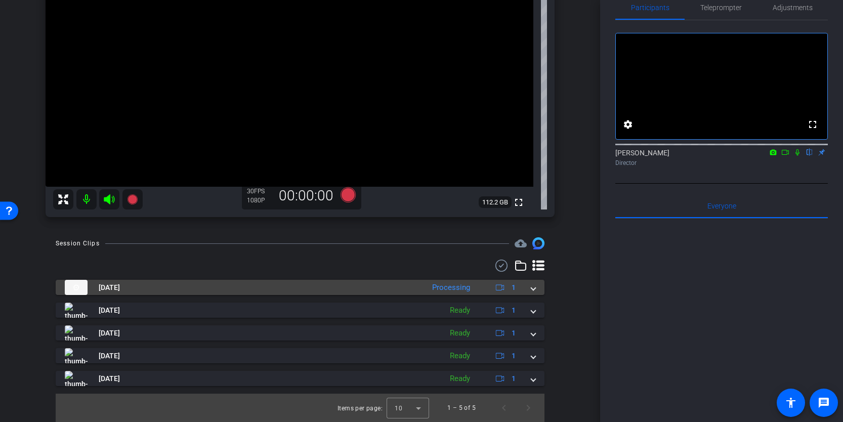
scroll to position [136, 0]
click at [533, 287] on span at bounding box center [534, 287] width 4 height 11
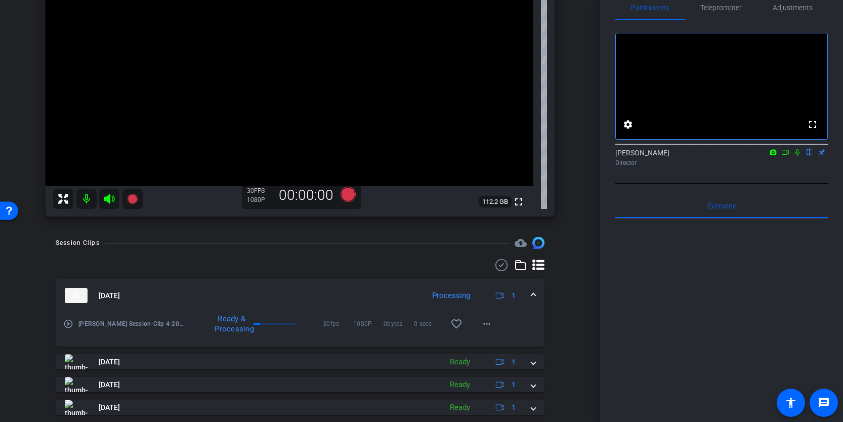
scroll to position [181, 0]
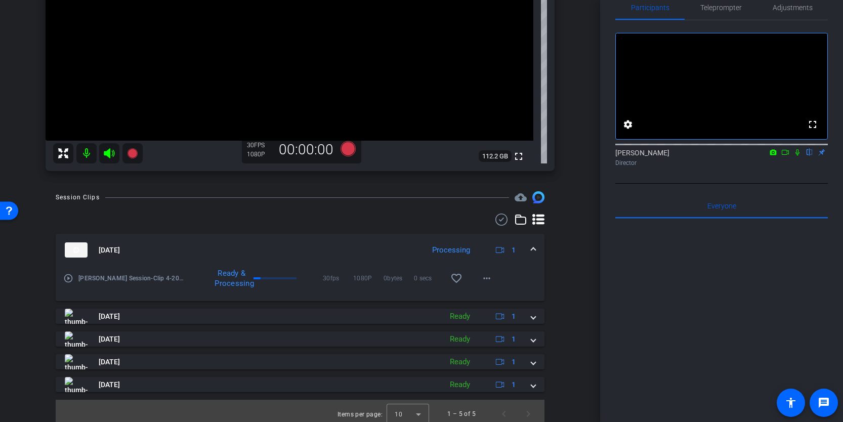
click at [68, 278] on mat-icon "play_circle_outline" at bounding box center [68, 278] width 10 height 10
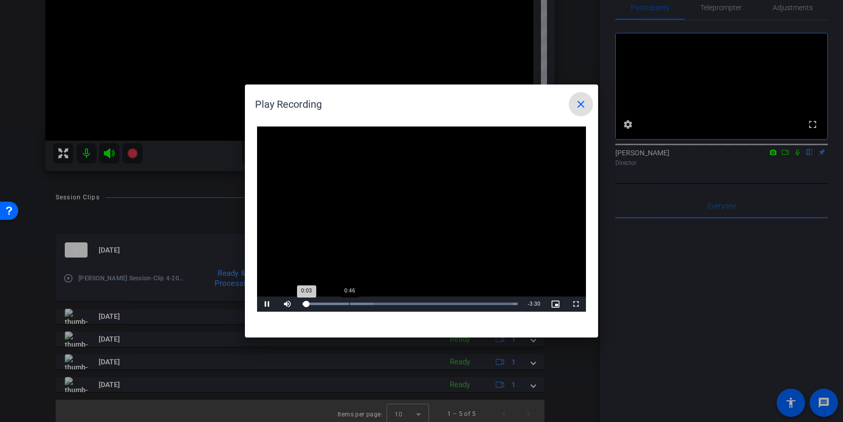
click at [349, 299] on div "Loaded : 100.00% 0:46 0:03" at bounding box center [410, 304] width 225 height 15
click at [266, 304] on span "Video Player" at bounding box center [267, 304] width 20 height 0
click at [583, 103] on mat-icon "close" at bounding box center [581, 104] width 12 height 12
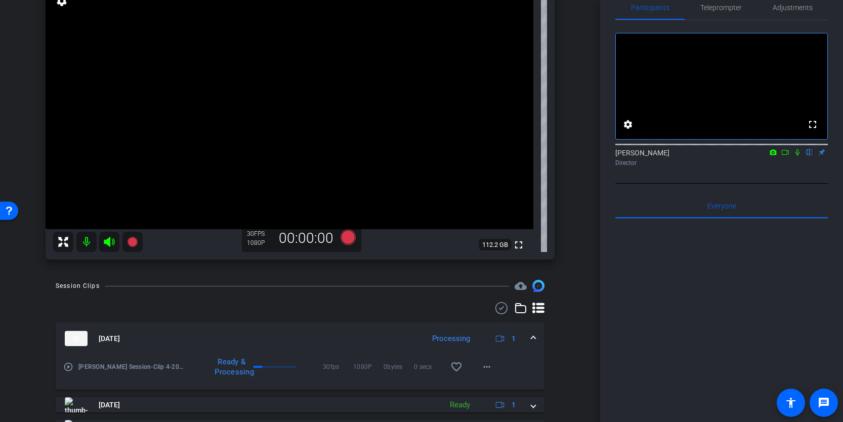
scroll to position [0, 0]
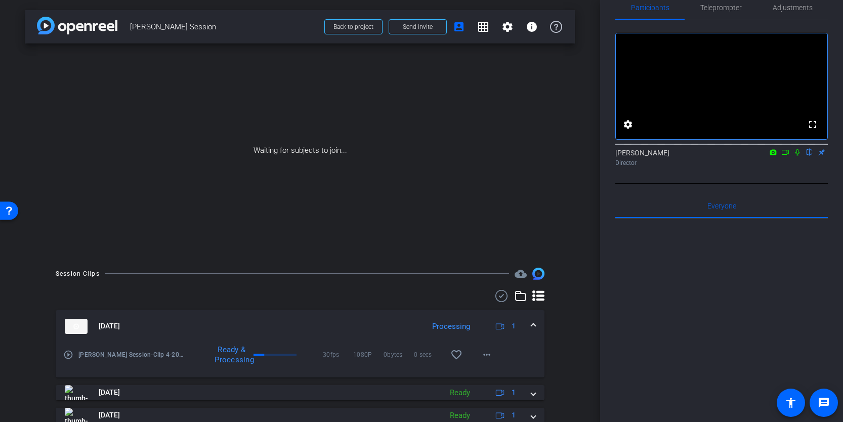
click at [785, 156] on icon at bounding box center [786, 152] width 8 height 7
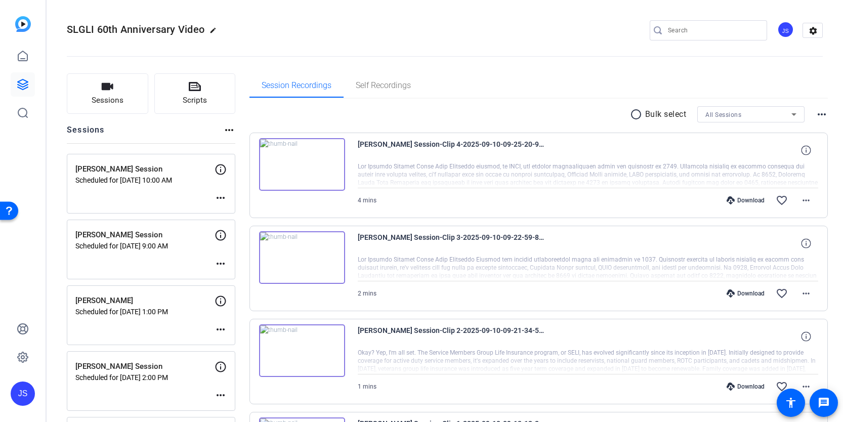
scroll to position [214, 0]
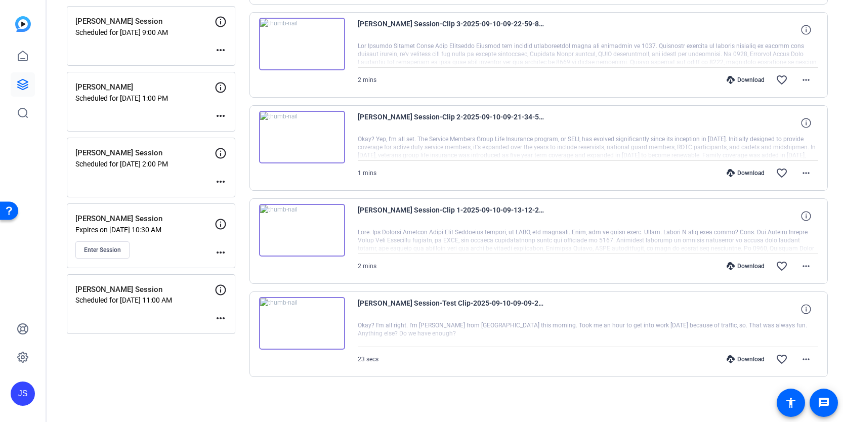
click at [153, 286] on p "[PERSON_NAME] Session" at bounding box center [144, 290] width 139 height 12
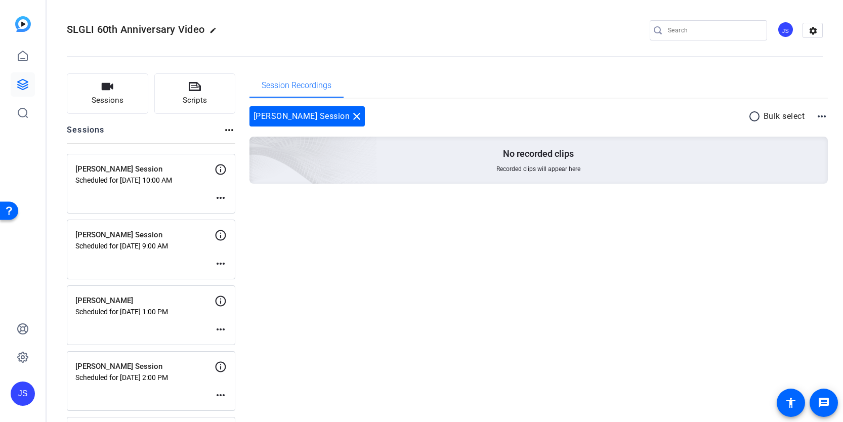
scroll to position [133, 0]
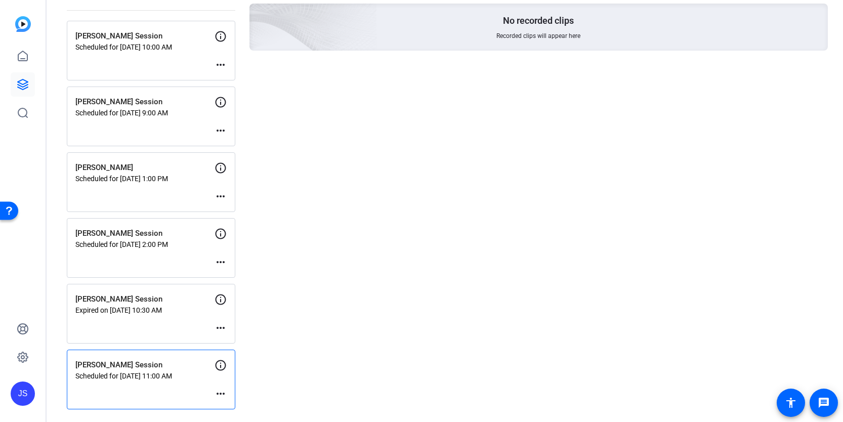
click at [224, 392] on mat-icon "more_horiz" at bounding box center [221, 394] width 12 height 12
click at [233, 369] on span "Edit Session" at bounding box center [246, 366] width 46 height 12
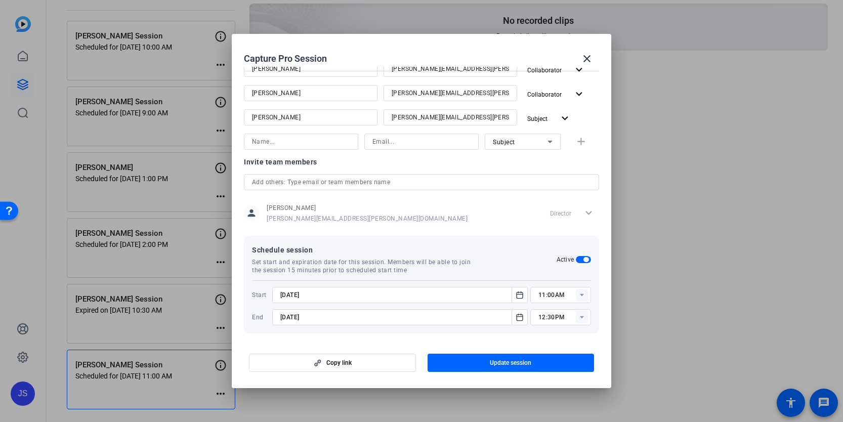
scroll to position [190, 0]
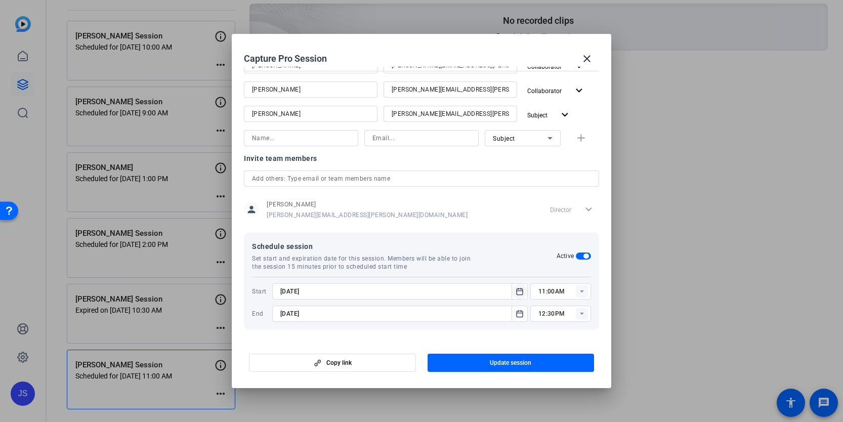
click at [520, 291] on icon "Open calendar" at bounding box center [520, 291] width 6 height 7
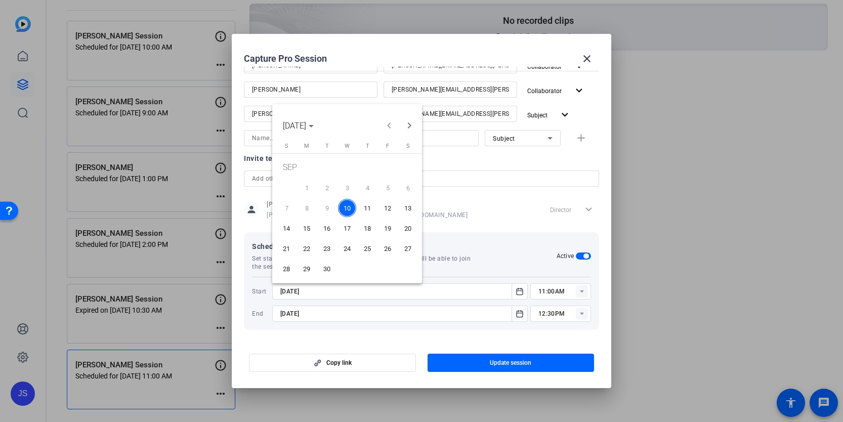
click at [369, 209] on span "11" at bounding box center [367, 208] width 18 height 18
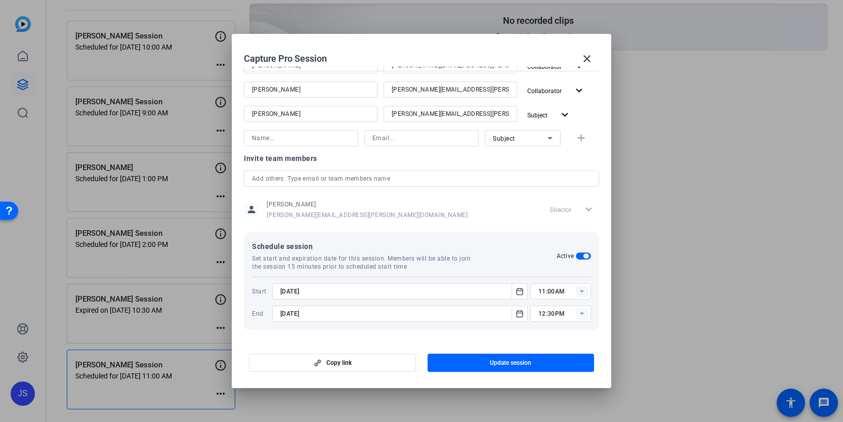
type input "9/11/2025"
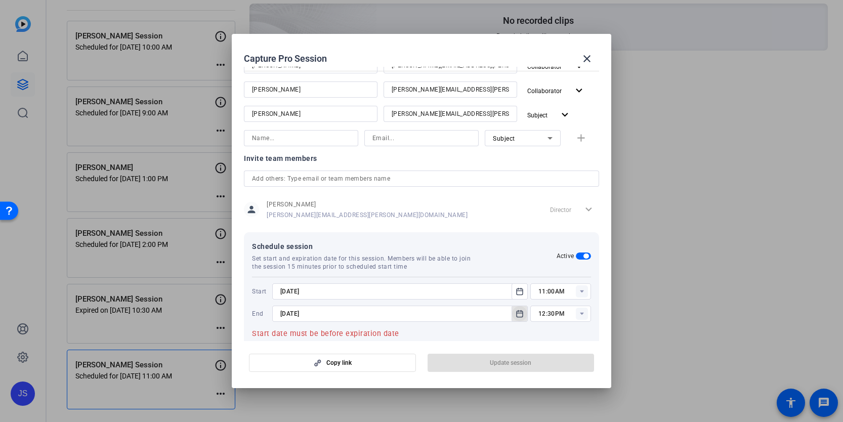
click at [521, 310] on icon "Open calendar" at bounding box center [520, 314] width 8 height 12
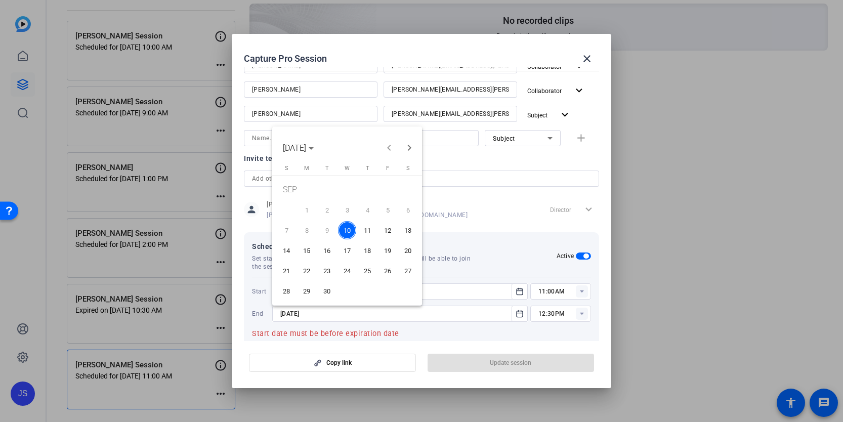
click at [369, 229] on span "11" at bounding box center [367, 230] width 18 height 18
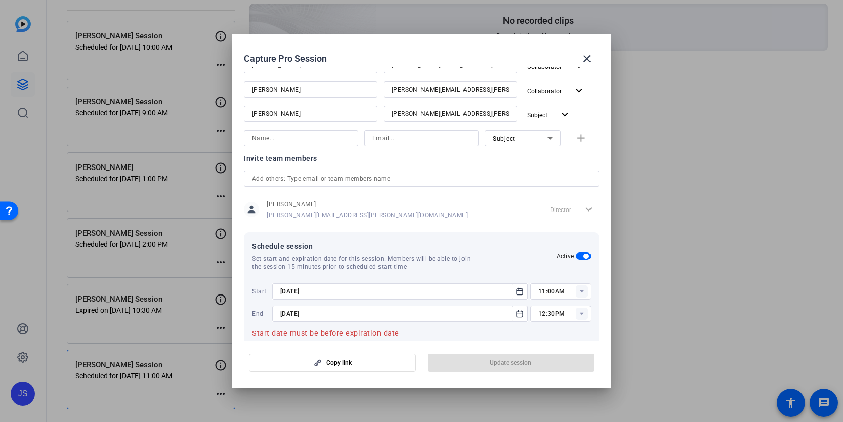
type input "9/11/2025"
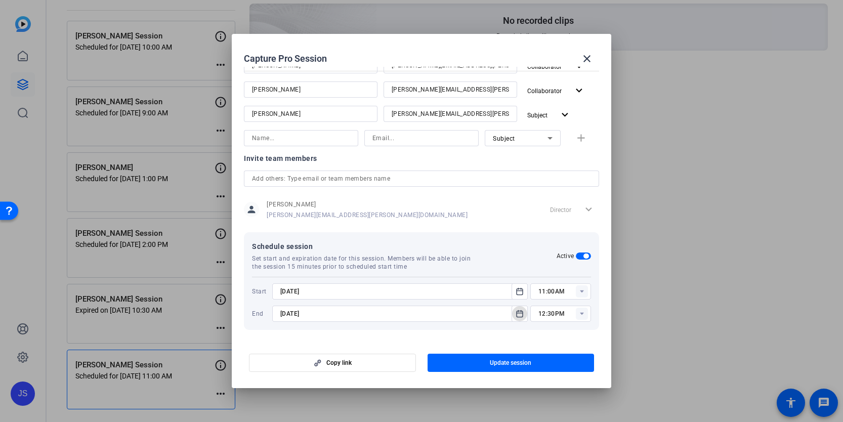
click at [582, 290] on rect at bounding box center [582, 292] width 12 height 12
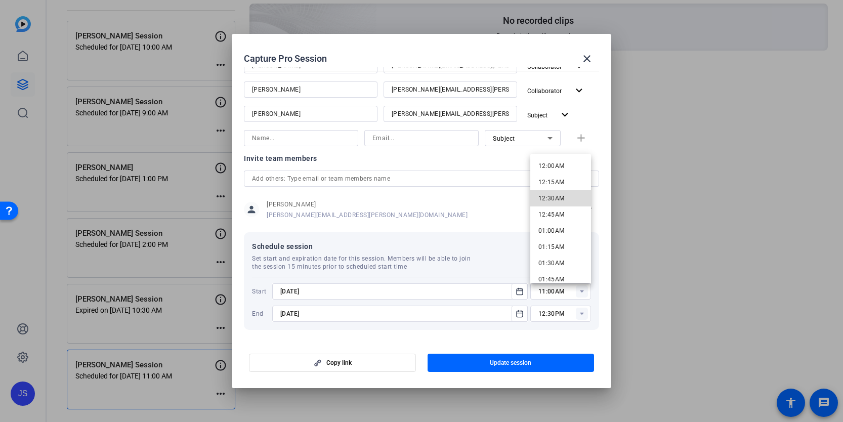
click at [559, 200] on span "12:30AM" at bounding box center [552, 198] width 26 height 7
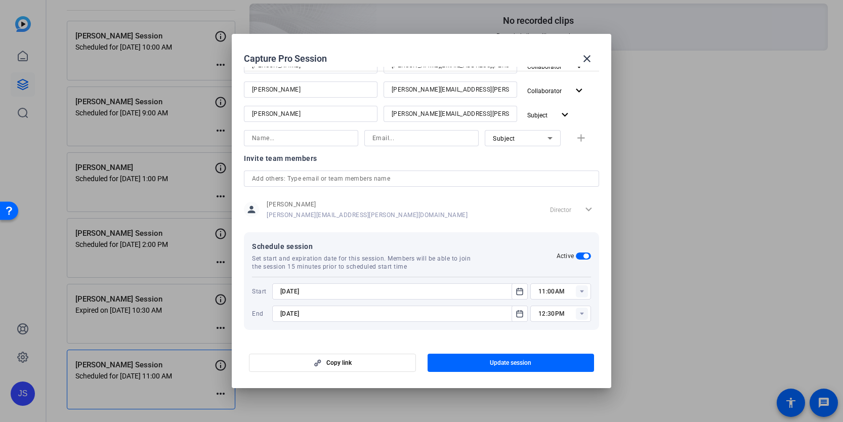
type input "12:30AM"
click at [581, 312] on rect at bounding box center [582, 314] width 12 height 12
click at [559, 222] on span "01:15PM" at bounding box center [552, 224] width 26 height 7
type input "01:15PM"
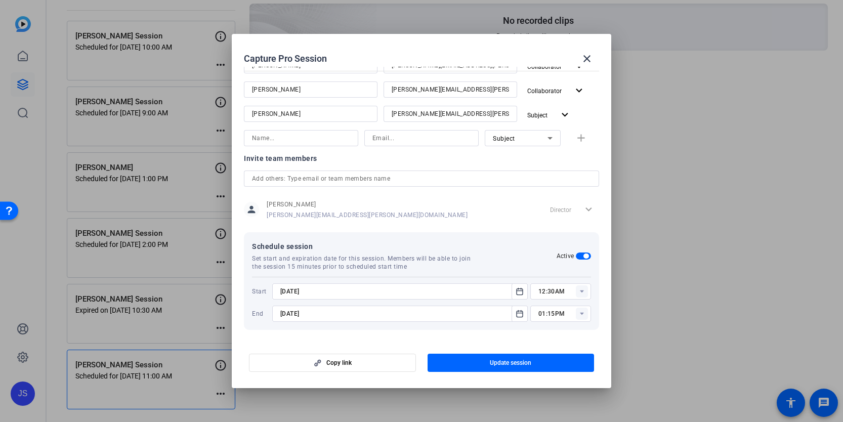
click at [583, 290] on rect at bounding box center [582, 292] width 12 height 12
click at [561, 207] on span "12:30PM" at bounding box center [552, 207] width 26 height 7
type input "12:30PM"
click at [530, 361] on span "Update session" at bounding box center [511, 363] width 42 height 8
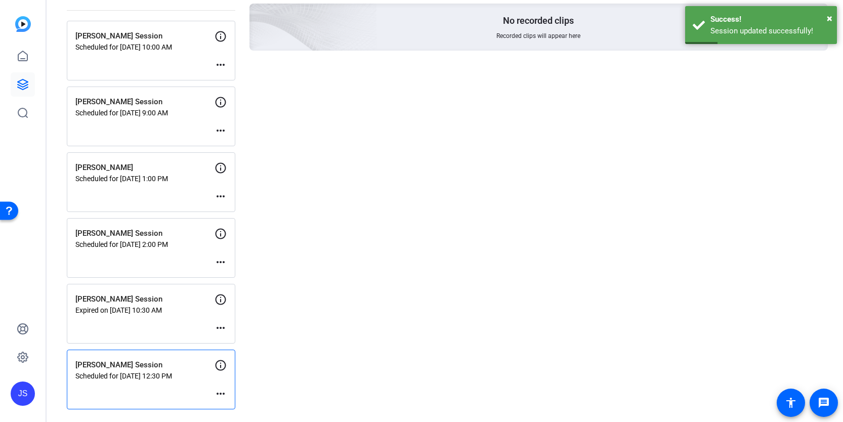
click at [220, 393] on mat-icon "more_horiz" at bounding box center [221, 394] width 12 height 12
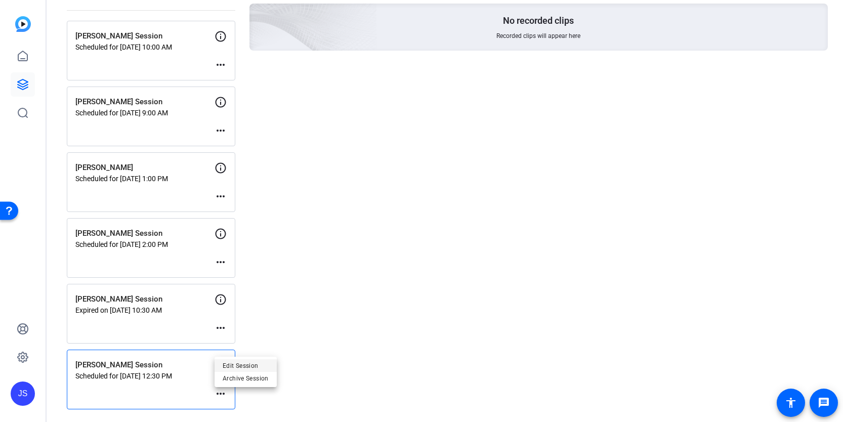
click at [235, 367] on span "Edit Session" at bounding box center [246, 366] width 46 height 12
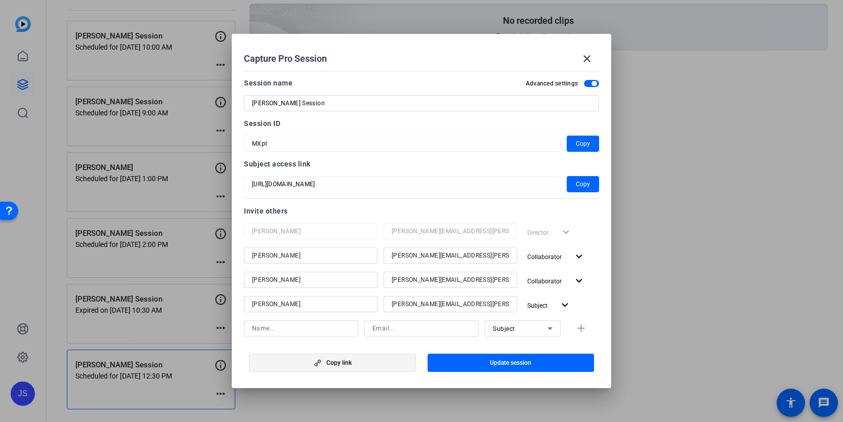
click at [316, 359] on icon "button" at bounding box center [317, 362] width 13 height 7
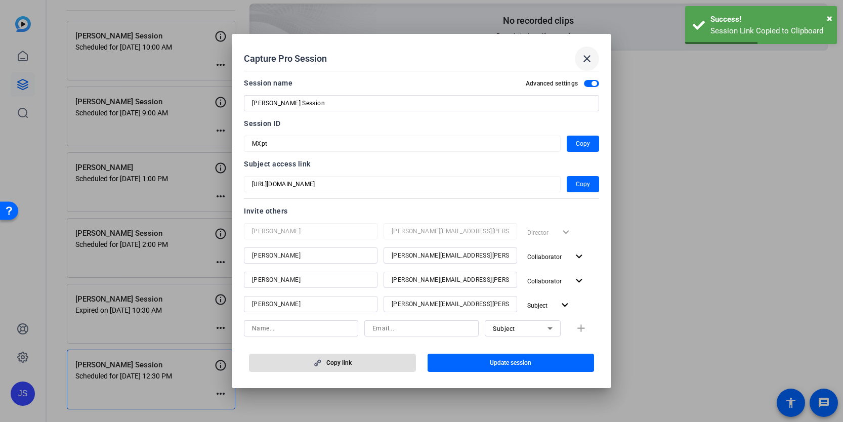
click at [588, 57] on mat-icon "close" at bounding box center [587, 59] width 12 height 12
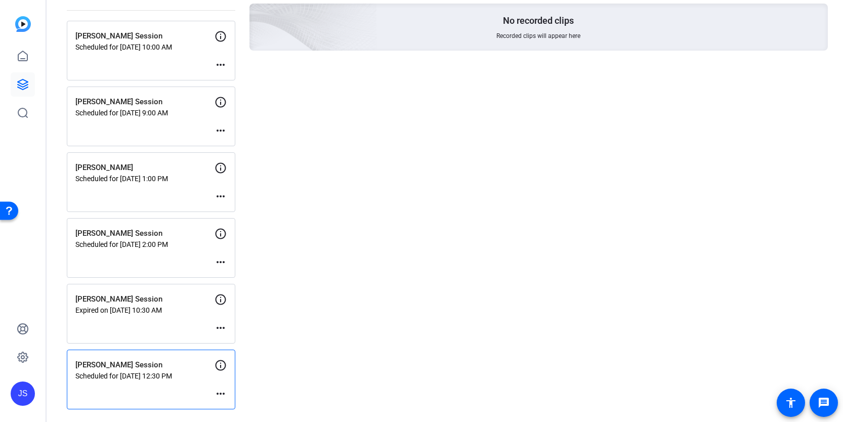
scroll to position [0, 0]
